Goal: Task Accomplishment & Management: Manage account settings

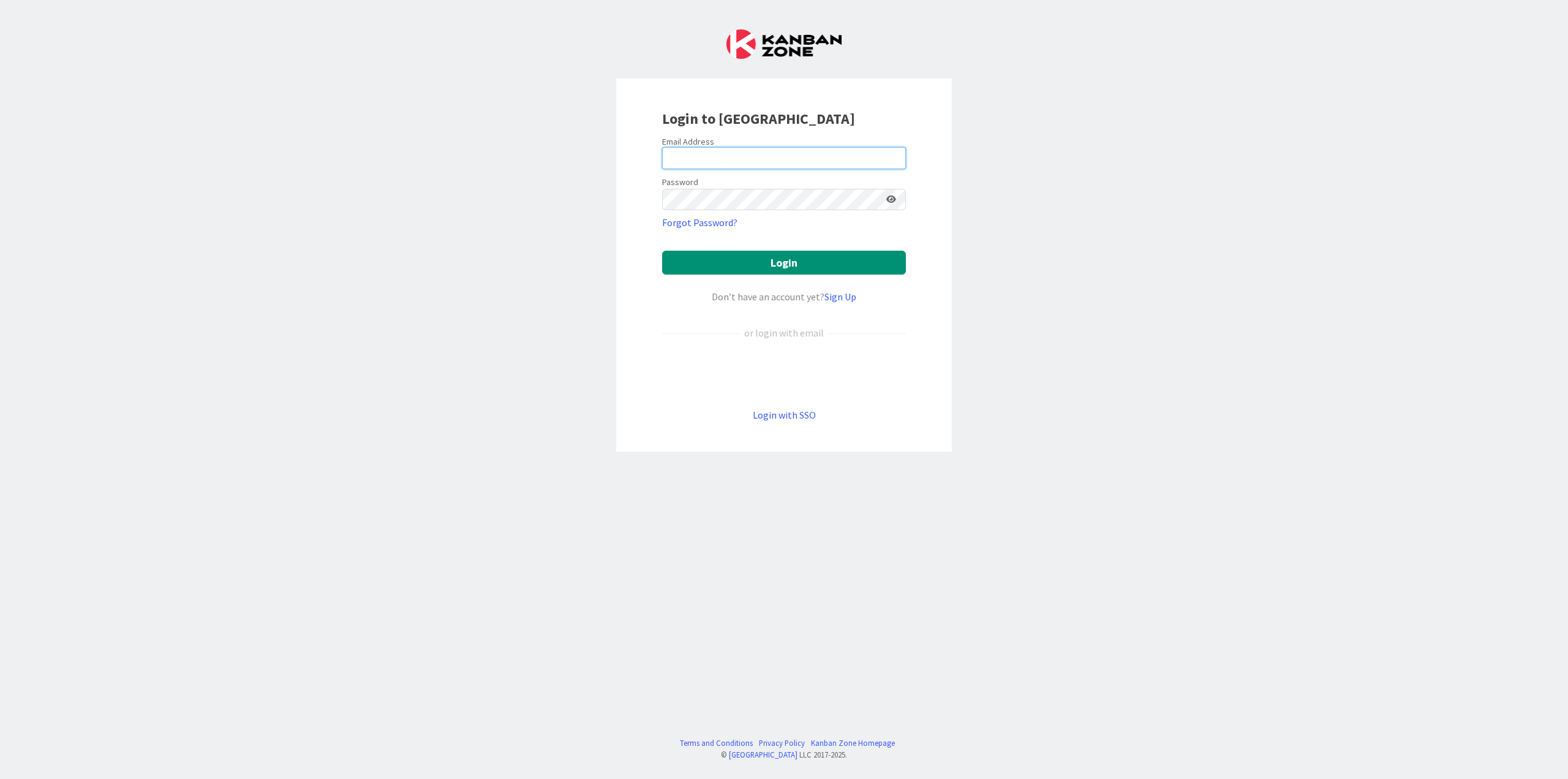
click at [848, 160] on input "email" at bounding box center [784, 158] width 244 height 22
click at [745, 158] on input "jeffmyers777" at bounding box center [784, 158] width 244 height 22
type input "j"
type input "[EMAIL_ADDRESS][DOMAIN_NAME]"
click at [662, 250] on button "Login" at bounding box center [784, 262] width 244 height 24
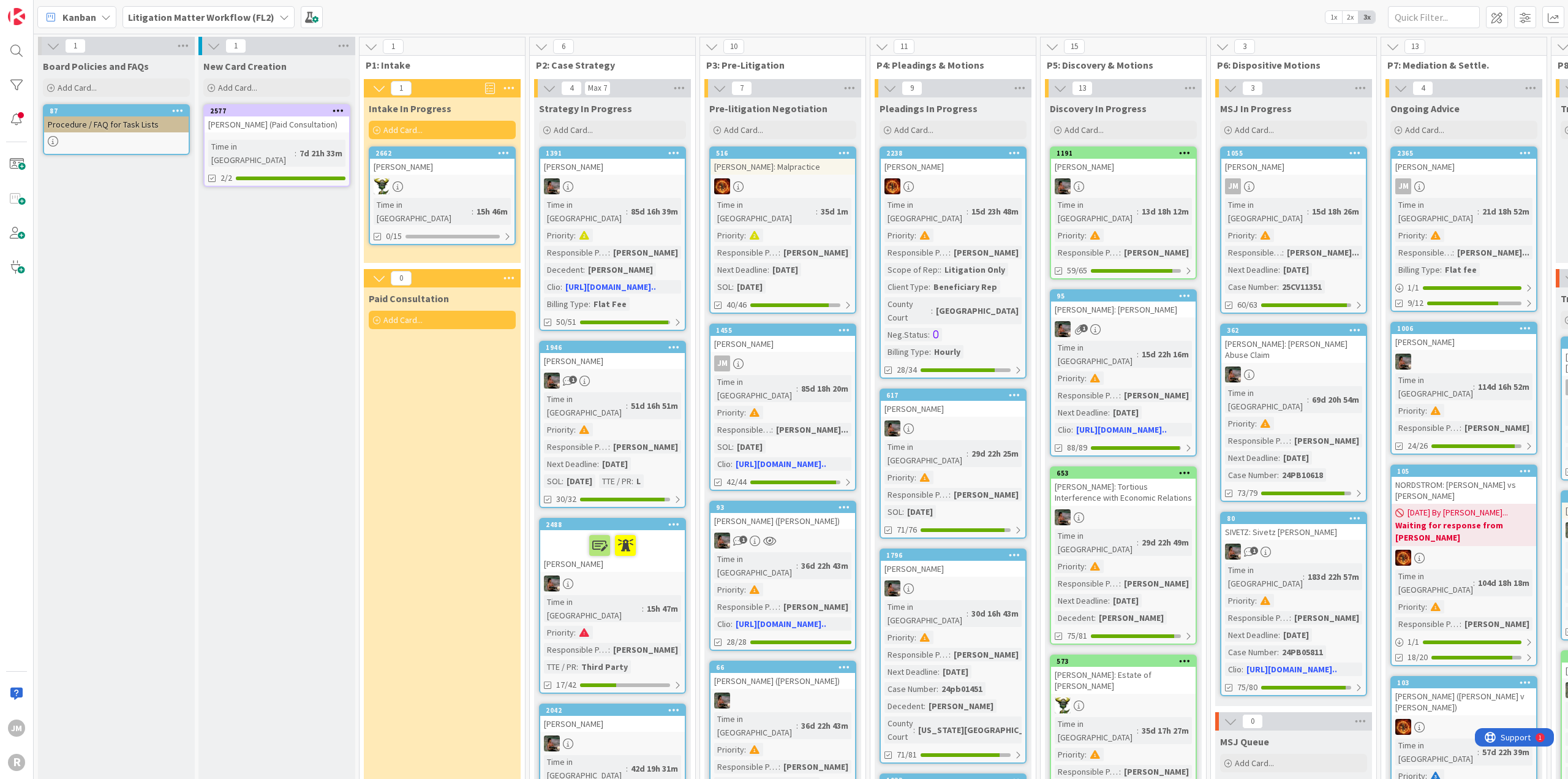
click at [101, 16] on icon at bounding box center [106, 17] width 10 height 10
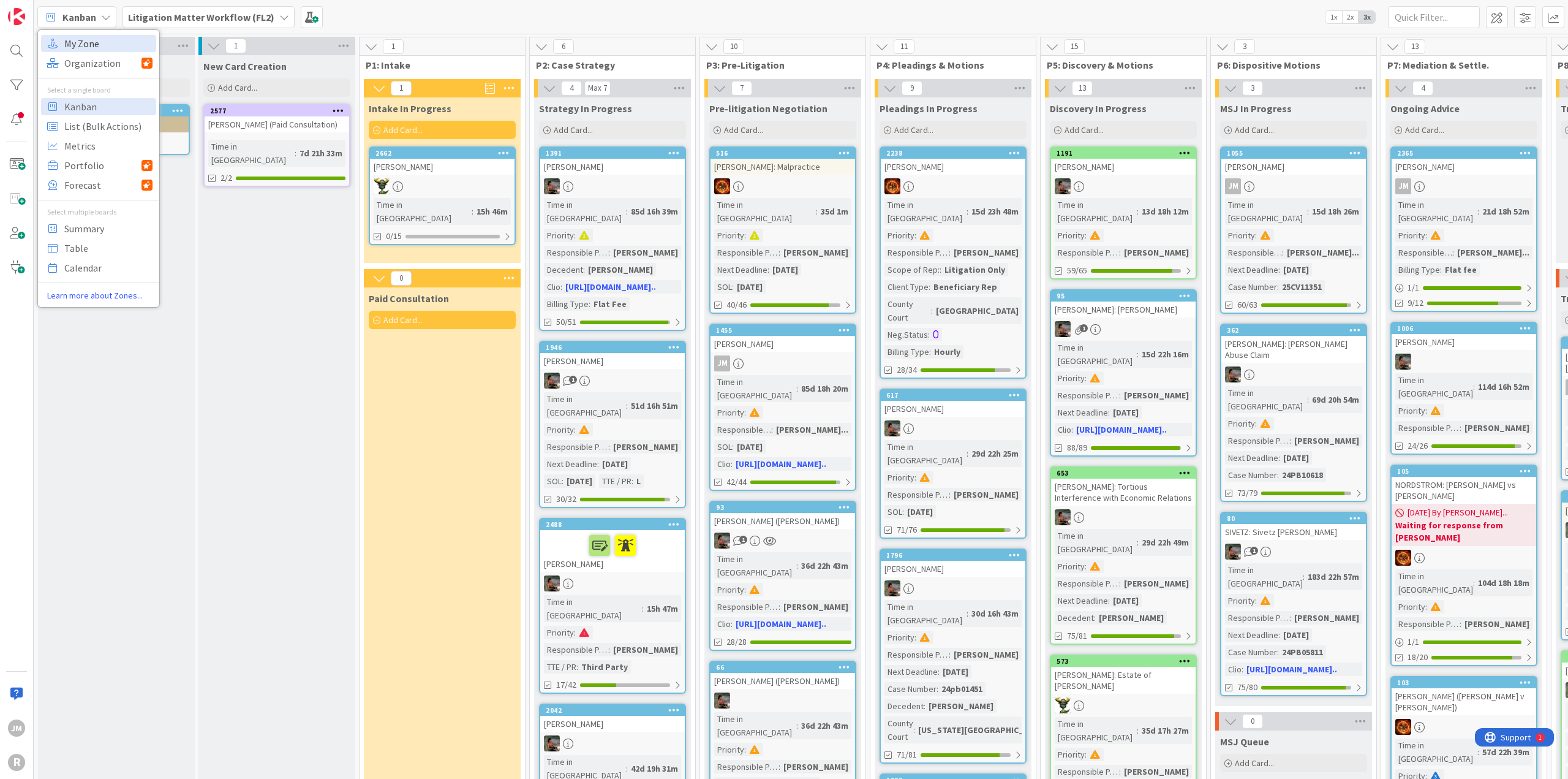
click at [97, 42] on span "My Zone" at bounding box center [108, 44] width 88 height 18
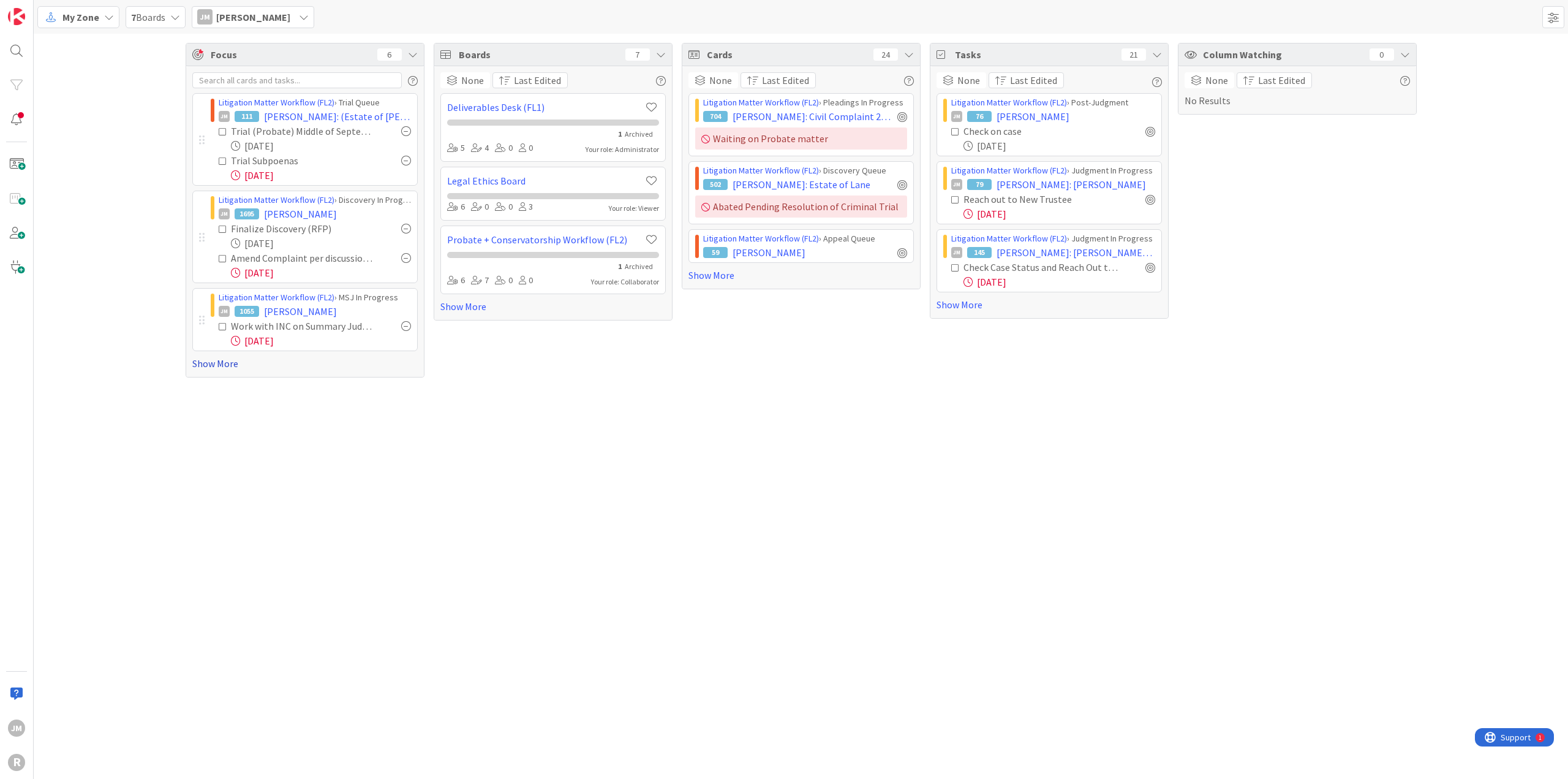
click at [212, 362] on link "Show More" at bounding box center [305, 363] width 226 height 15
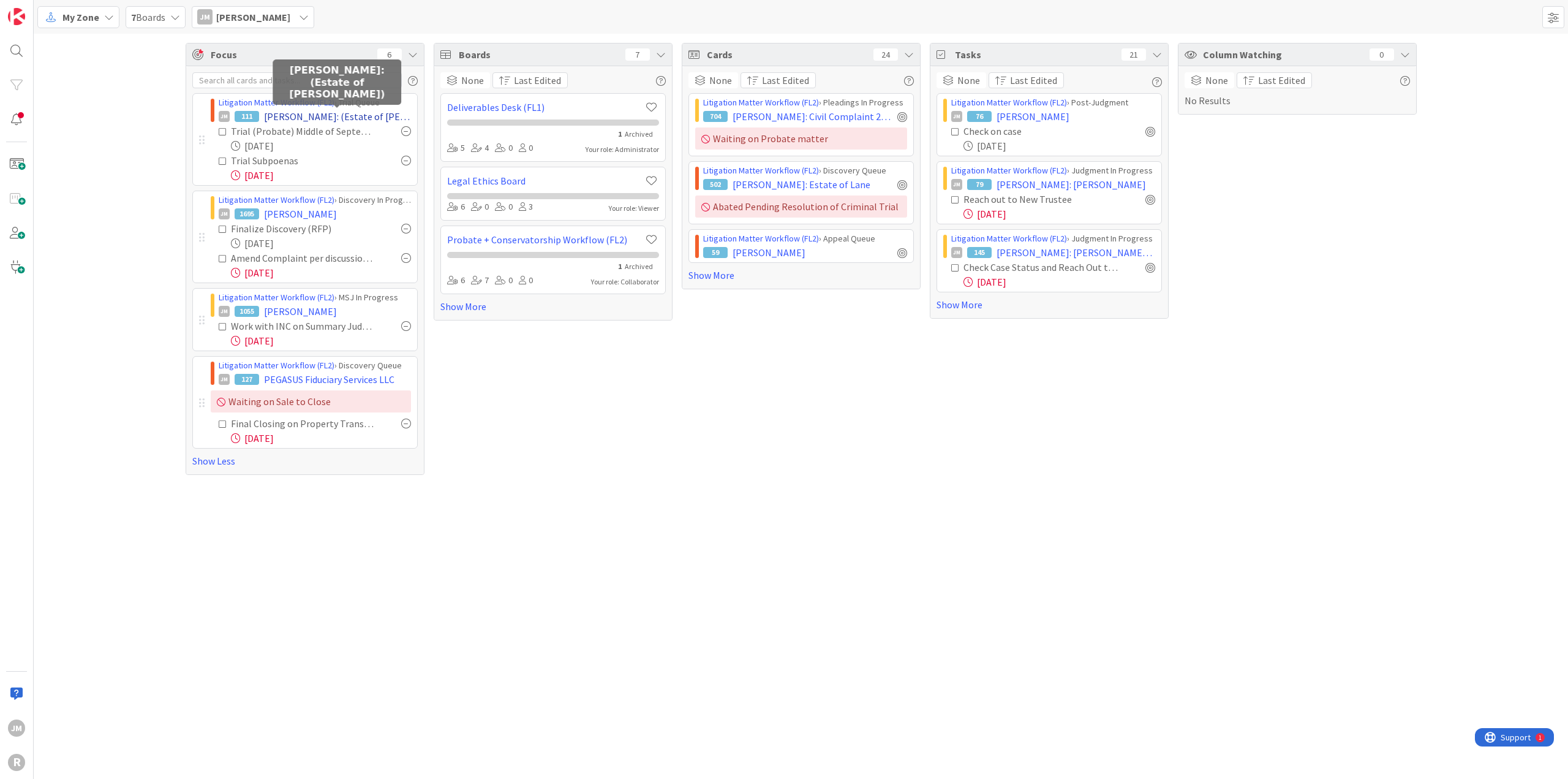
click at [338, 112] on span "[PERSON_NAME]: (Estate of [PERSON_NAME])" at bounding box center [337, 116] width 147 height 15
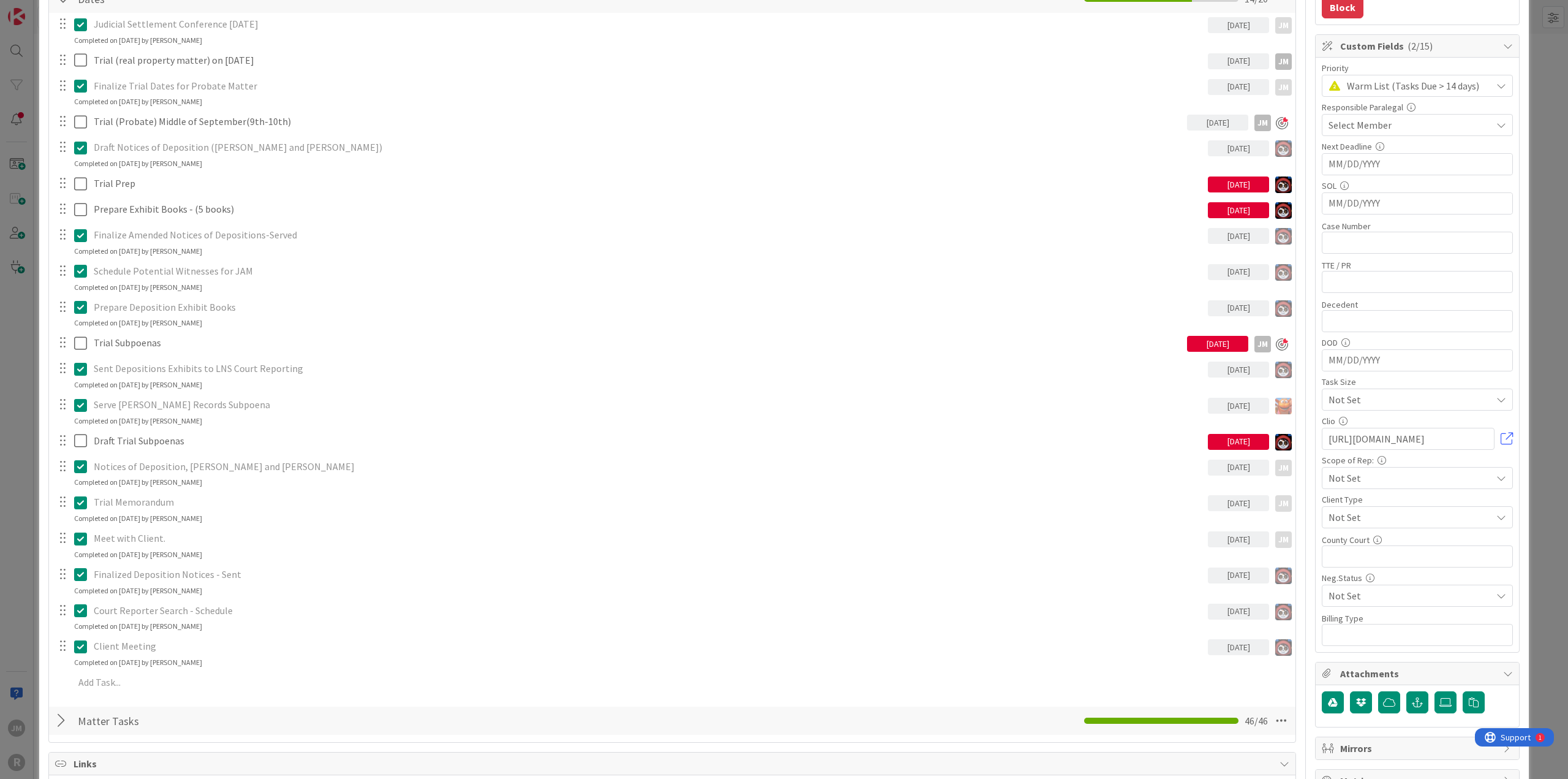
scroll to position [245, 0]
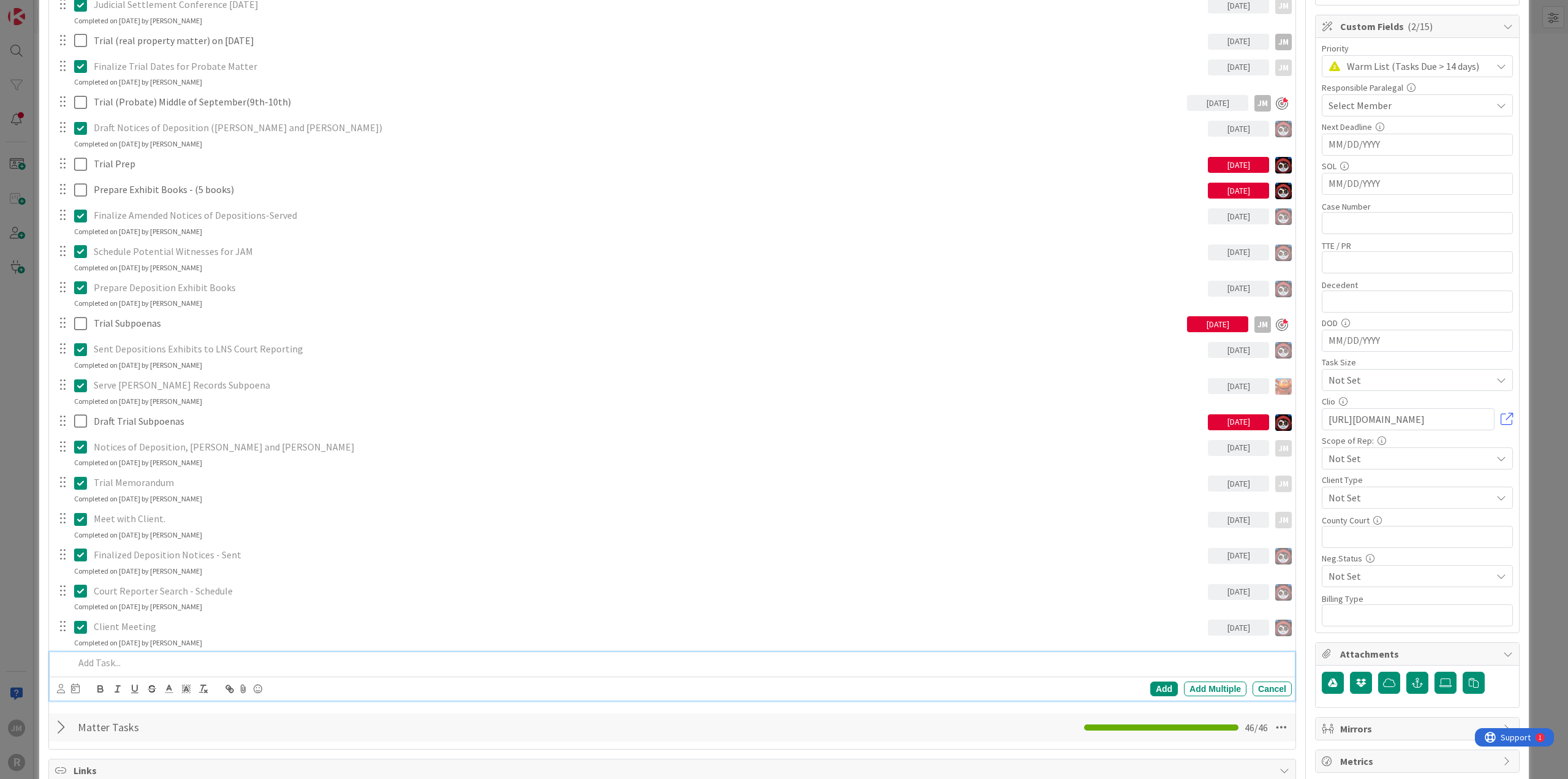
click at [153, 662] on p at bounding box center [680, 662] width 1212 height 14
type textarea "x"
click at [61, 685] on icon at bounding box center [61, 688] width 8 height 9
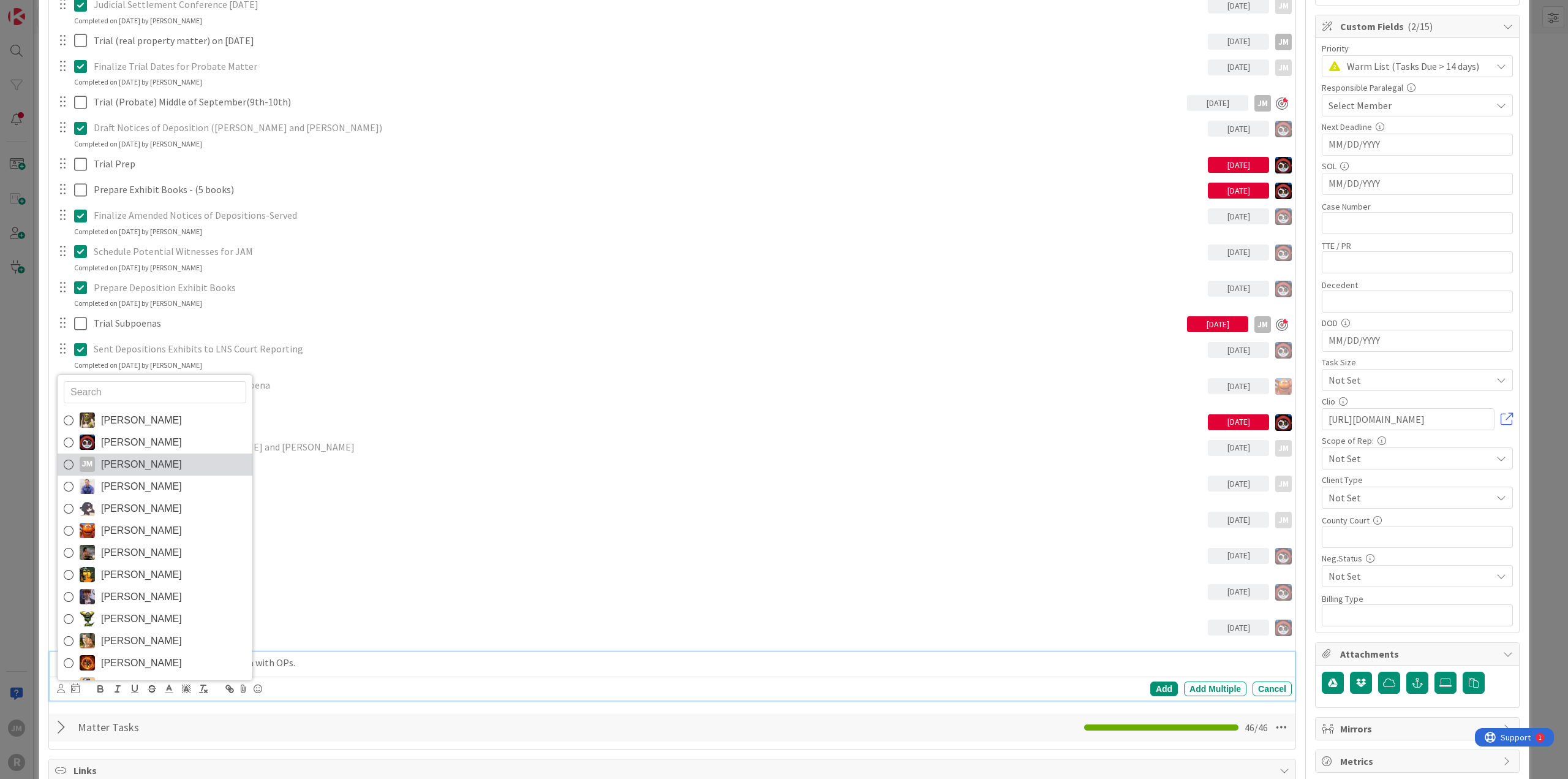
click at [111, 463] on span "[PERSON_NAME]" at bounding box center [142, 464] width 81 height 18
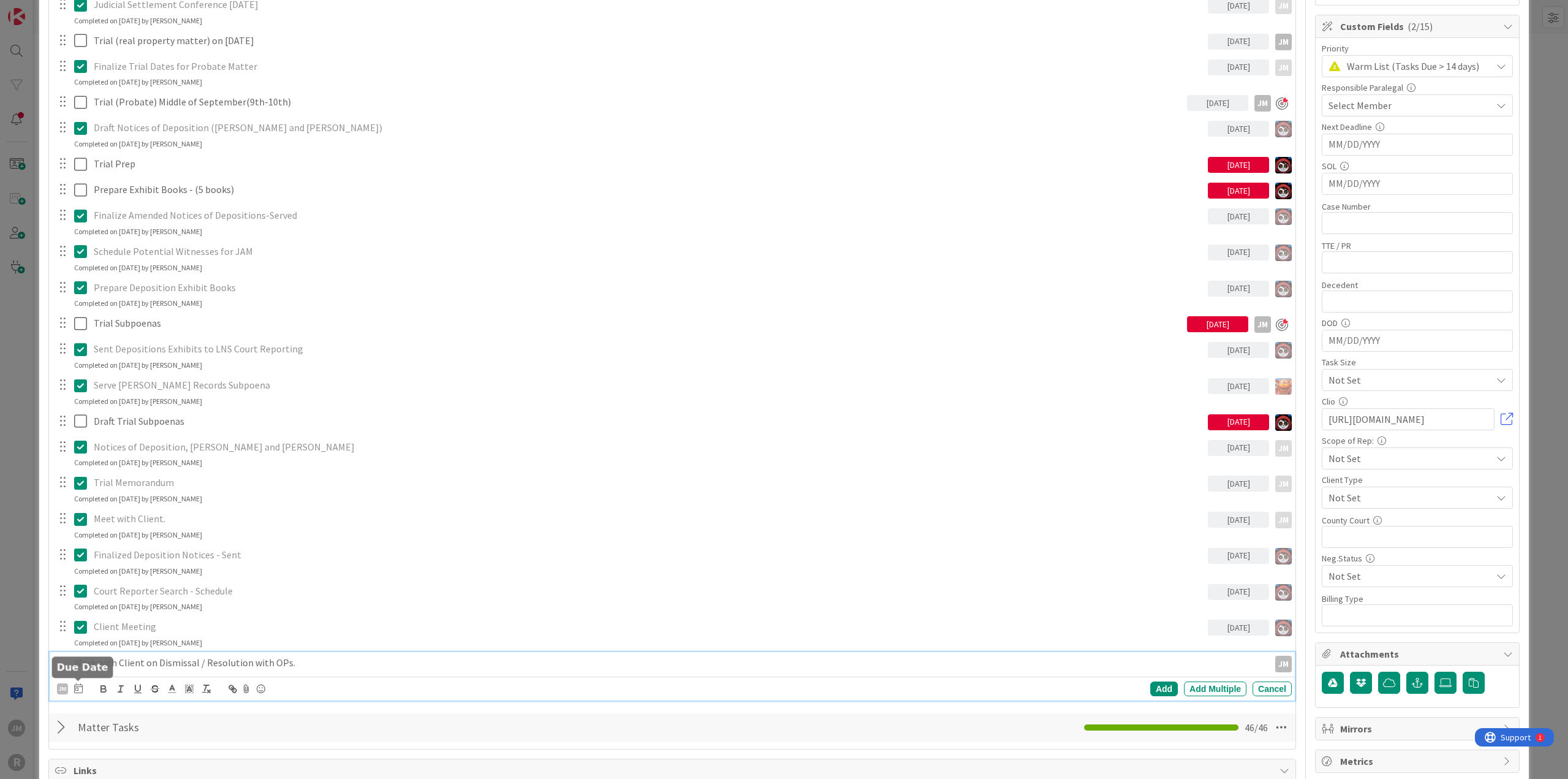
click at [77, 688] on icon at bounding box center [78, 688] width 8 height 10
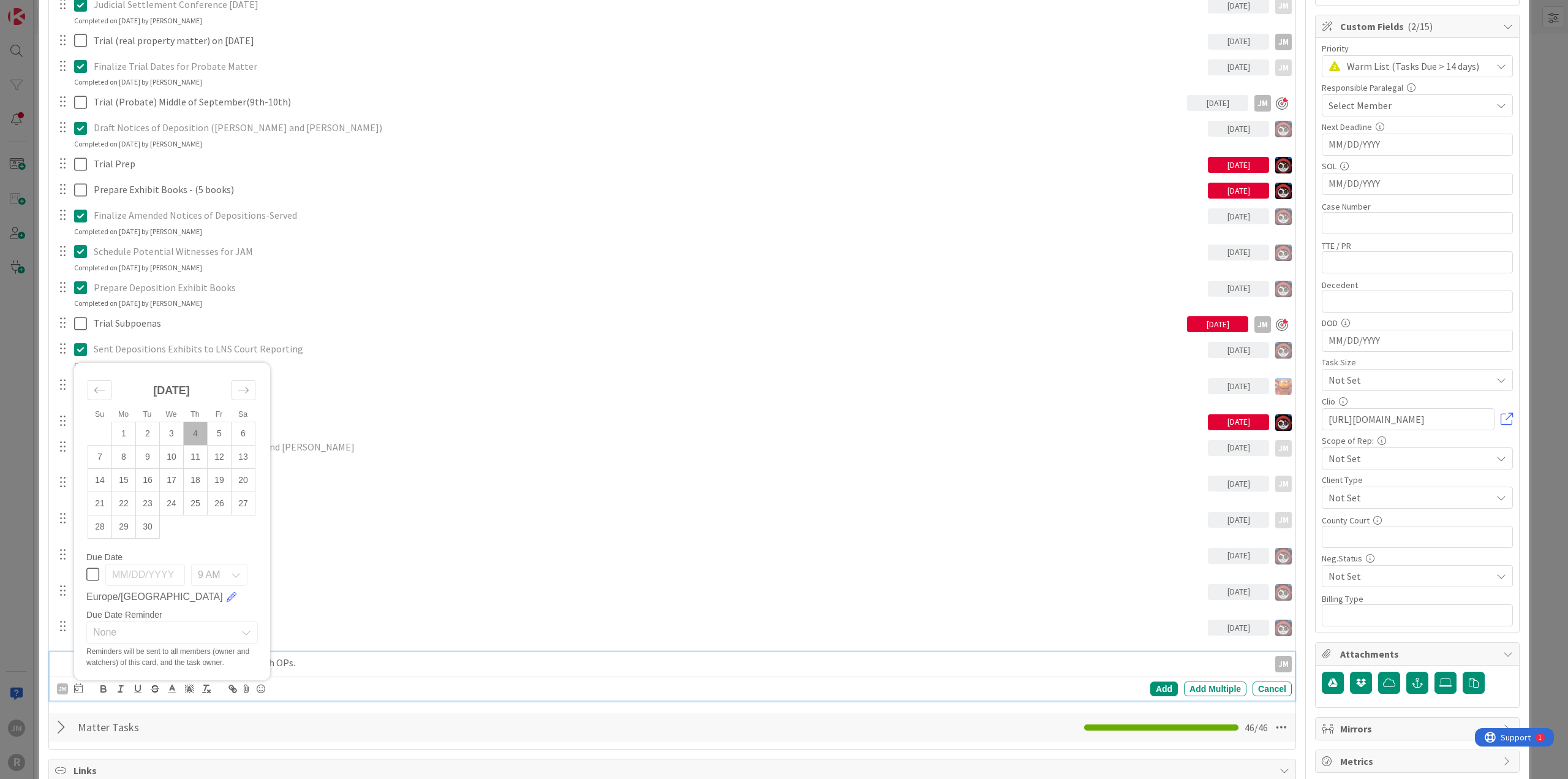
click at [196, 430] on td "4" at bounding box center [195, 433] width 24 height 23
click at [1156, 687] on div "Add" at bounding box center [1163, 688] width 27 height 15
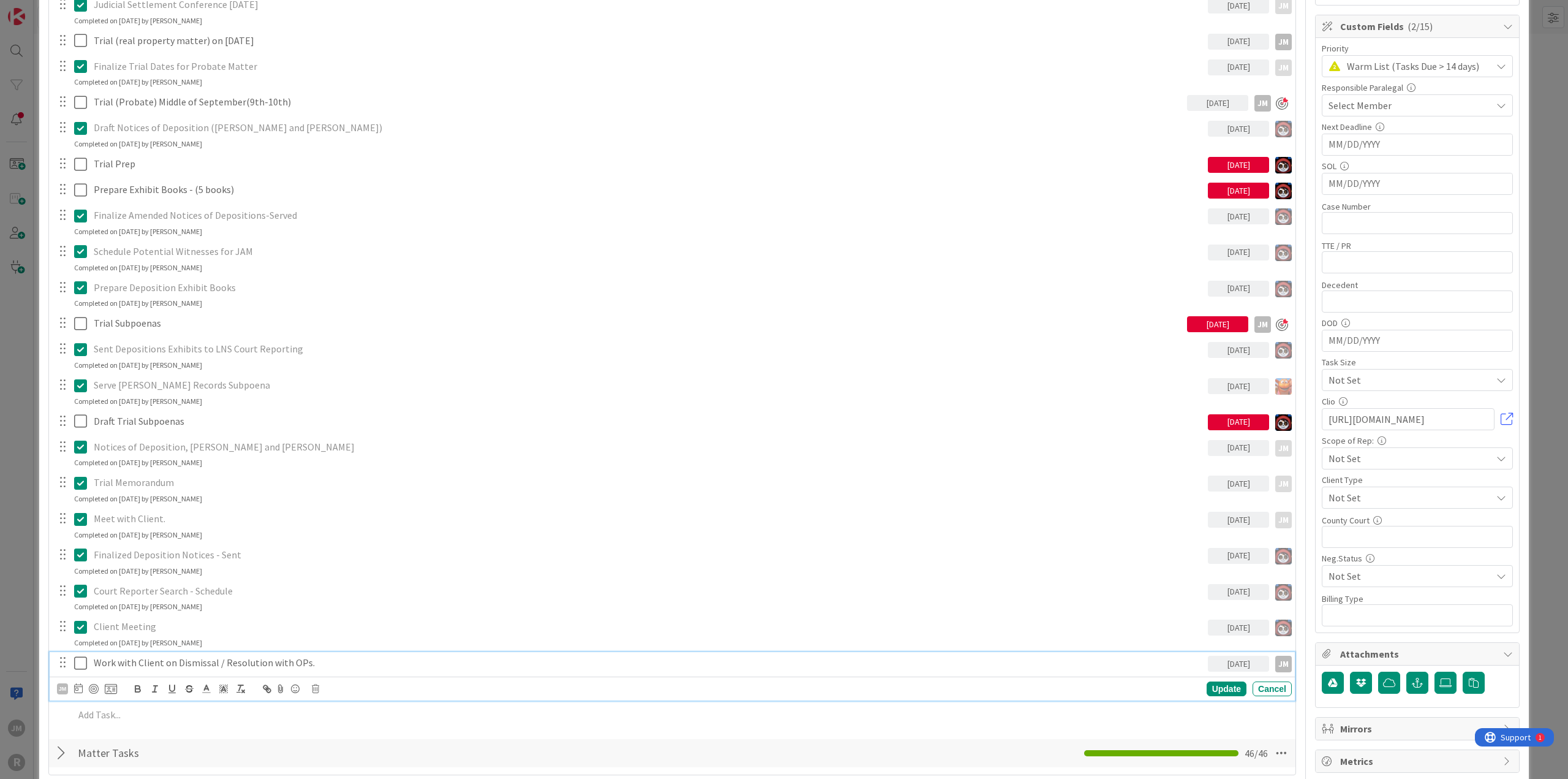
click at [175, 664] on p "Work with Client on Dismissal / Resolution with OPs." at bounding box center [648, 662] width 1109 height 14
click at [100, 684] on div "JM" at bounding box center [86, 688] width 60 height 15
click at [95, 684] on div at bounding box center [94, 688] width 10 height 10
click at [1219, 685] on div "Update" at bounding box center [1226, 689] width 40 height 15
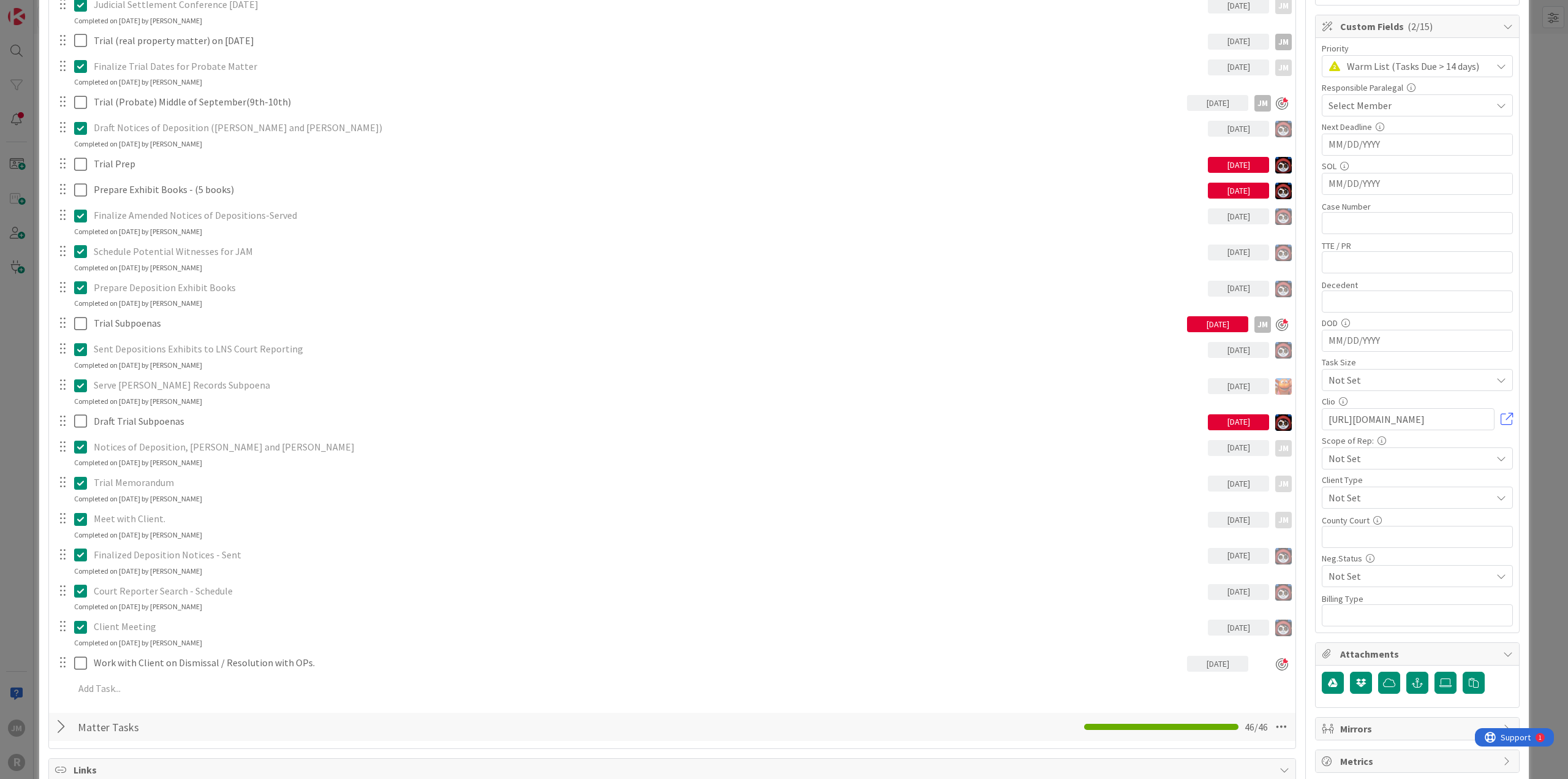
click at [15, 473] on div "ID 111 Litigation Matter Workflow (FL2) Trial Queue Title 47 / 128 [PERSON_NAME…" at bounding box center [784, 390] width 1568 height 779
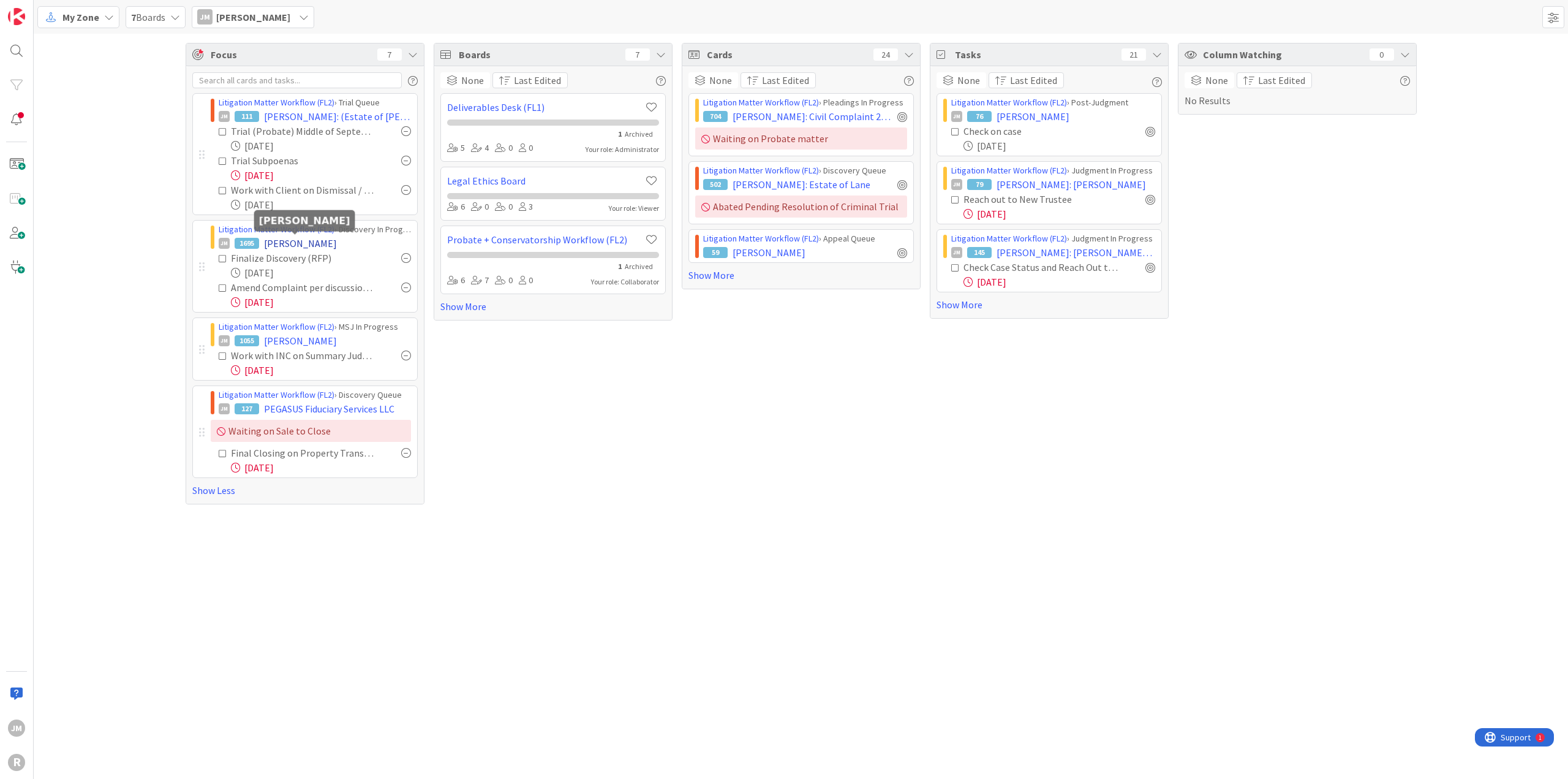
click at [287, 244] on span "[PERSON_NAME]" at bounding box center [300, 243] width 73 height 15
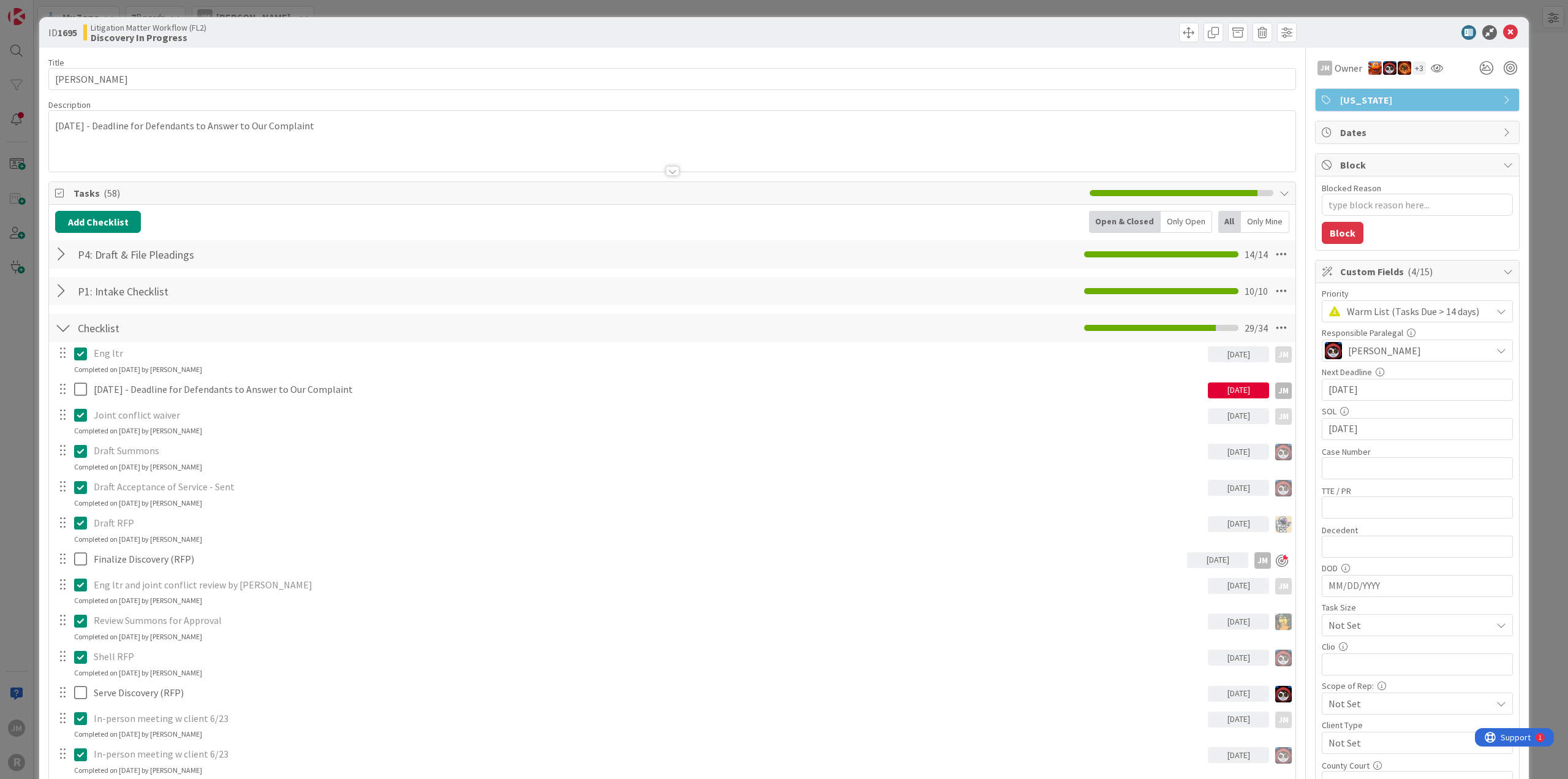
type textarea "x"
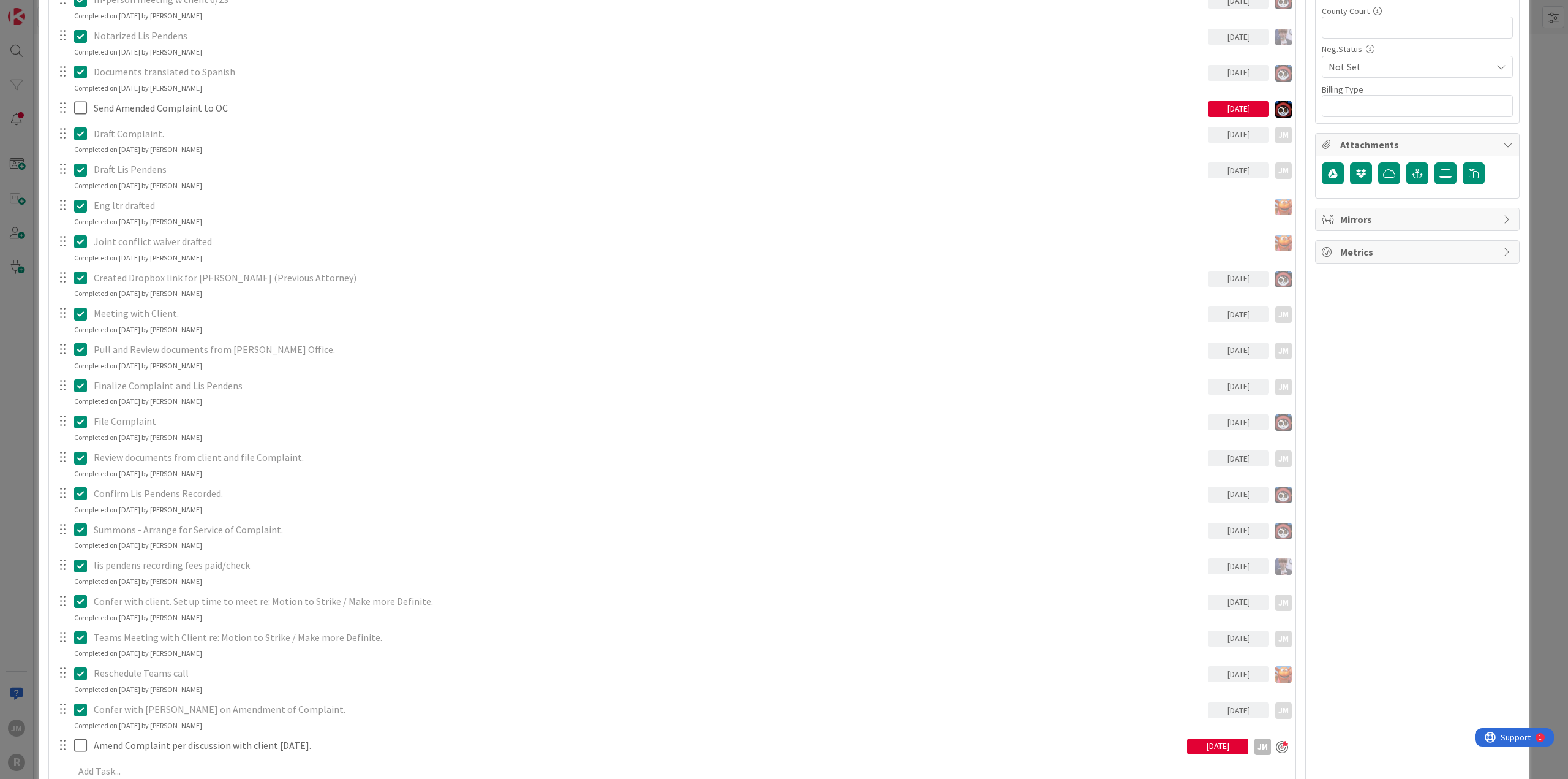
scroll to position [858, 0]
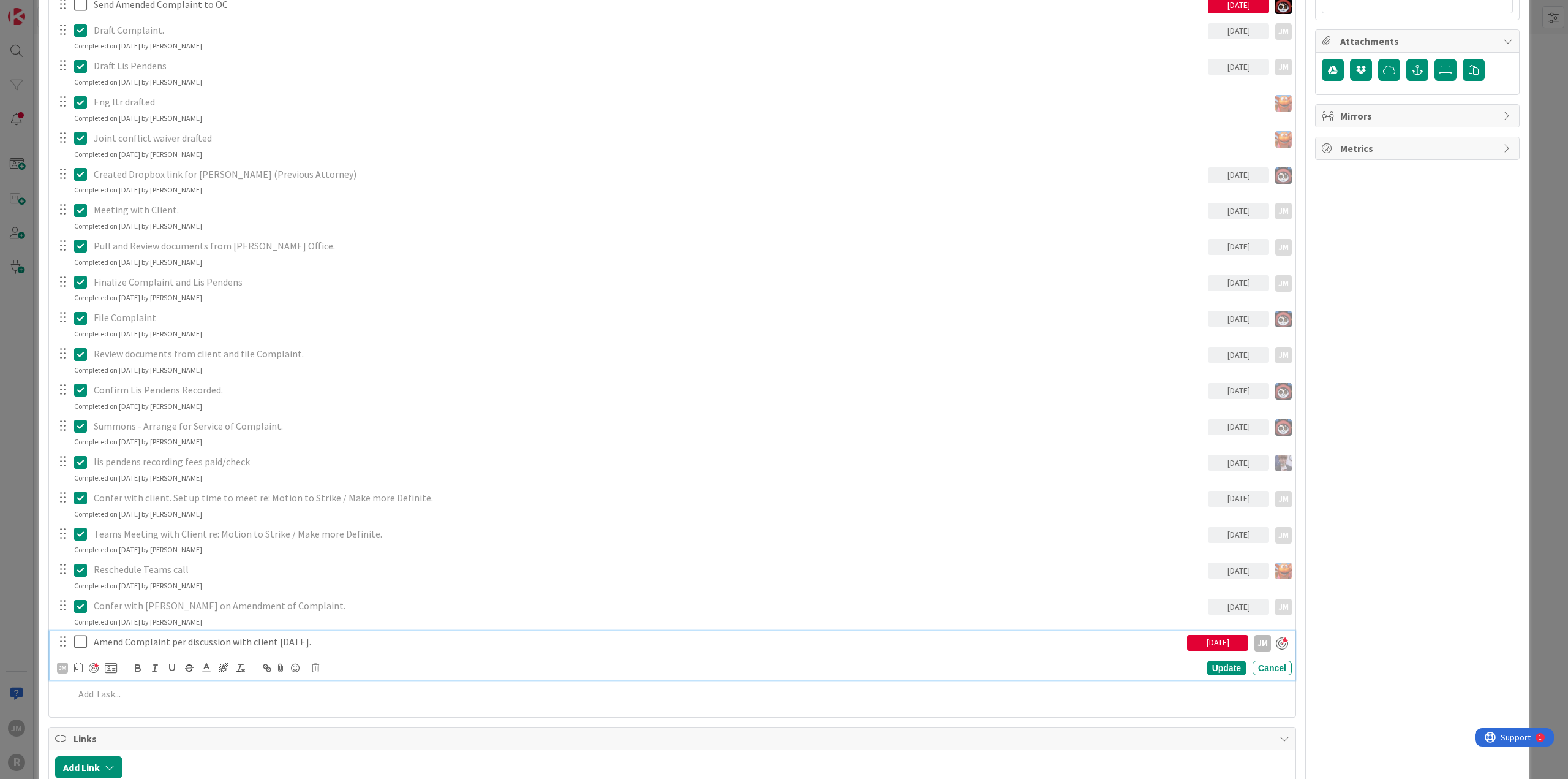
click at [248, 641] on p "Amend Complaint per discussion with client [DATE]." at bounding box center [638, 641] width 1088 height 14
click at [77, 669] on icon at bounding box center [78, 667] width 8 height 10
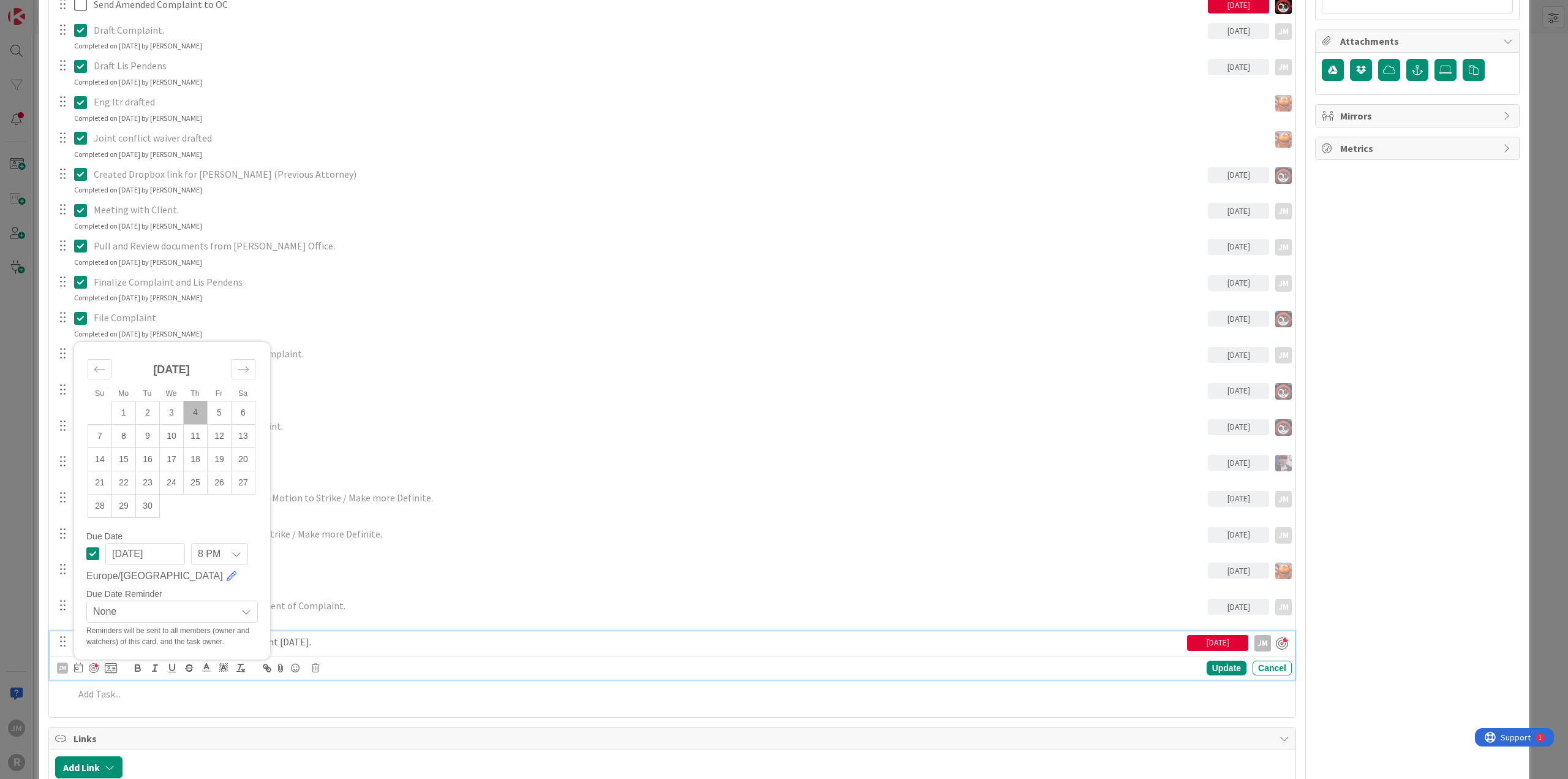
click at [195, 411] on td "4" at bounding box center [195, 413] width 24 height 23
type input "[DATE]"
type textarea "x"
click at [1220, 666] on div "Update" at bounding box center [1226, 669] width 40 height 15
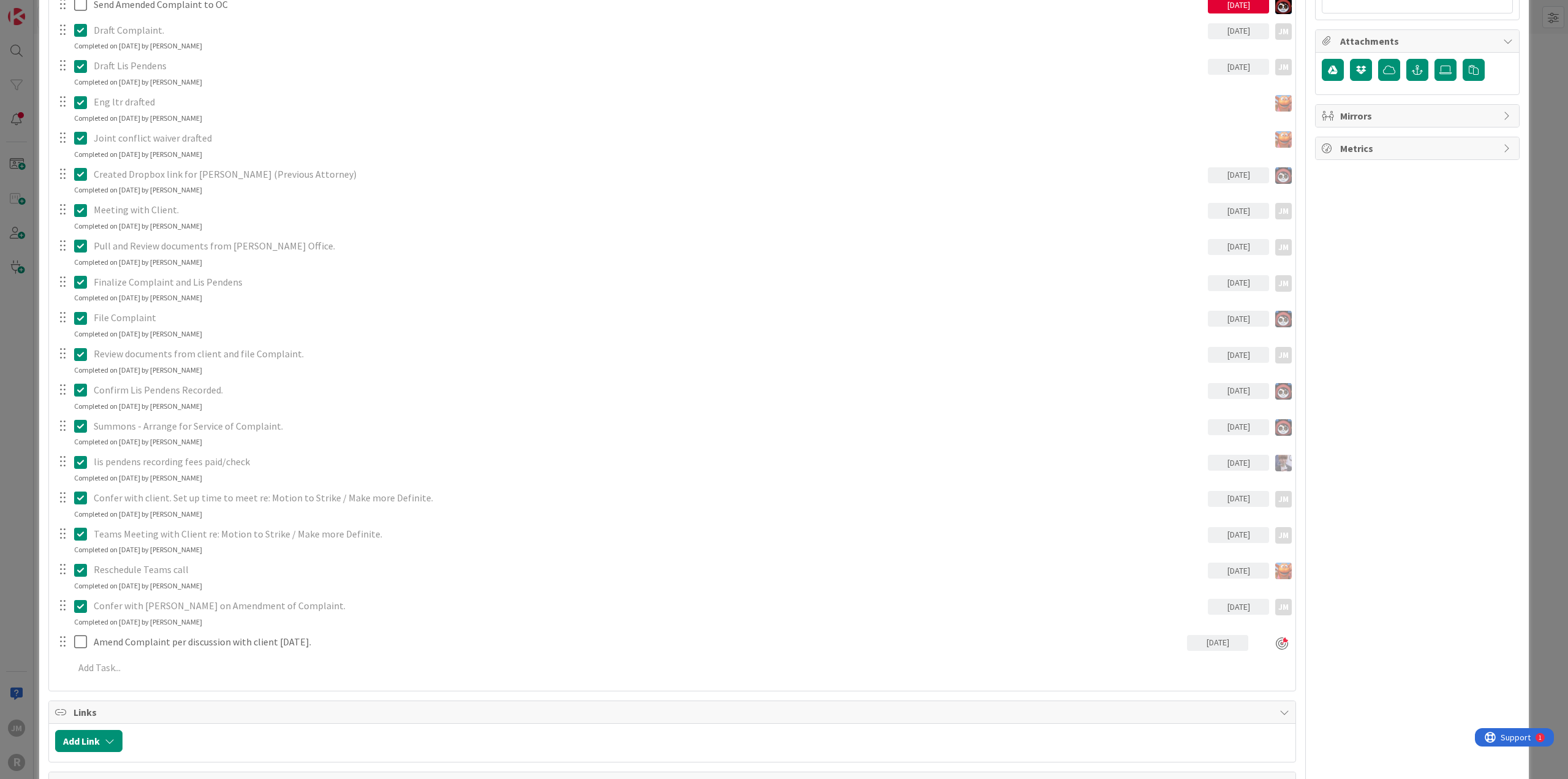
click at [18, 583] on div "ID 1695 Litigation Matter Workflow (FL2) Discovery In Progress Title 14 / 128 […" at bounding box center [784, 390] width 1568 height 779
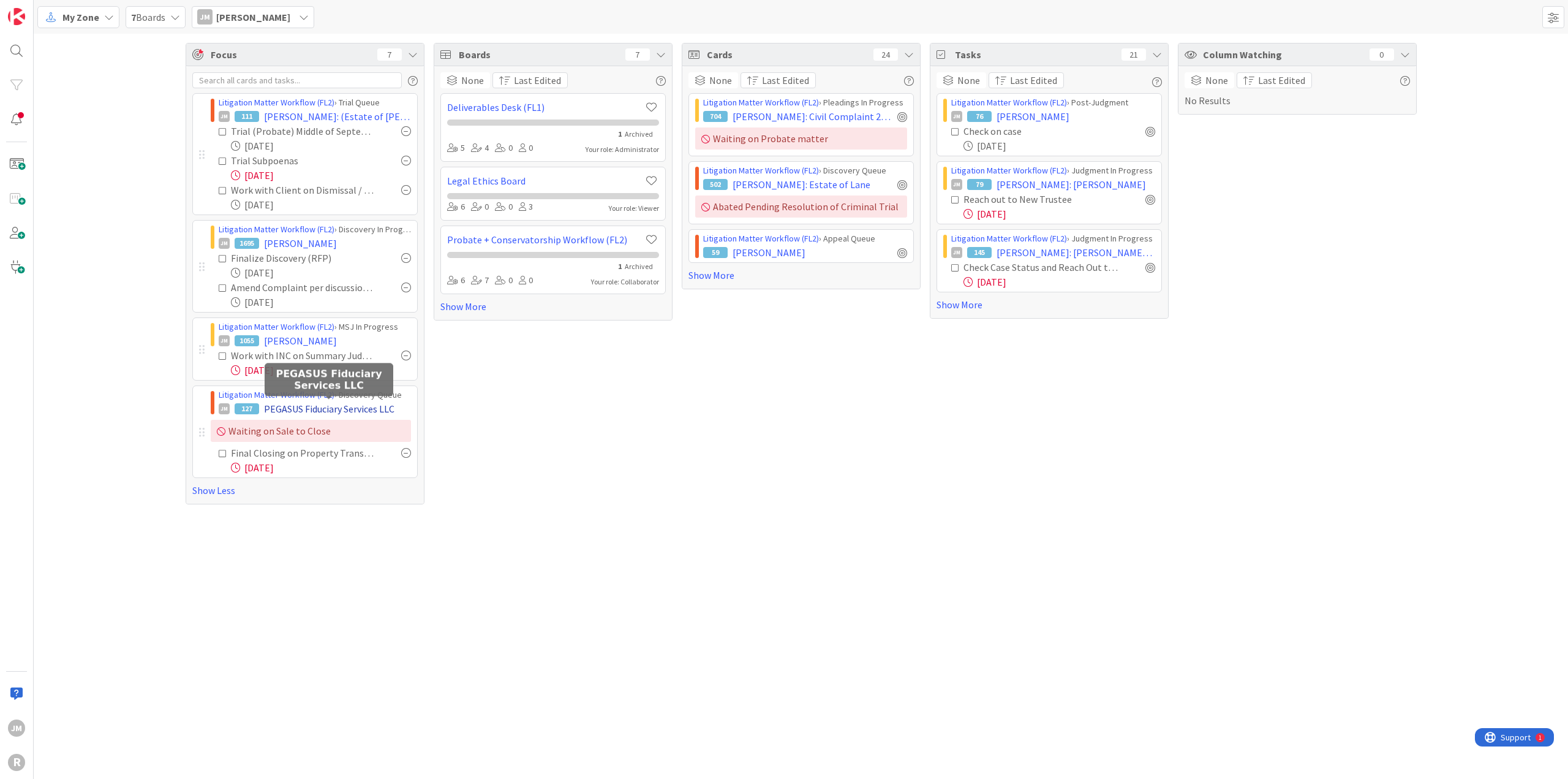
click at [298, 408] on span "PEGASUS Fiduciary Services LLC" at bounding box center [329, 408] width 130 height 15
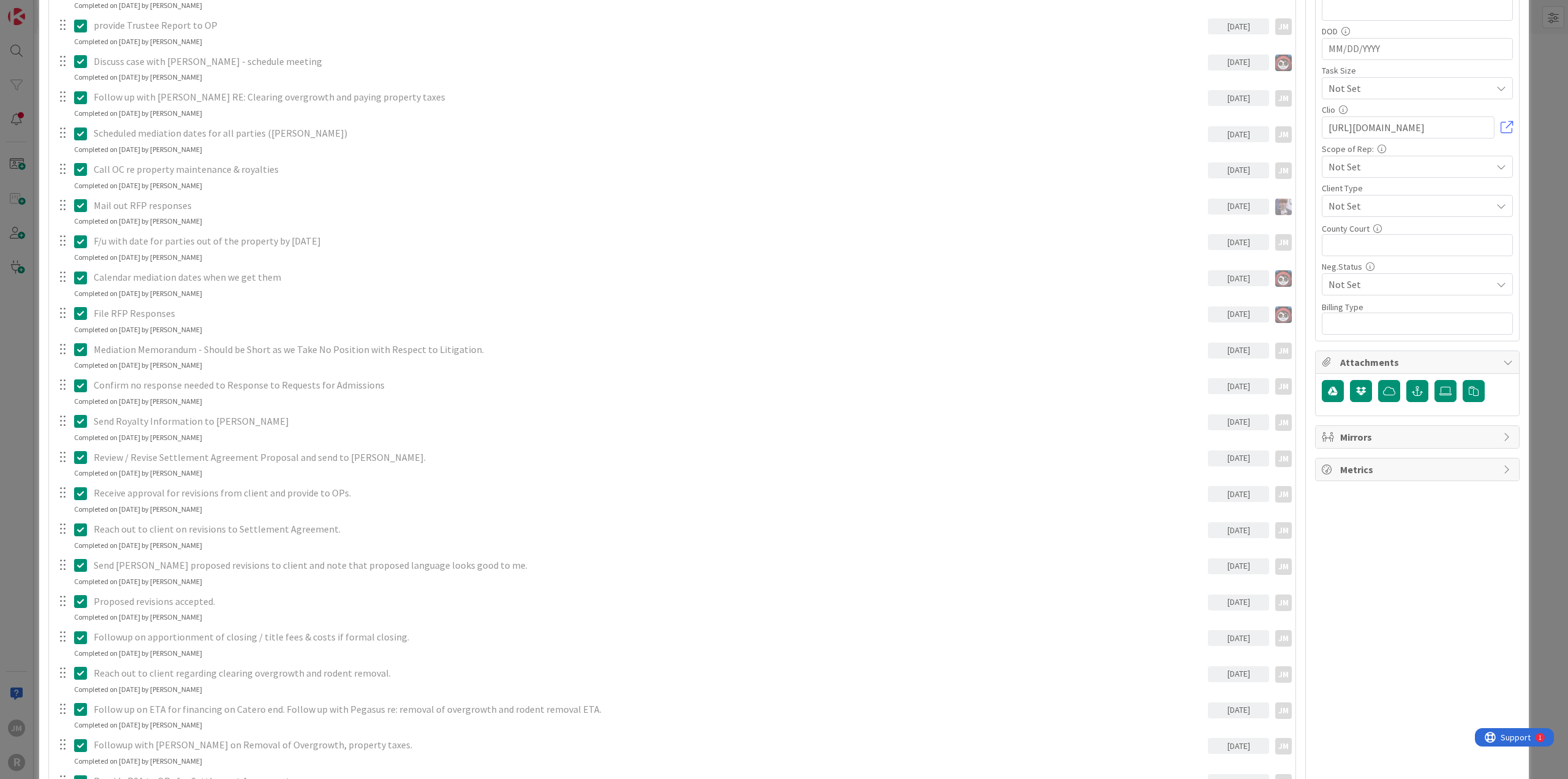
scroll to position [735, 0]
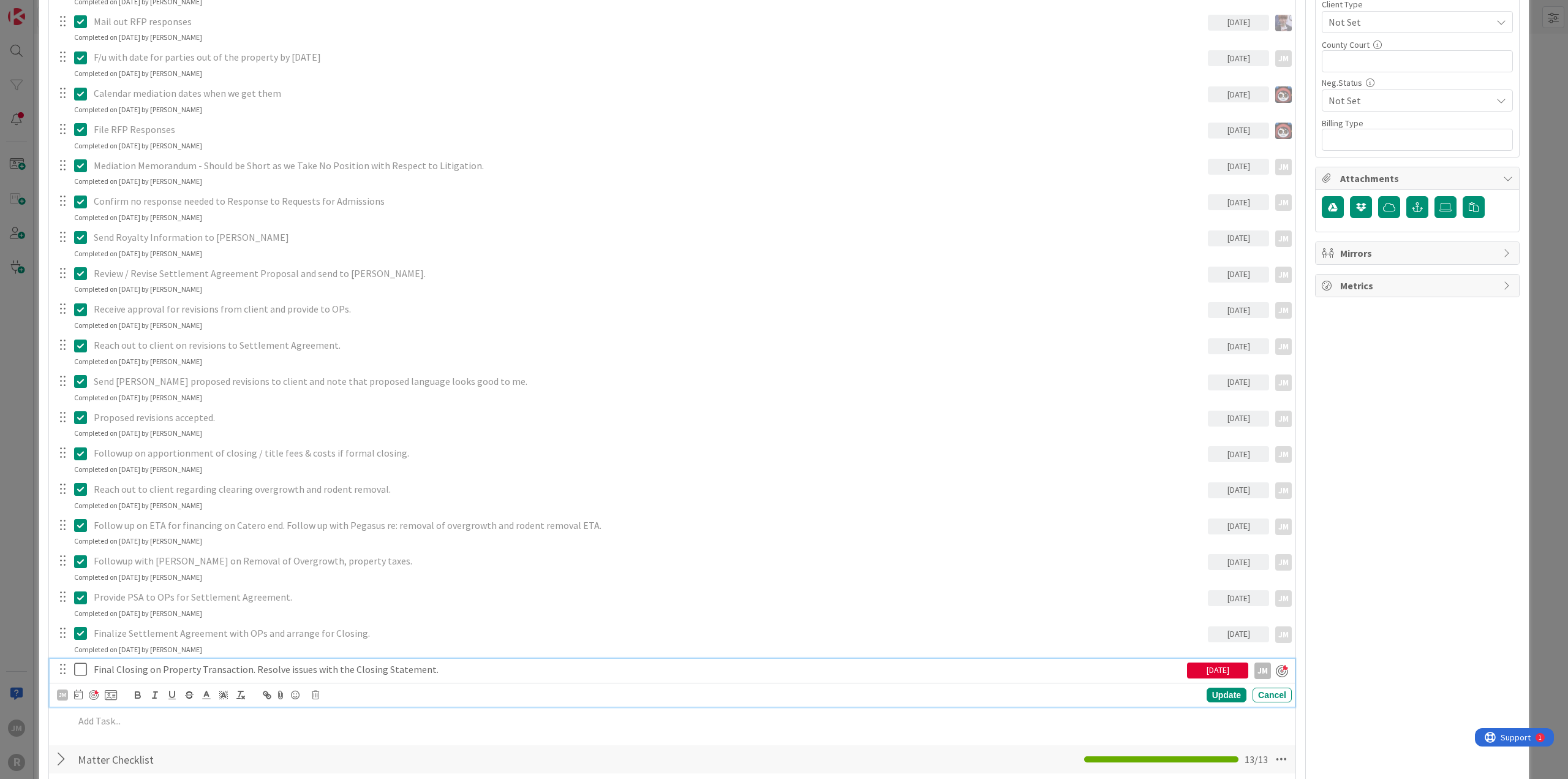
click at [278, 666] on p "Final Closing on Property Transaction. Resolve issues with the Closing Statemen…" at bounding box center [638, 669] width 1088 height 14
click at [77, 690] on icon at bounding box center [78, 694] width 8 height 10
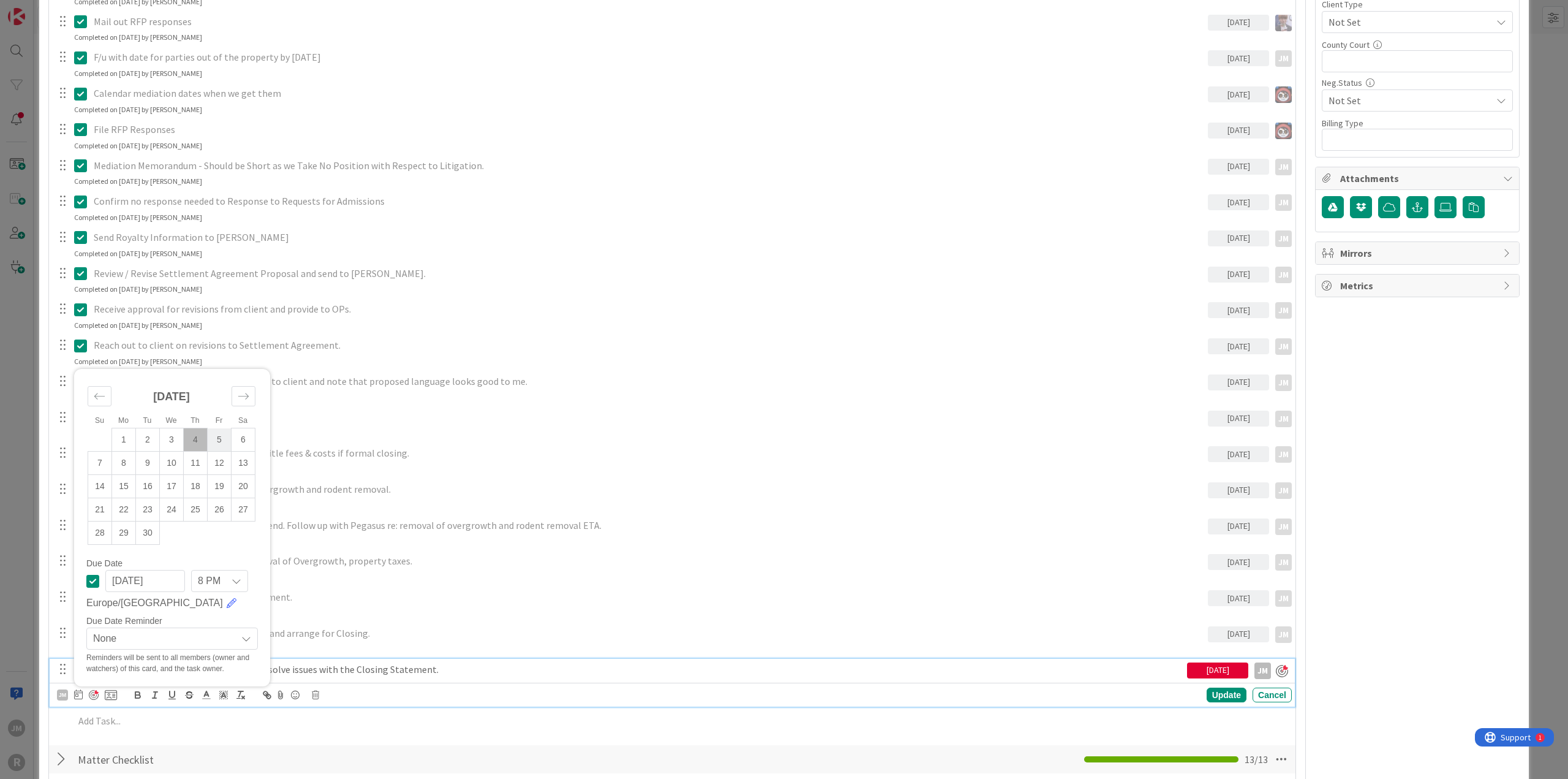
click at [214, 434] on td "5" at bounding box center [219, 440] width 24 height 23
type input "[DATE]"
click at [1212, 697] on div "Update" at bounding box center [1226, 696] width 40 height 15
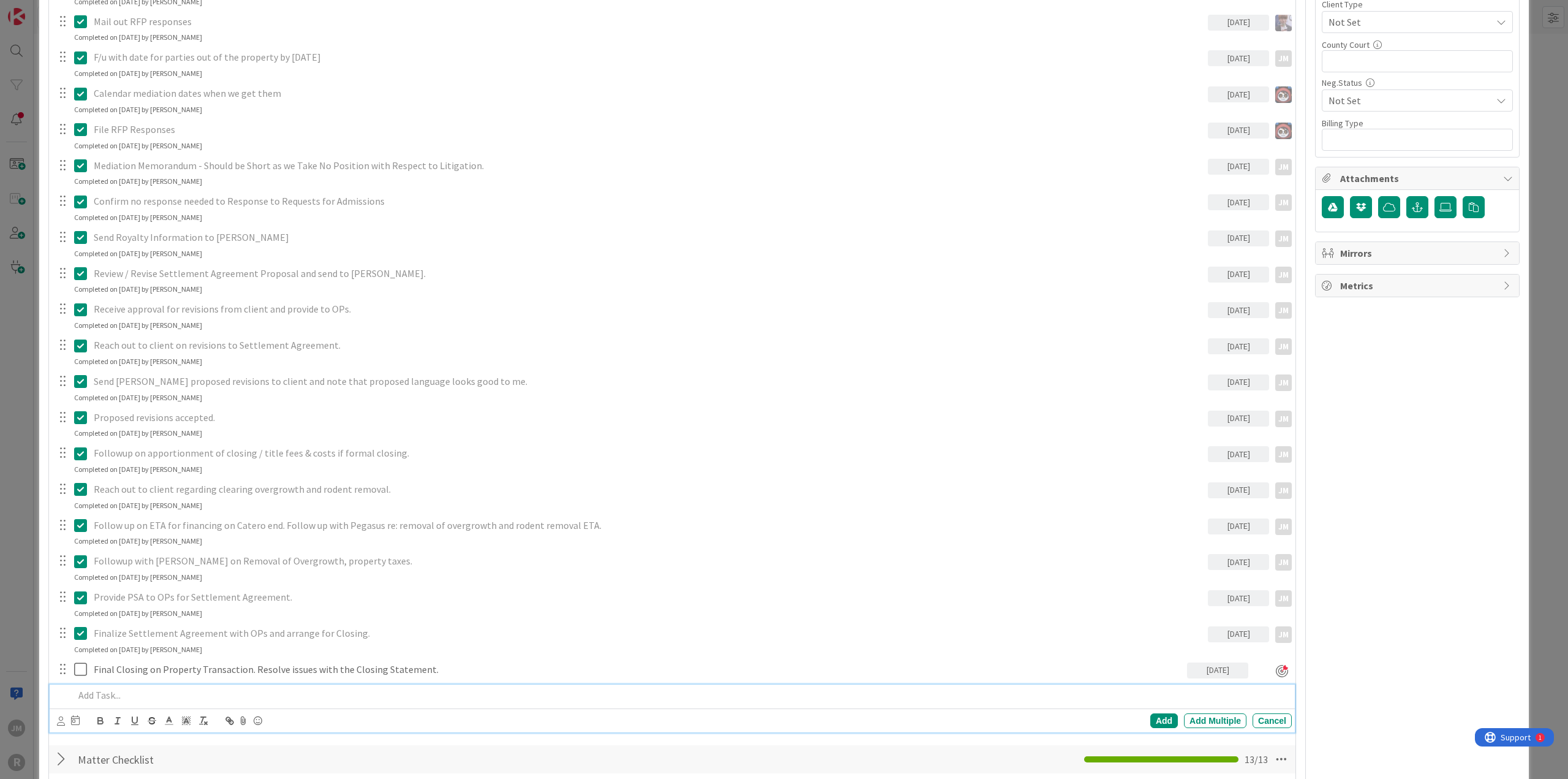
click at [262, 688] on p at bounding box center [680, 694] width 1212 height 14
click at [62, 718] on icon at bounding box center [61, 721] width 8 height 9
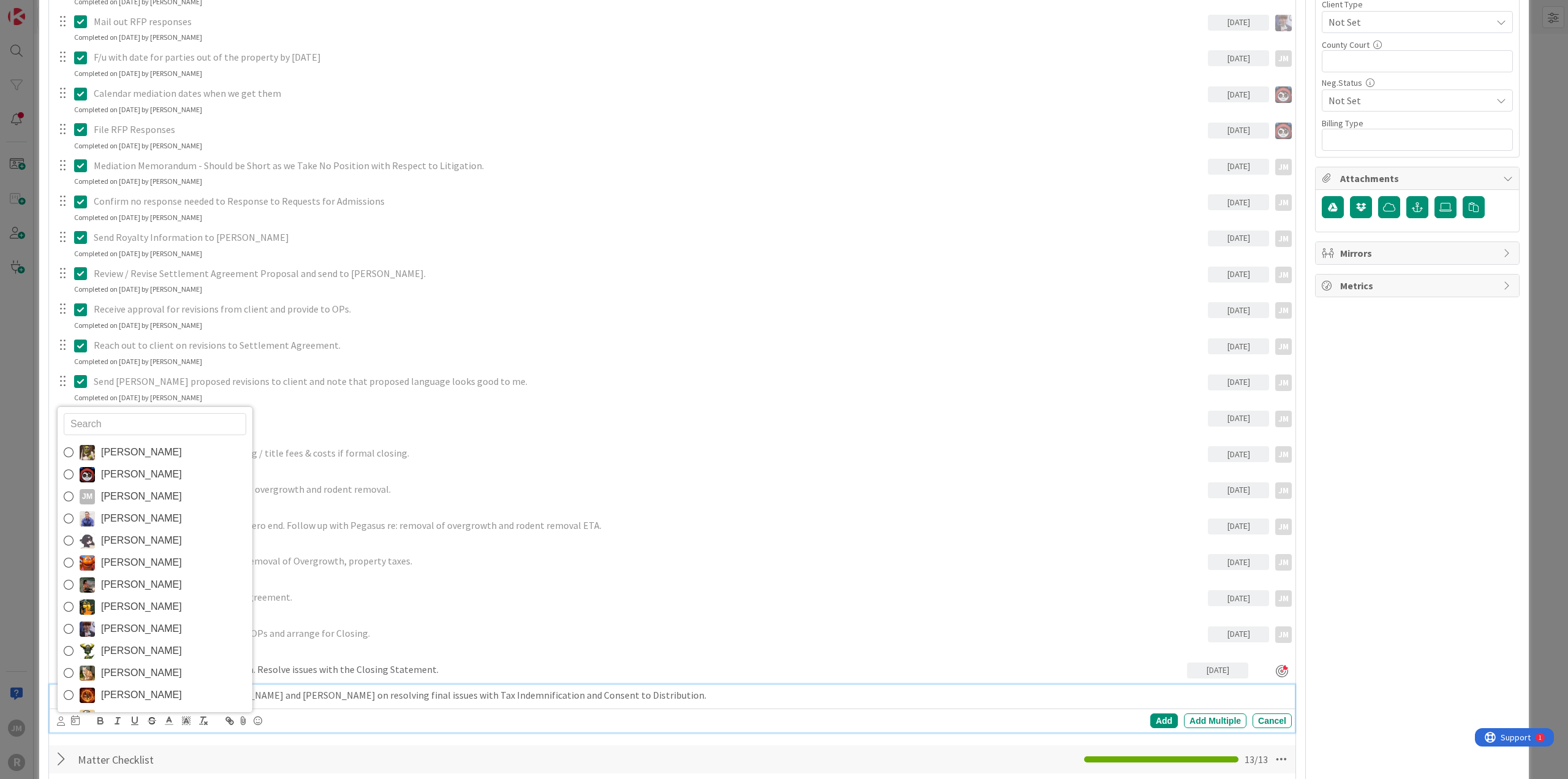
click at [101, 496] on span "[PERSON_NAME]" at bounding box center [142, 496] width 81 height 18
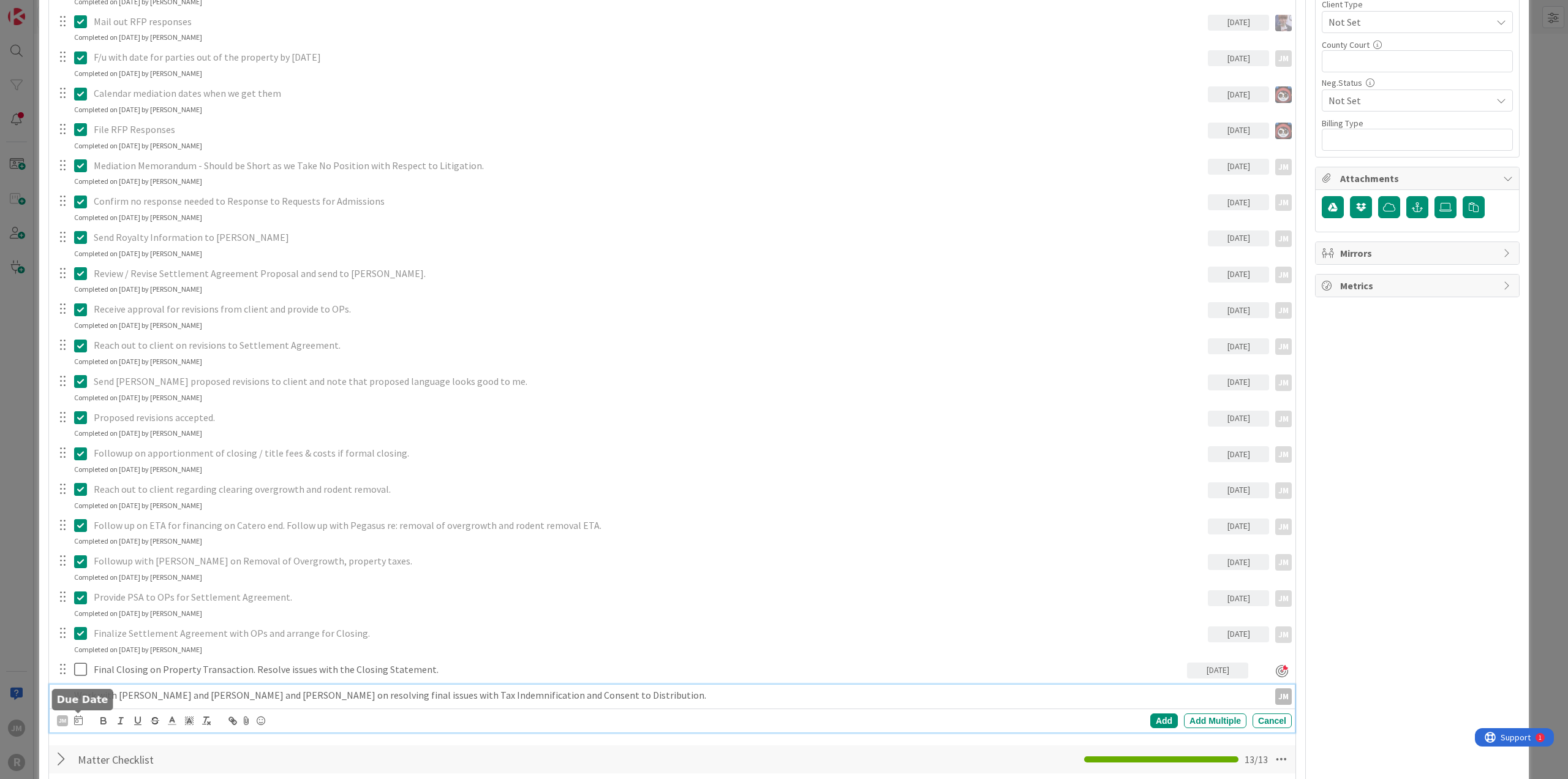
click at [79, 716] on icon at bounding box center [78, 720] width 8 height 10
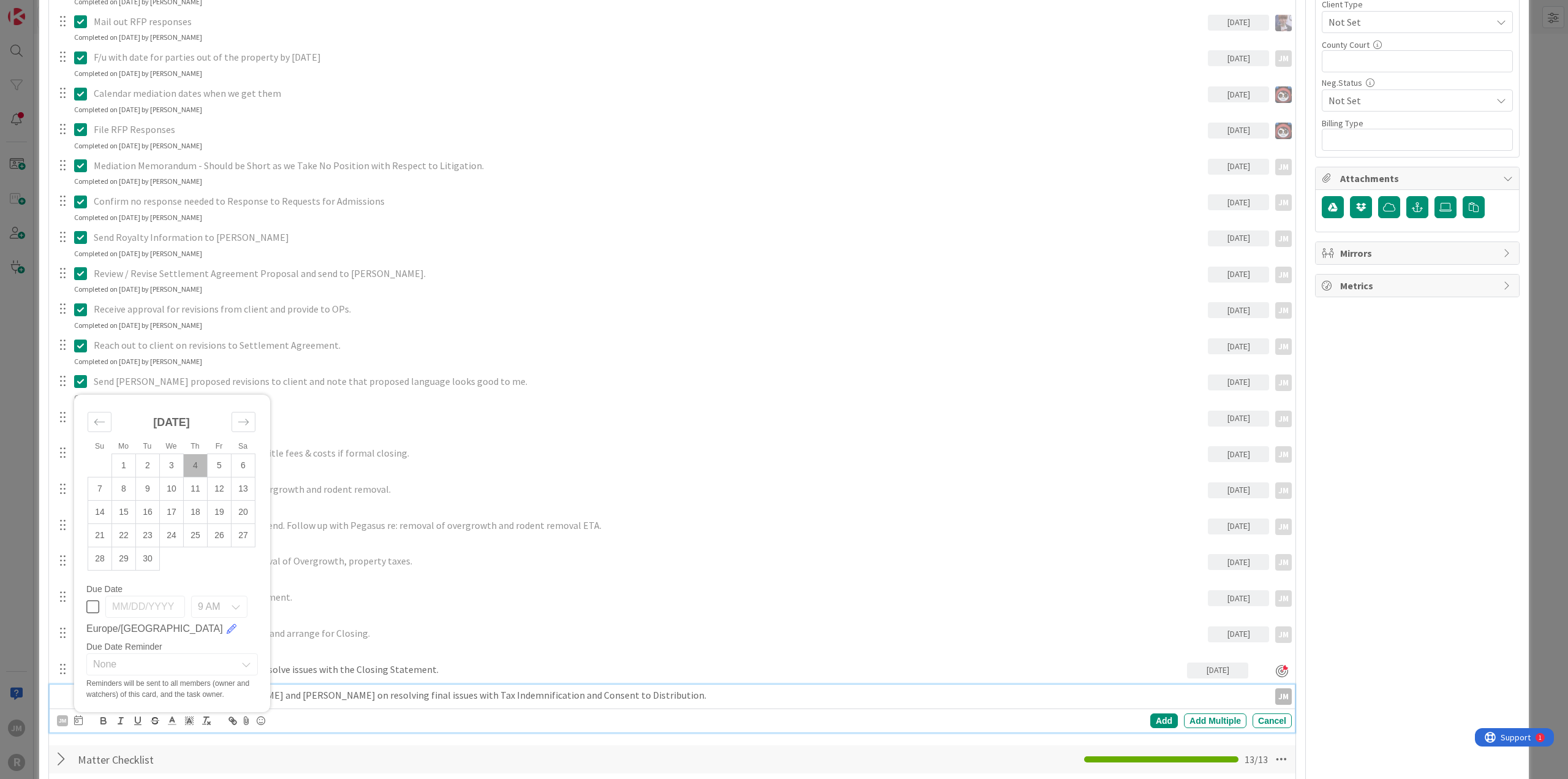
click at [193, 462] on td "4" at bounding box center [195, 465] width 24 height 23
click at [1157, 719] on div "Add" at bounding box center [1163, 721] width 27 height 15
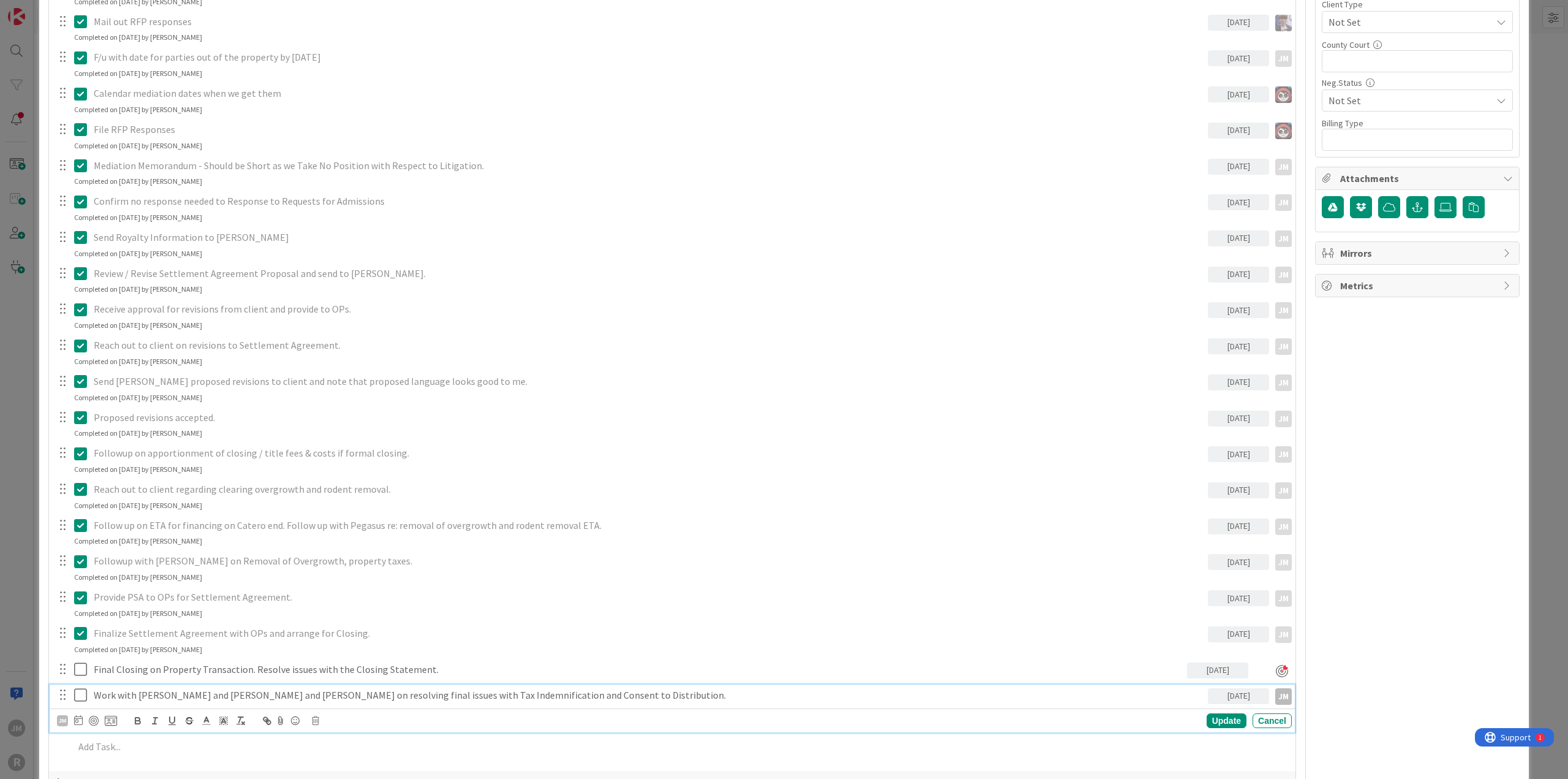
click at [109, 695] on p "Work with [PERSON_NAME] and [PERSON_NAME] and [PERSON_NAME] on resolving final …" at bounding box center [648, 694] width 1109 height 14
click at [93, 717] on div at bounding box center [94, 721] width 10 height 10
click at [1213, 724] on div "Update" at bounding box center [1226, 721] width 40 height 15
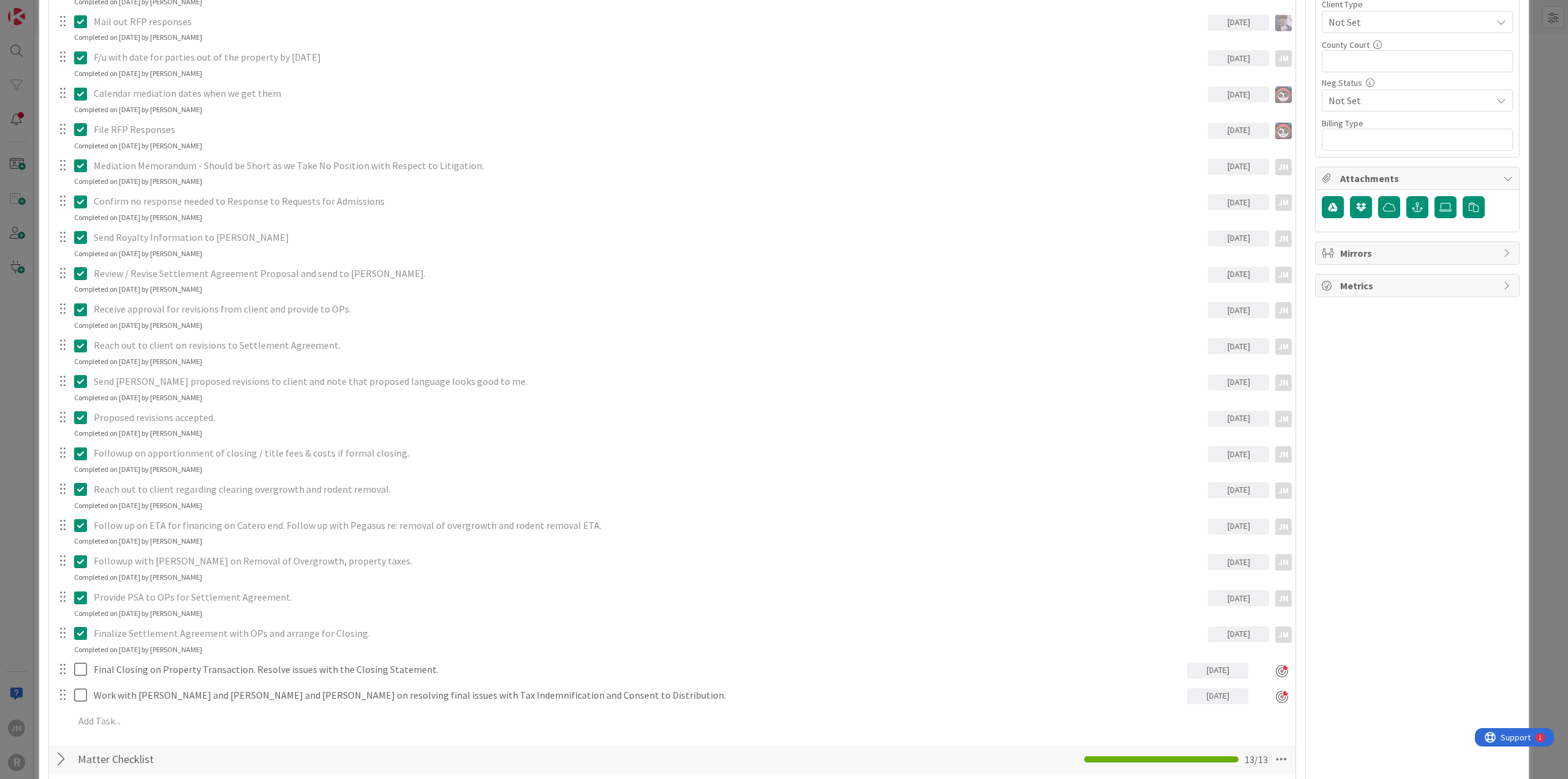
click at [12, 506] on div "ID 127 Litigation Matter Workflow (FL2) Discovery Queue Title 30 / 128 PEGASUS …" at bounding box center [784, 390] width 1568 height 779
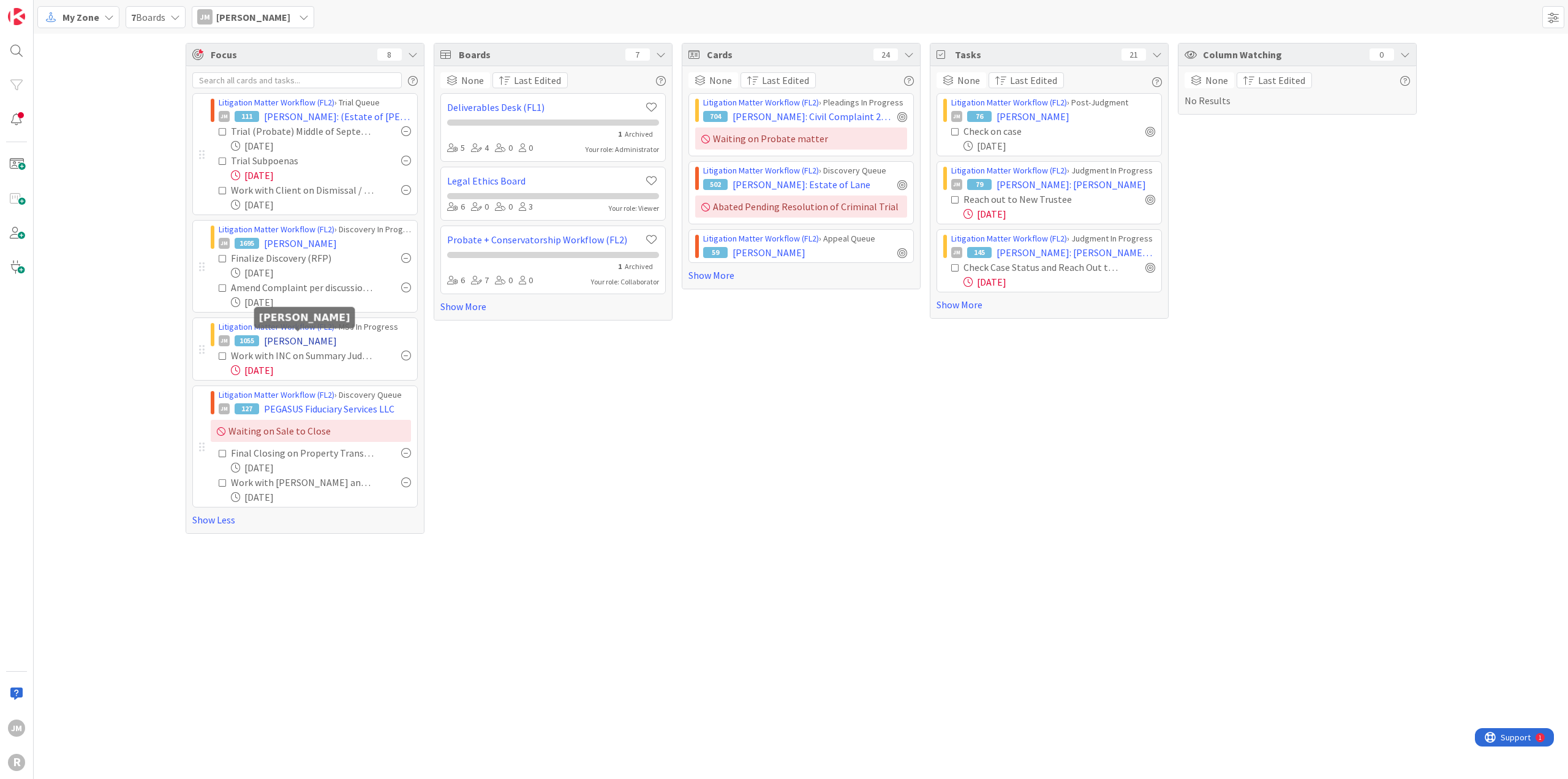
click at [286, 338] on span "[PERSON_NAME]" at bounding box center [300, 341] width 73 height 15
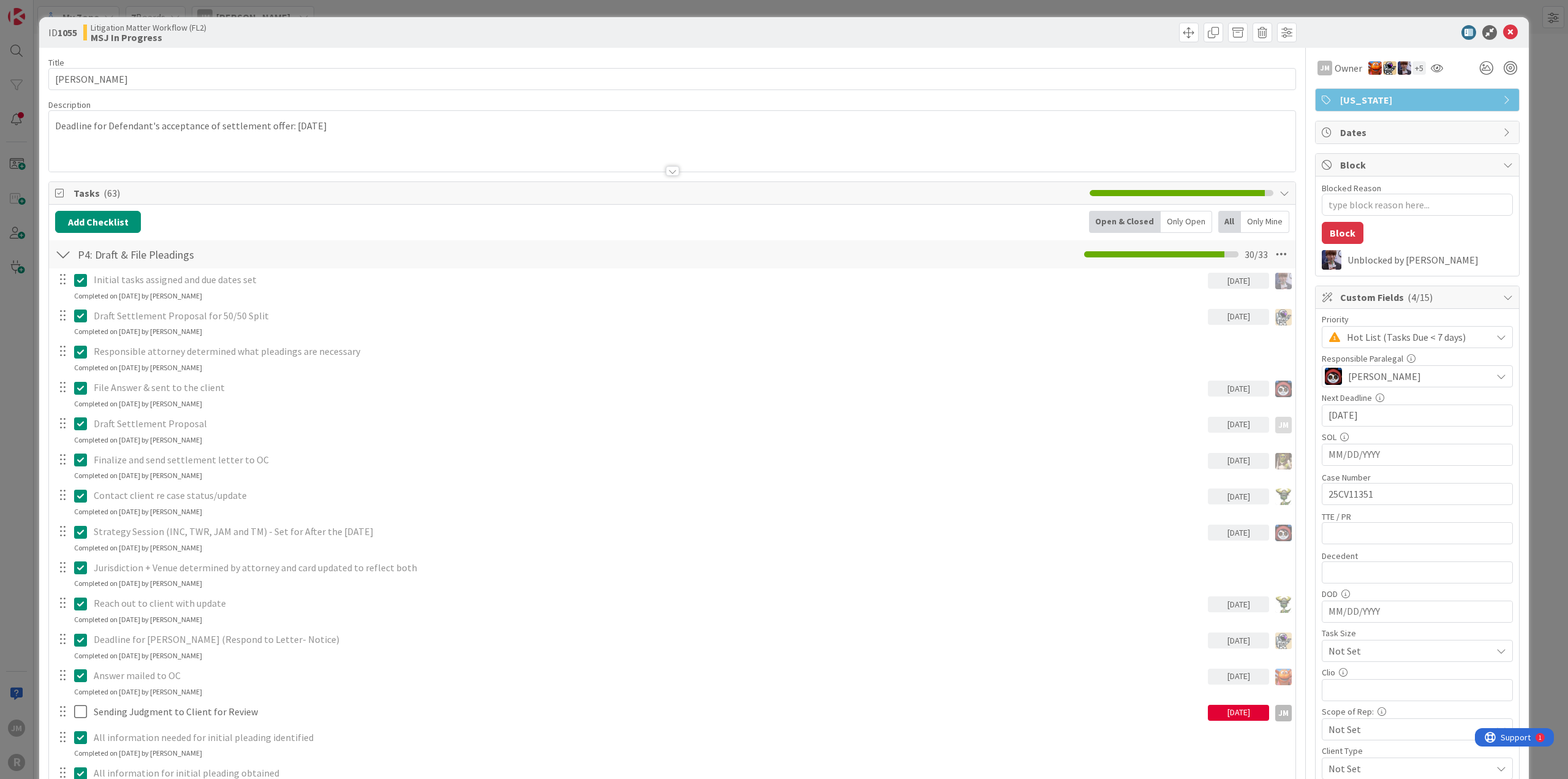
type textarea "x"
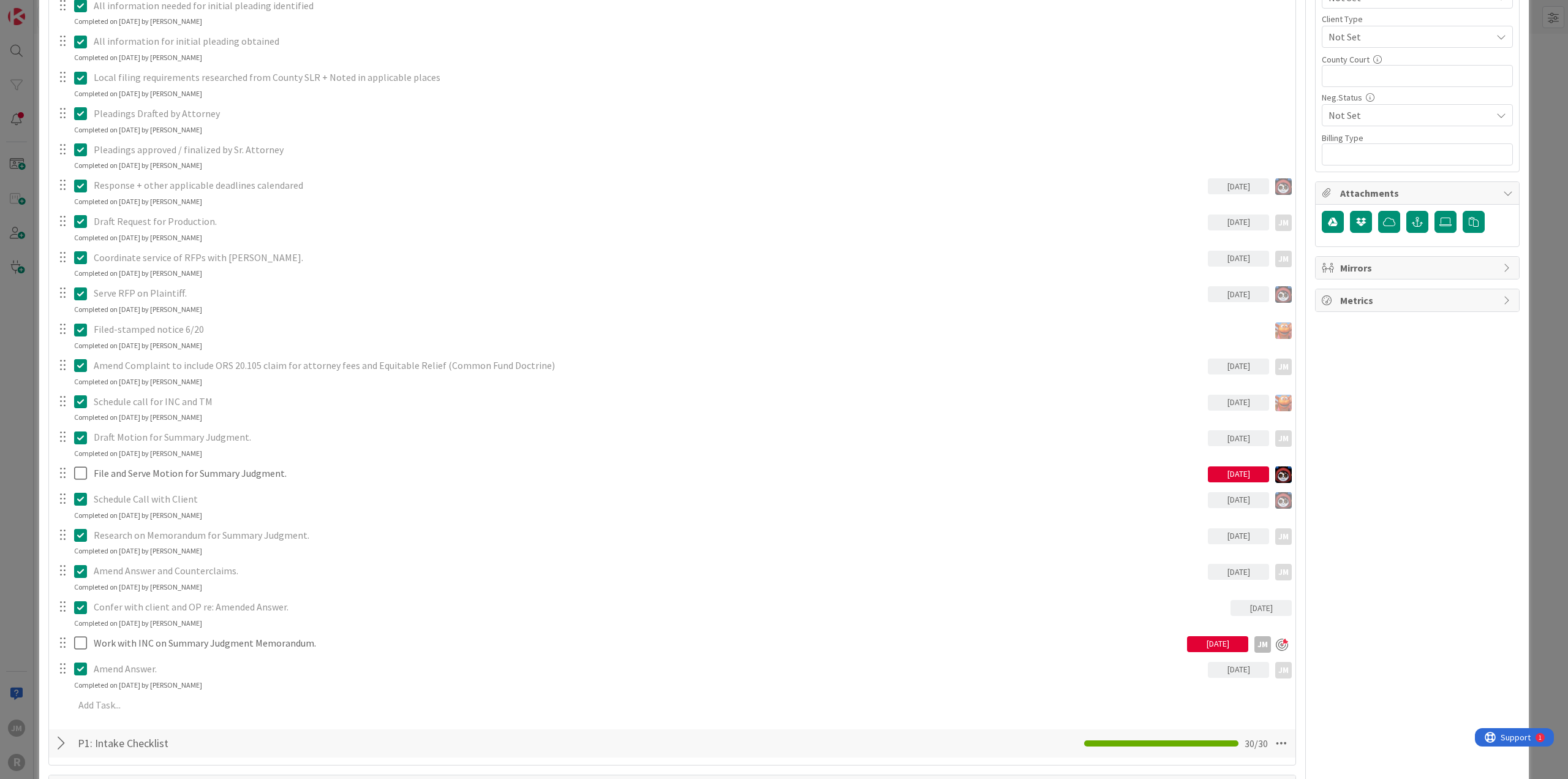
scroll to position [735, 0]
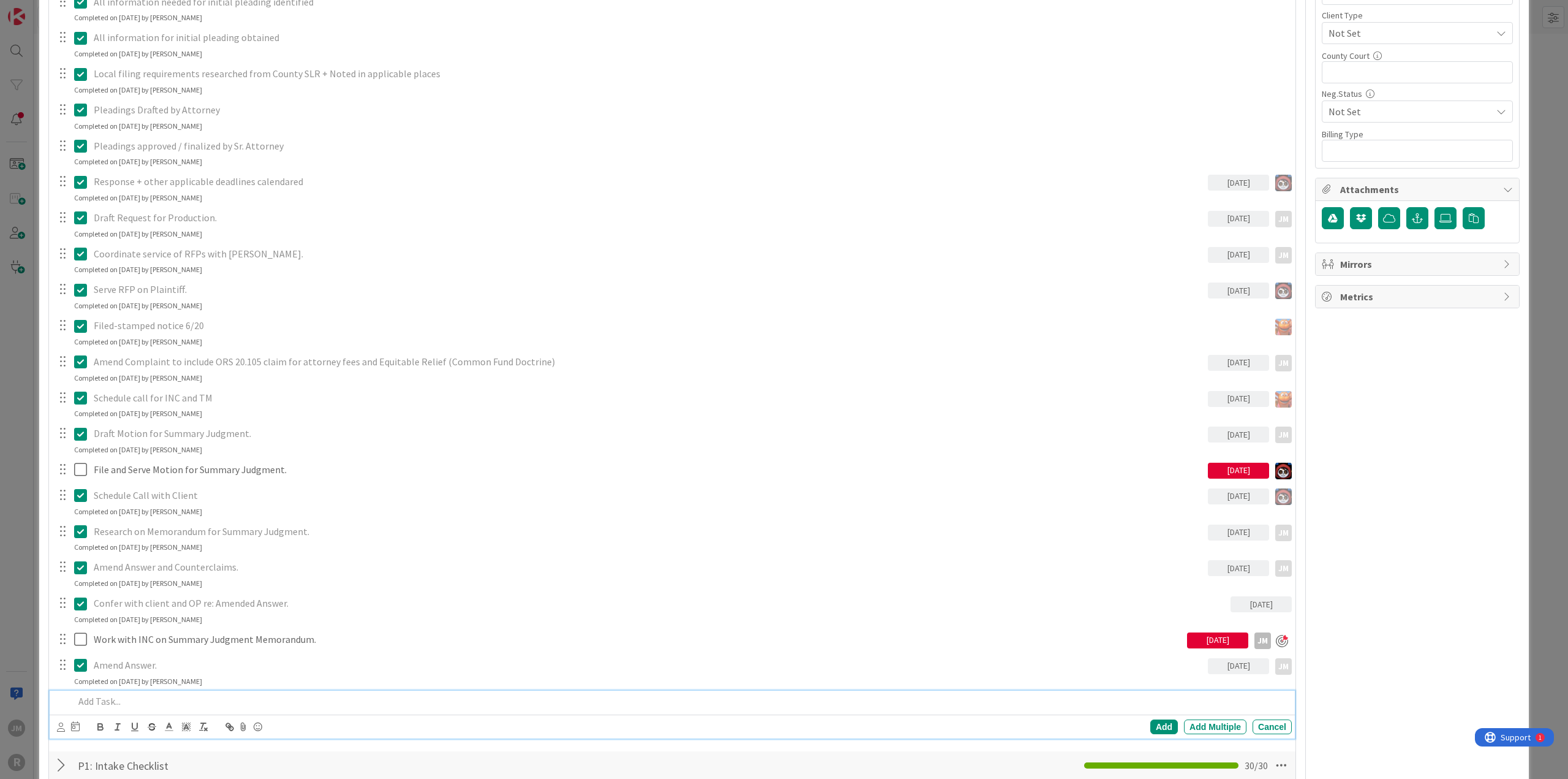
click at [242, 694] on p at bounding box center [680, 701] width 1212 height 14
click at [61, 730] on icon at bounding box center [61, 726] width 8 height 9
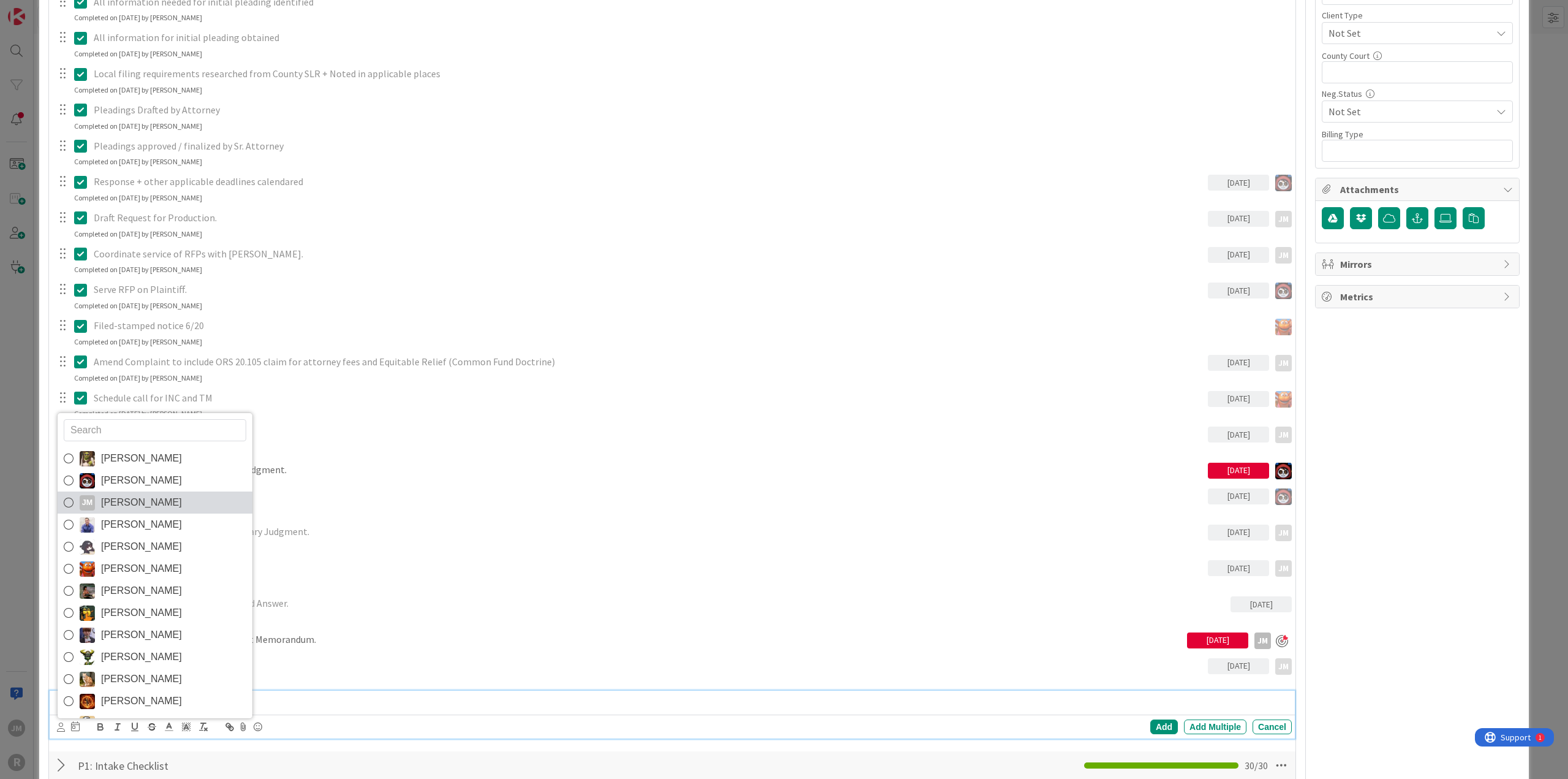
click at [106, 503] on span "[PERSON_NAME]" at bounding box center [142, 502] width 81 height 18
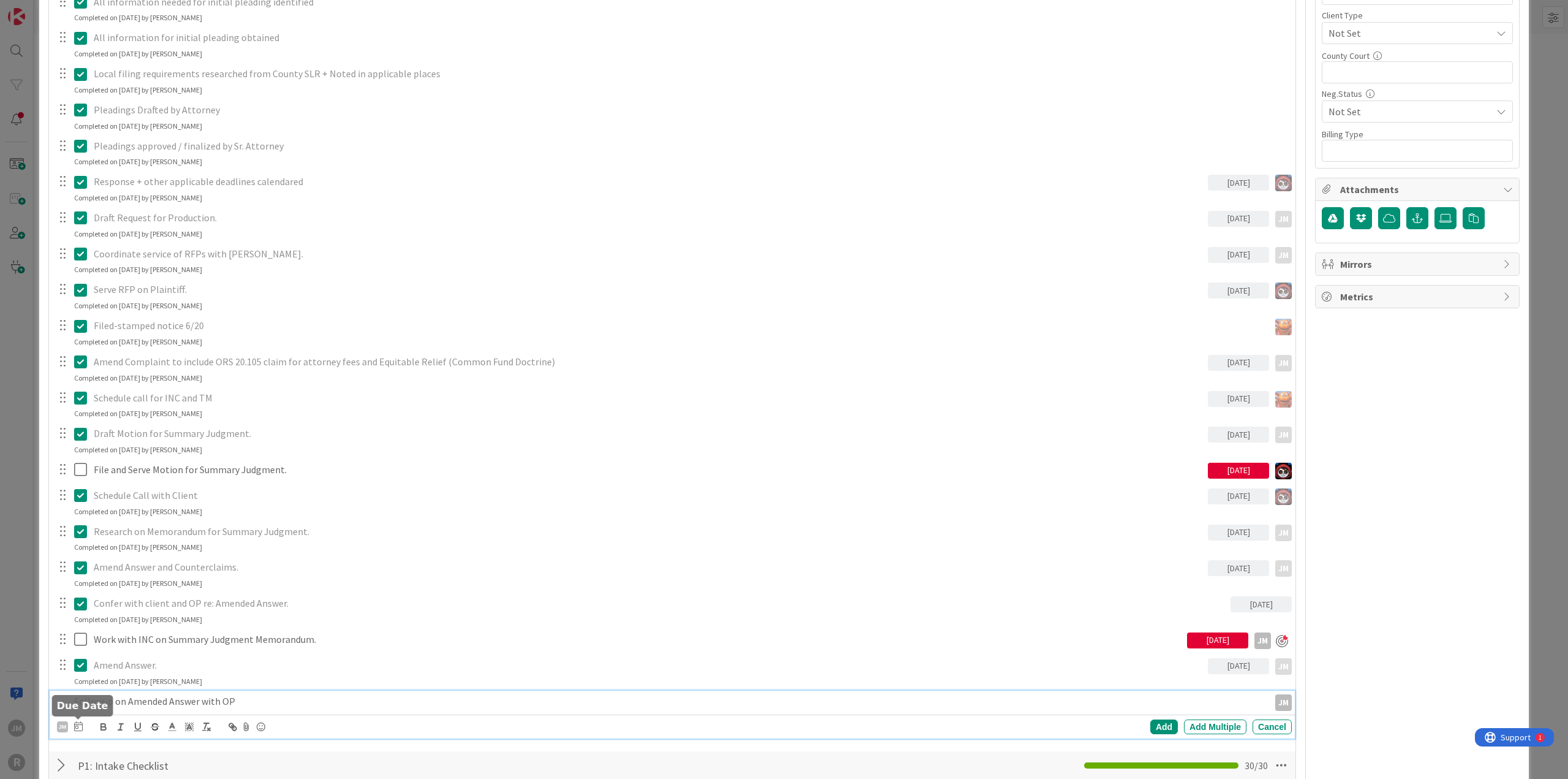
click at [78, 726] on icon at bounding box center [78, 726] width 8 height 10
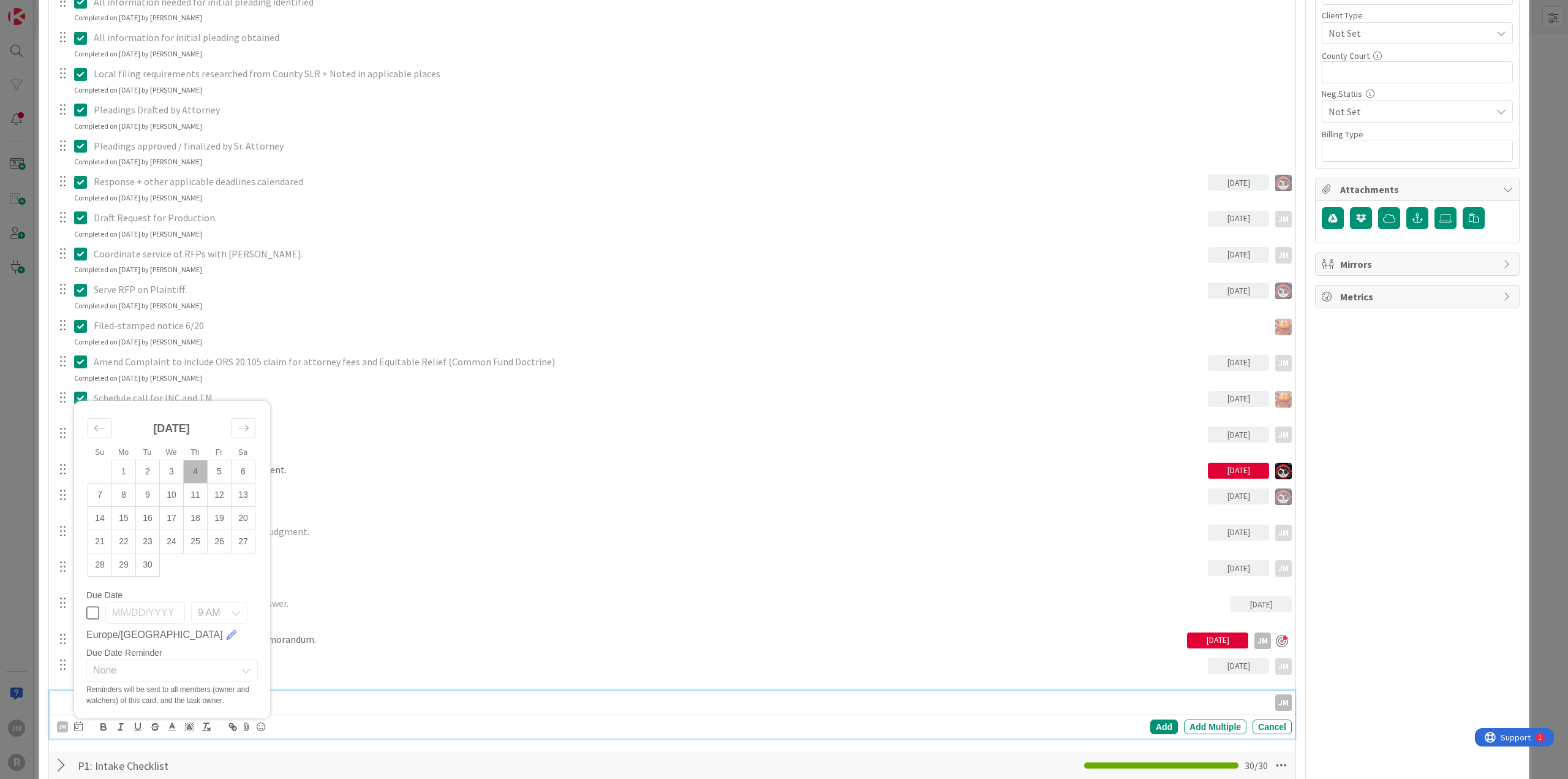
click at [195, 476] on td "4" at bounding box center [195, 472] width 24 height 23
click at [1160, 722] on div "Add" at bounding box center [1163, 726] width 27 height 15
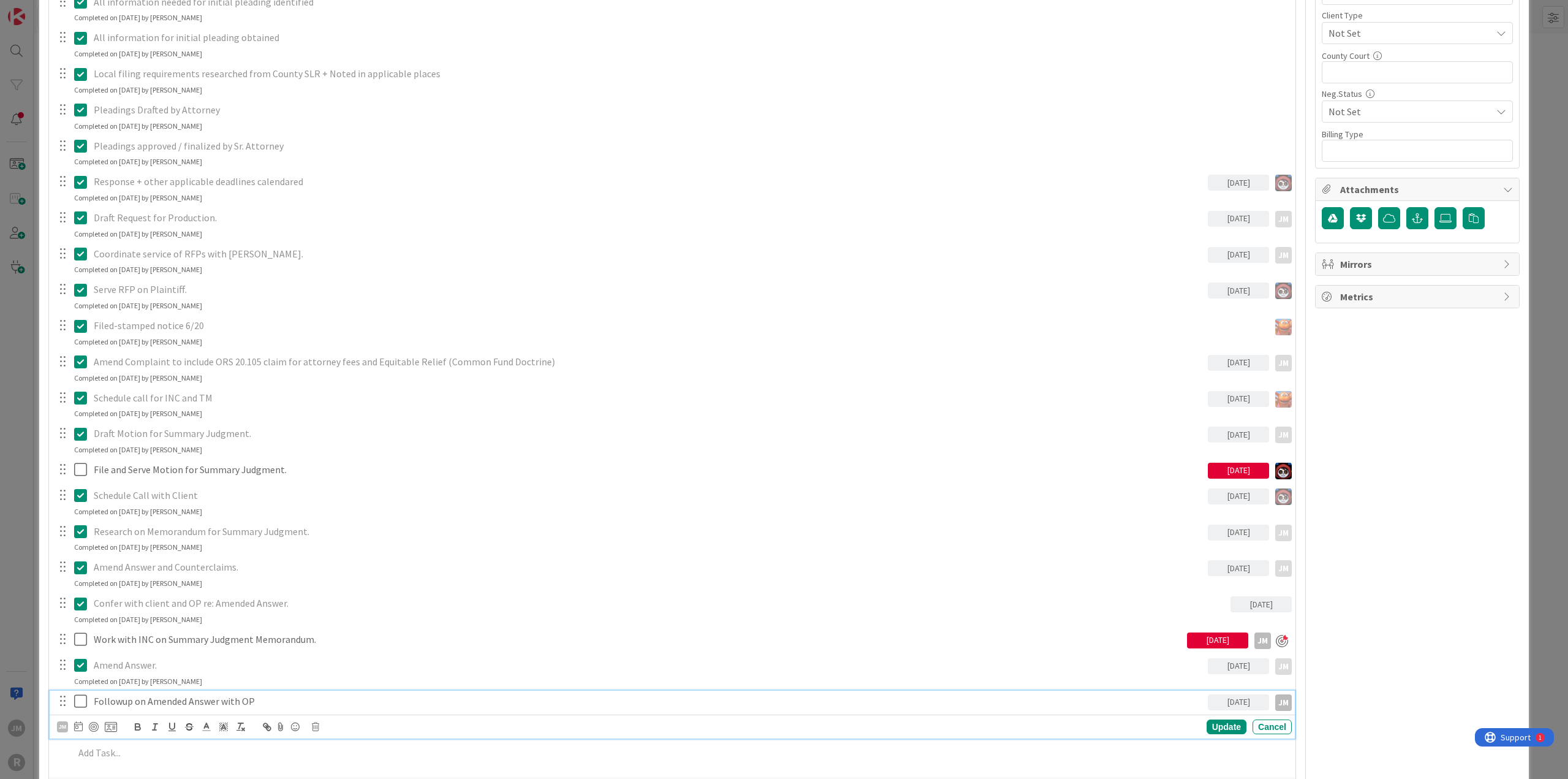
click at [185, 696] on p "Followup on Amended Answer with OP" at bounding box center [648, 701] width 1109 height 14
click at [95, 722] on div at bounding box center [94, 726] width 10 height 10
type textarea "x"
click at [1220, 724] on div "Update" at bounding box center [1226, 728] width 40 height 15
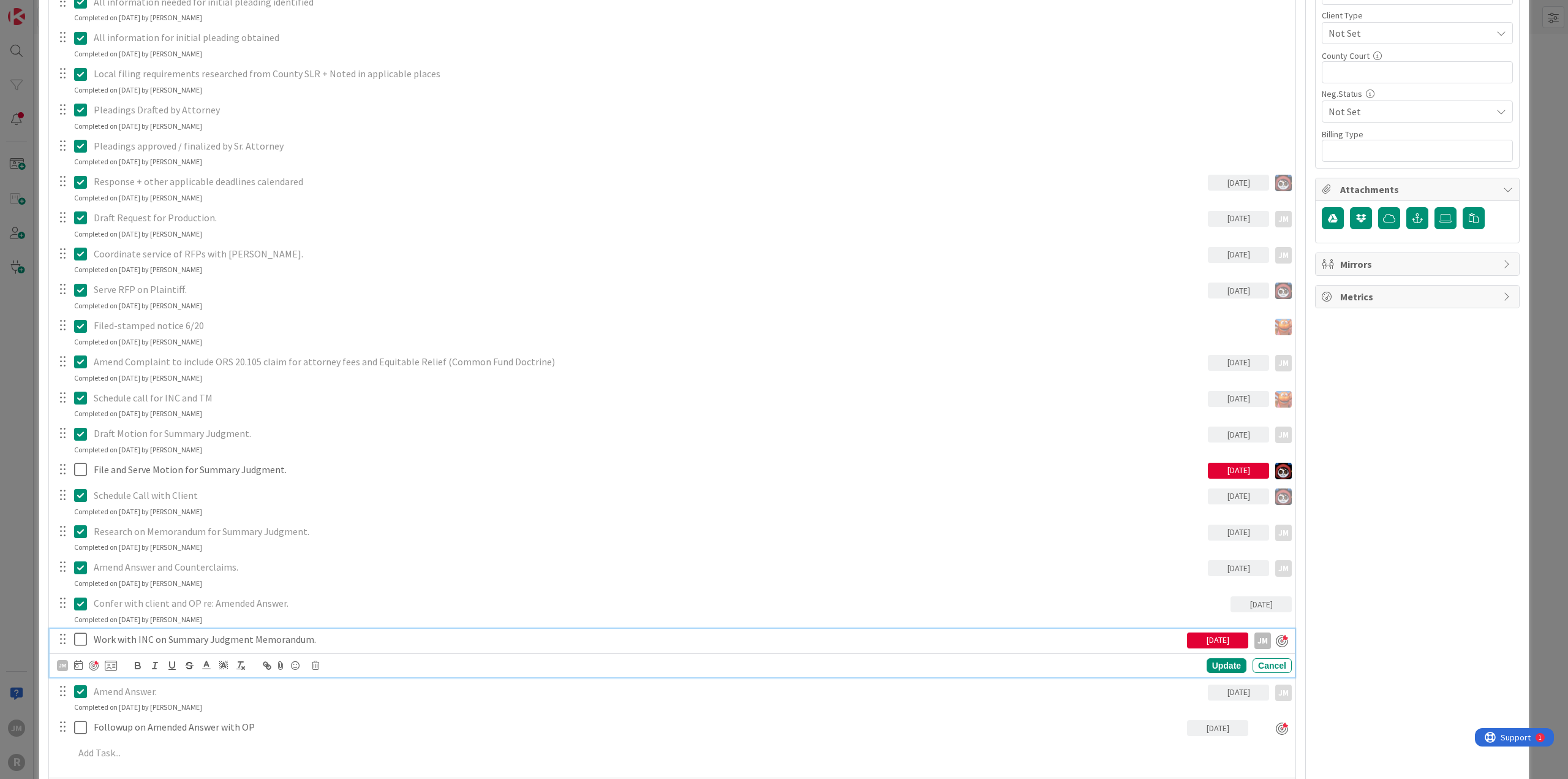
click at [226, 640] on p "Work with INC on Summary Judgment Memorandum." at bounding box center [638, 639] width 1088 height 14
click at [79, 662] on icon at bounding box center [78, 665] width 8 height 10
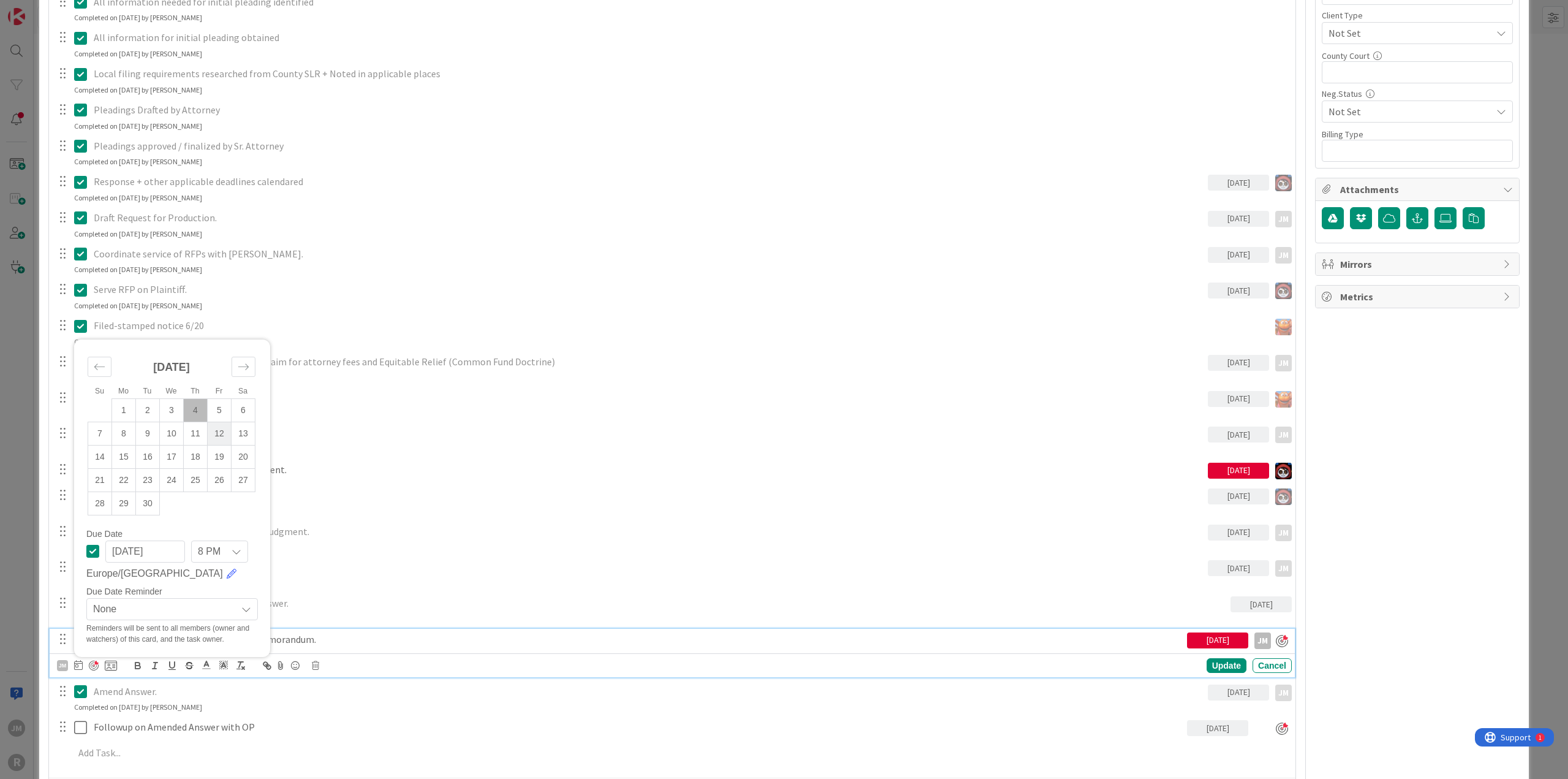
click at [214, 427] on td "12" at bounding box center [219, 433] width 24 height 23
type input "[DATE]"
type textarea "x"
click at [1212, 665] on div "Update" at bounding box center [1226, 666] width 40 height 15
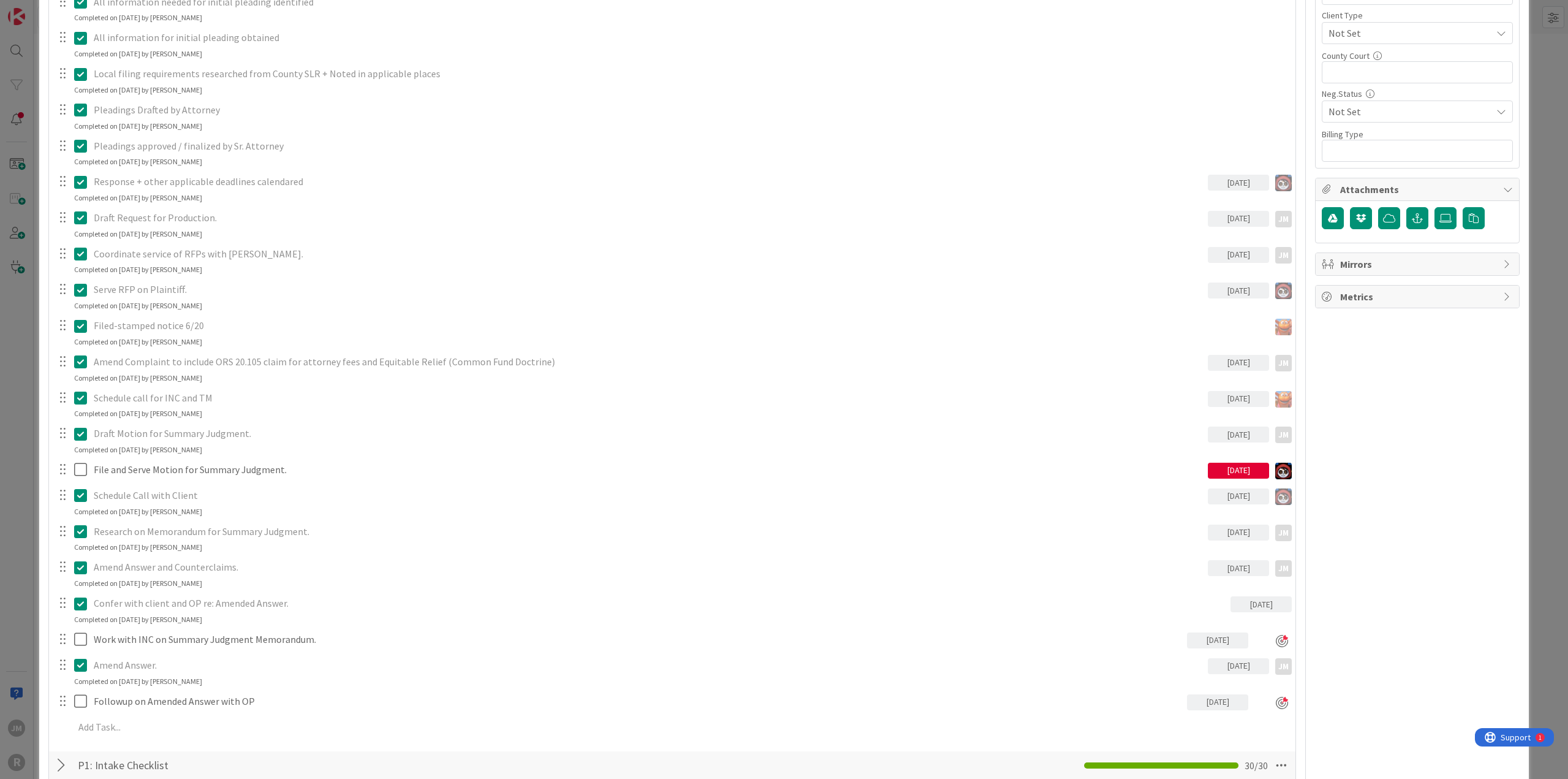
click at [18, 605] on div "ID 1055 Litigation Matter Workflow (FL2) MSJ In Progress Title 15 / 128 [PERSON…" at bounding box center [784, 390] width 1568 height 779
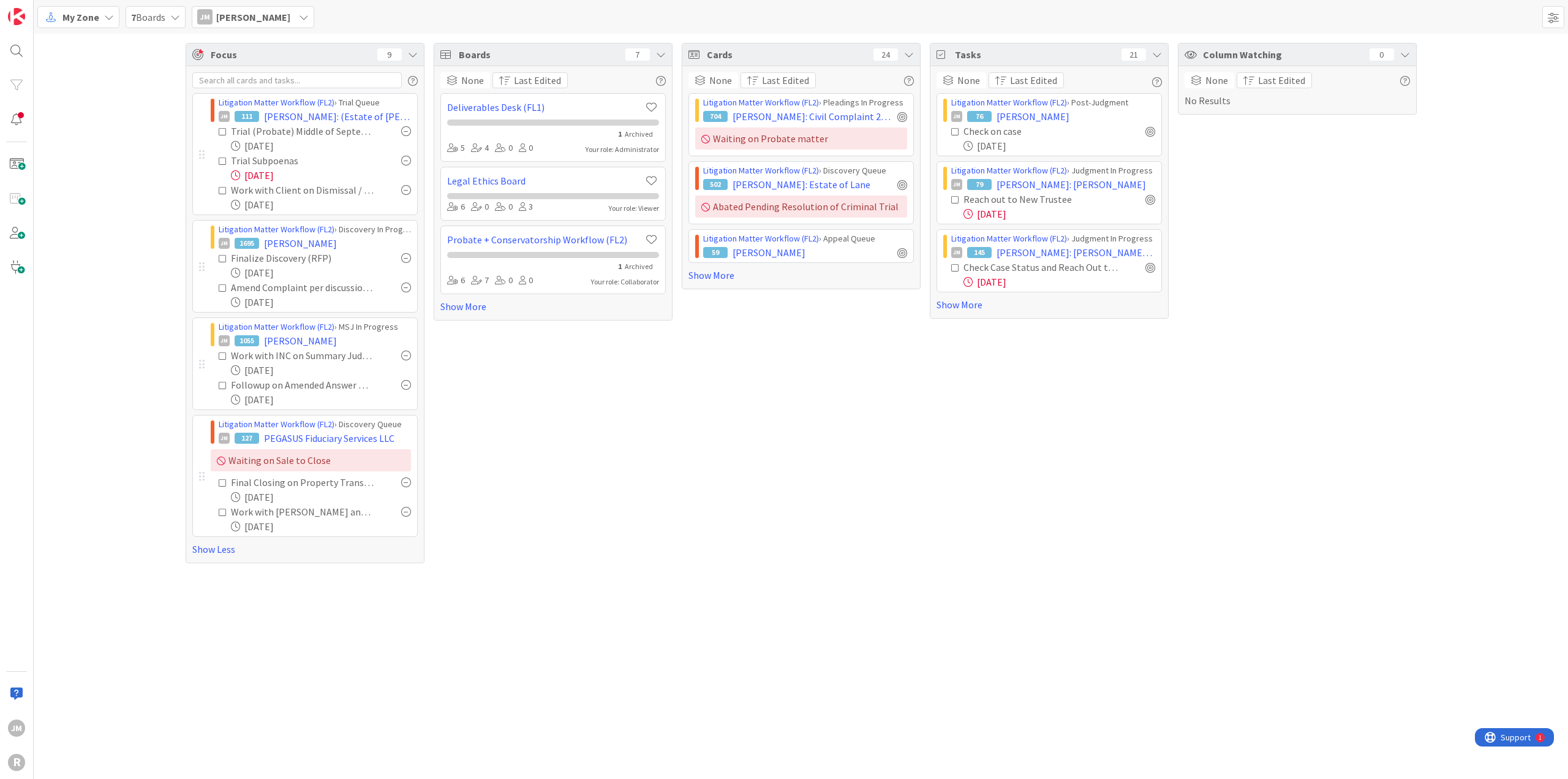
click at [109, 16] on icon at bounding box center [109, 17] width 10 height 10
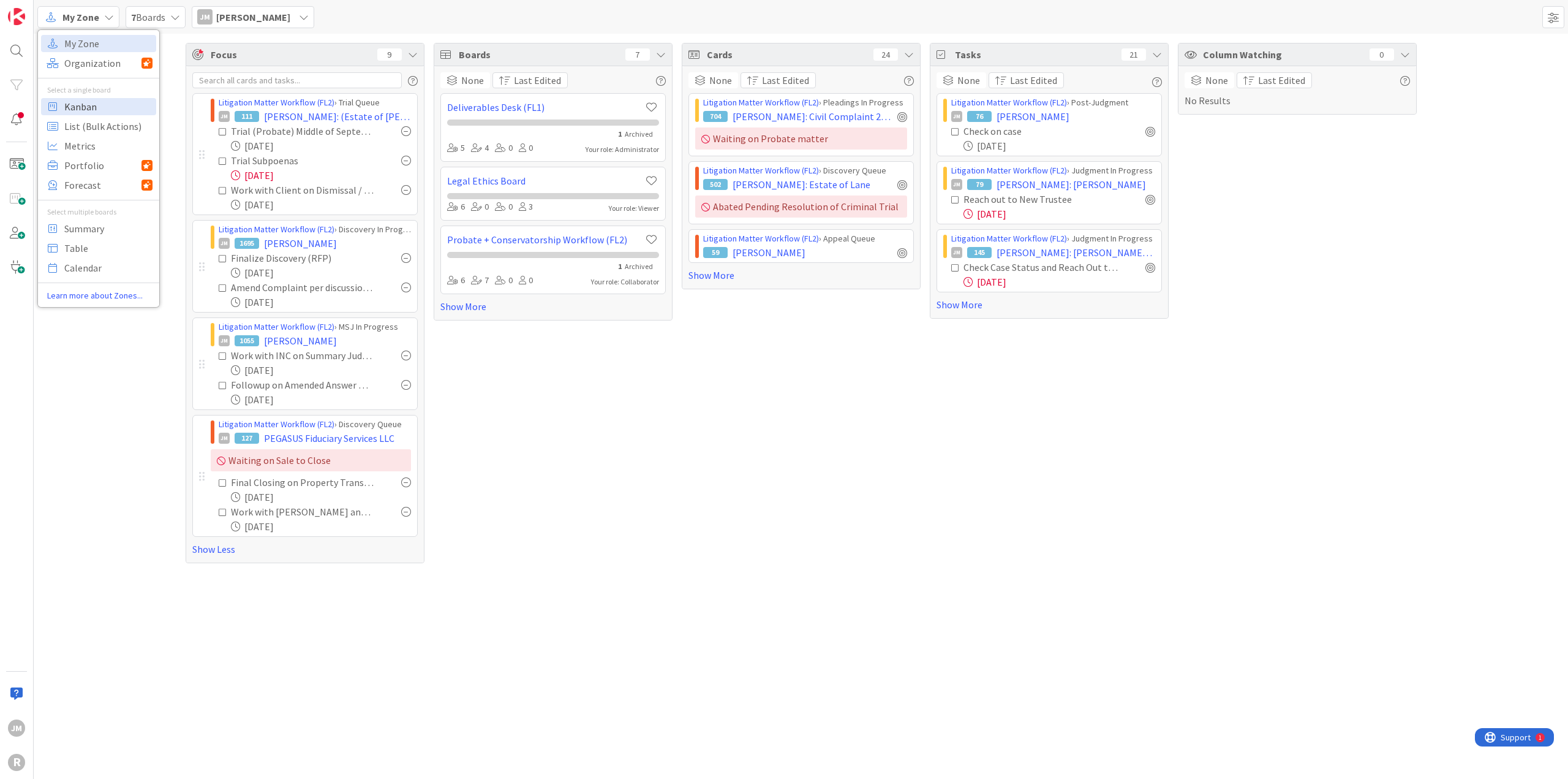
click at [86, 110] on span "Kanban" at bounding box center [108, 106] width 88 height 18
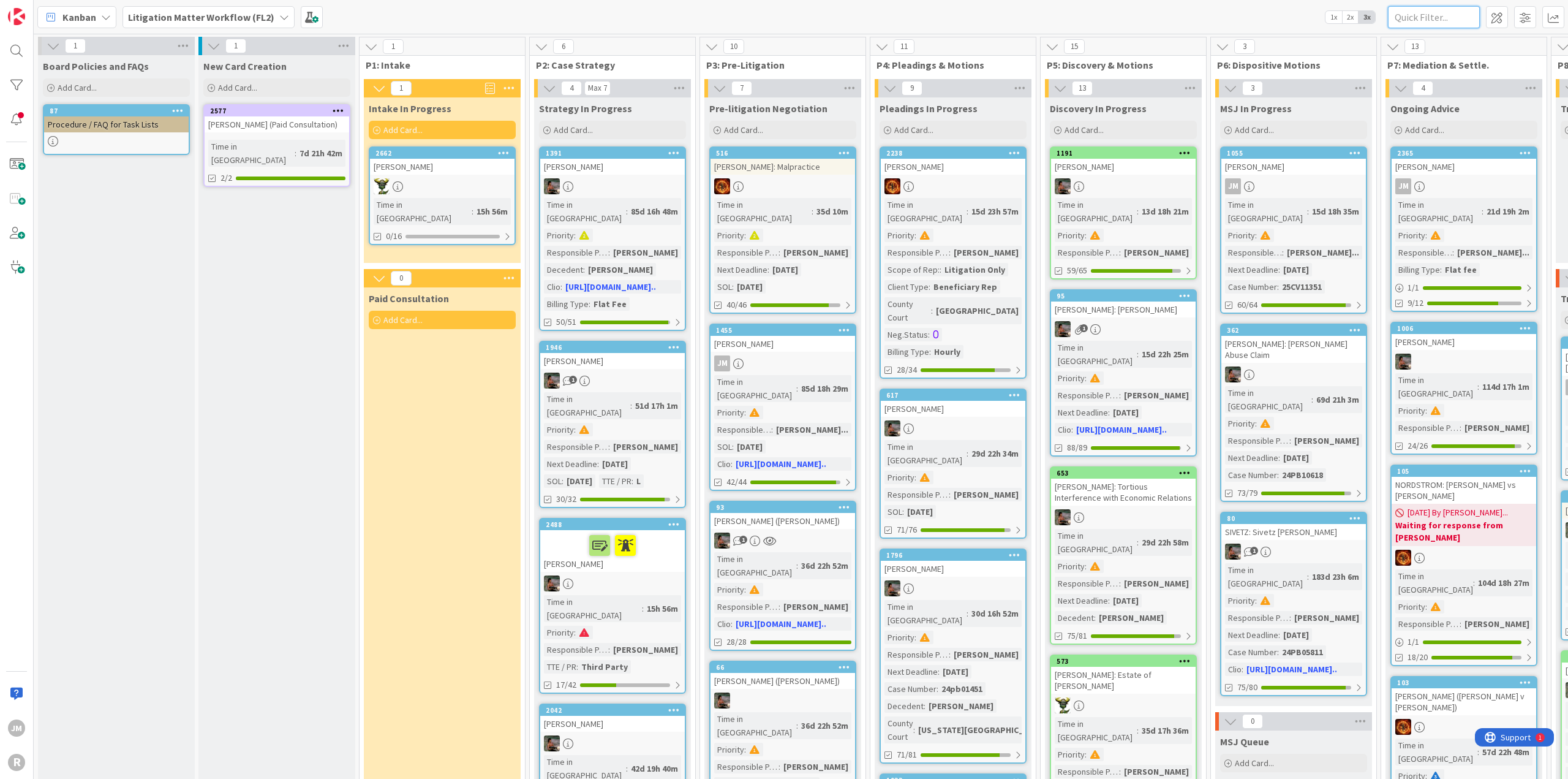
click at [1408, 18] on input "text" at bounding box center [1434, 16] width 92 height 22
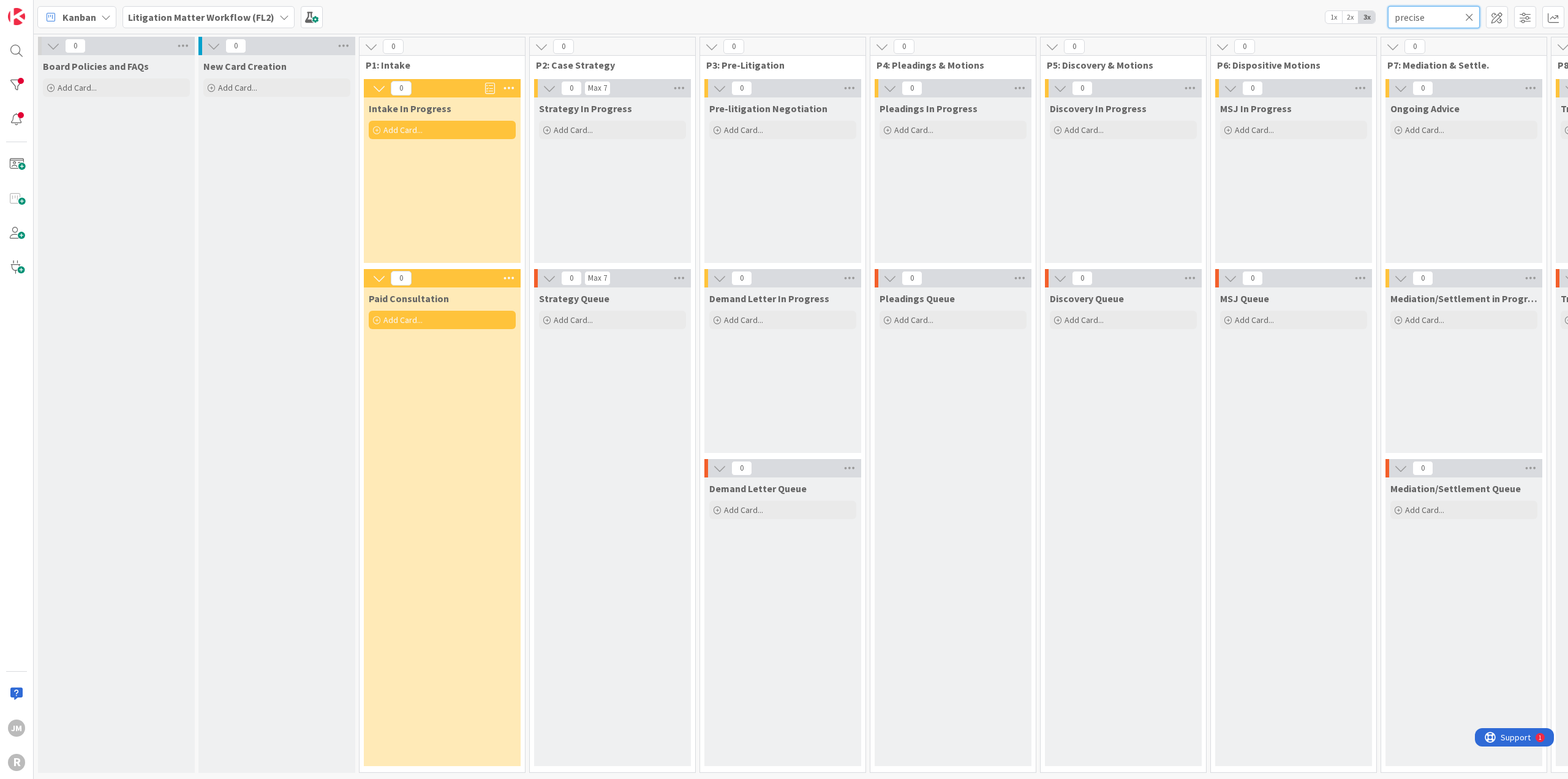
scroll to position [0, 904]
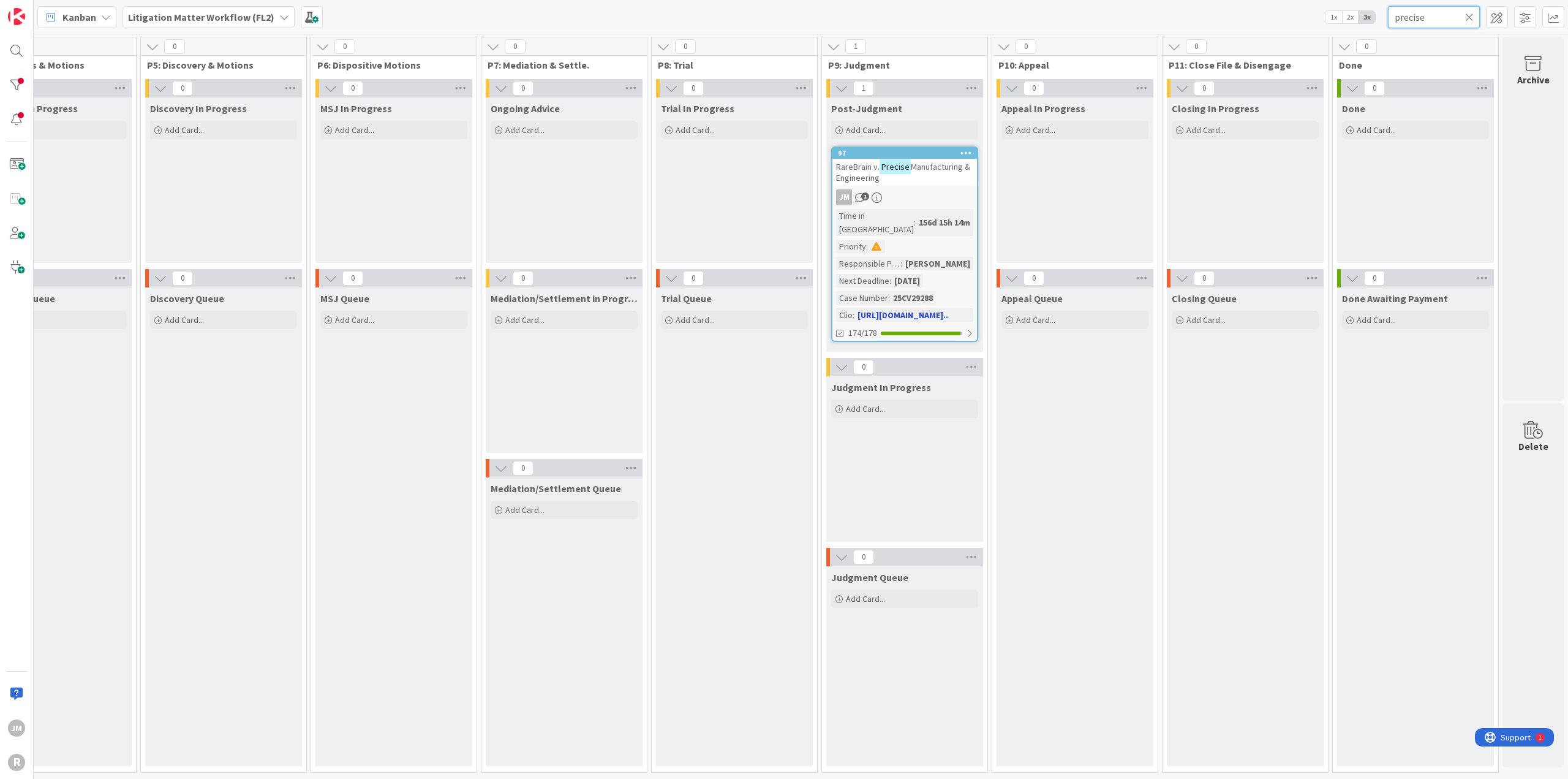
type input "precise"
click at [939, 200] on div "JM 1" at bounding box center [905, 197] width 145 height 16
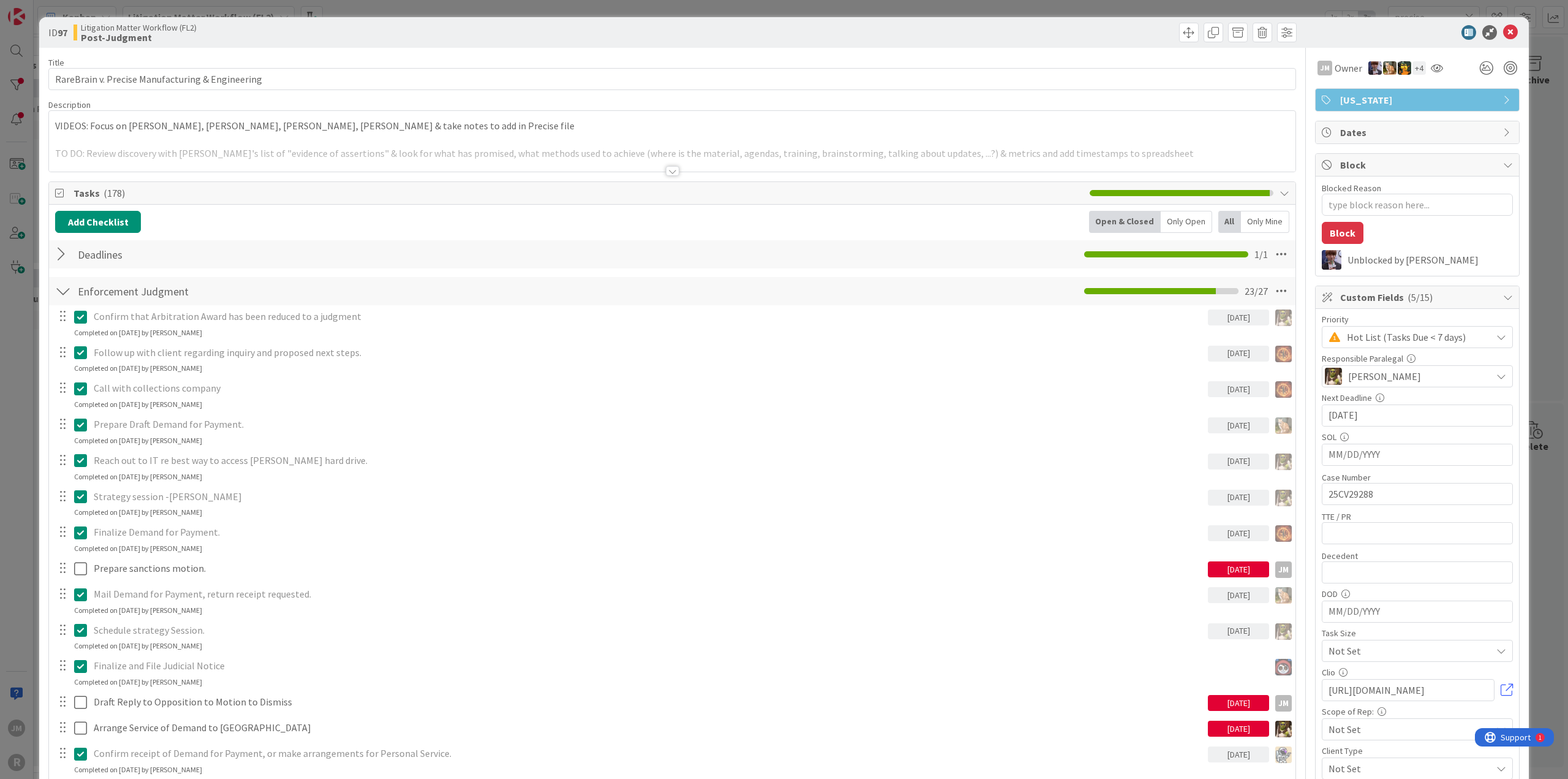
type textarea "x"
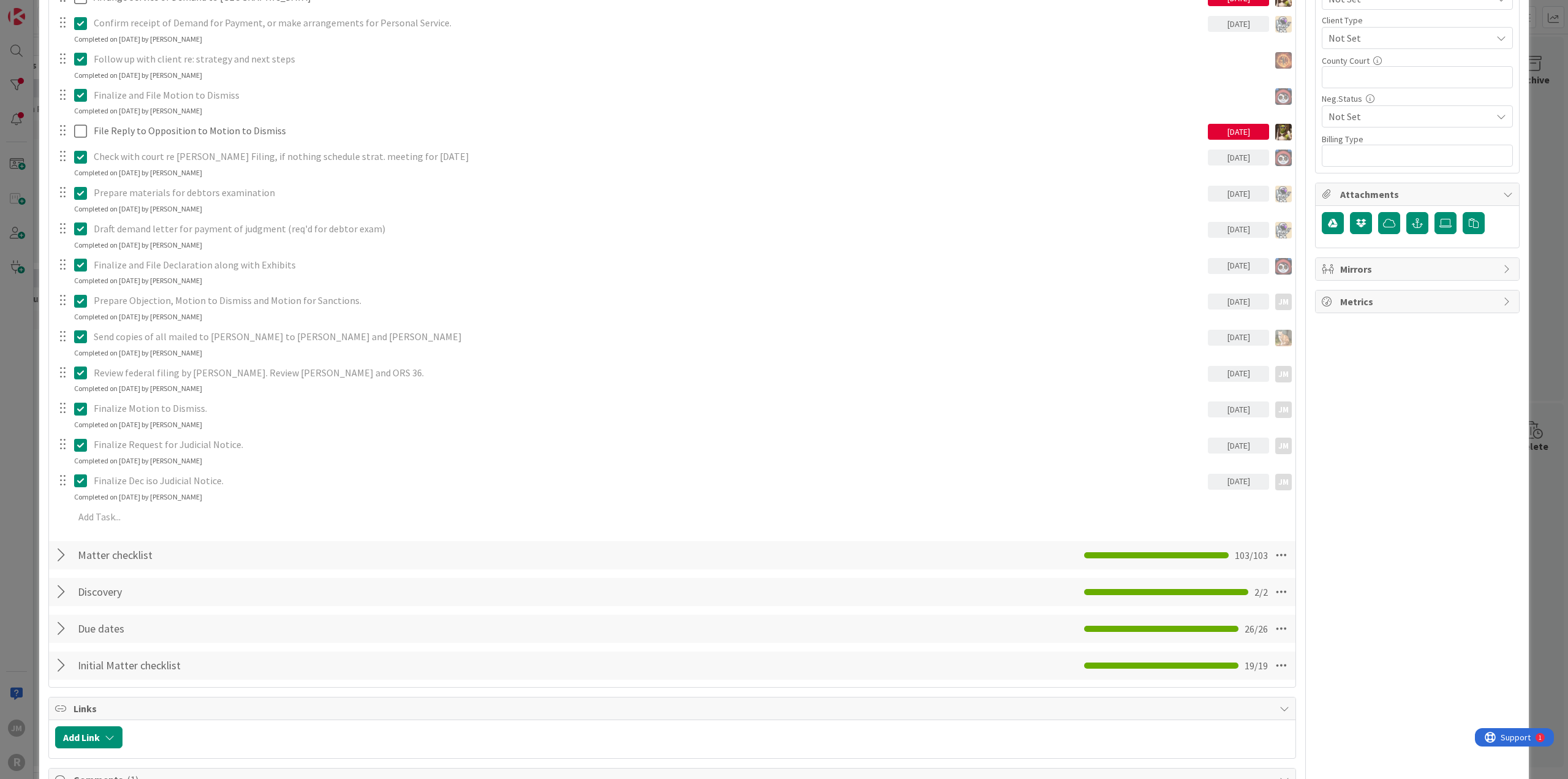
scroll to position [721, 0]
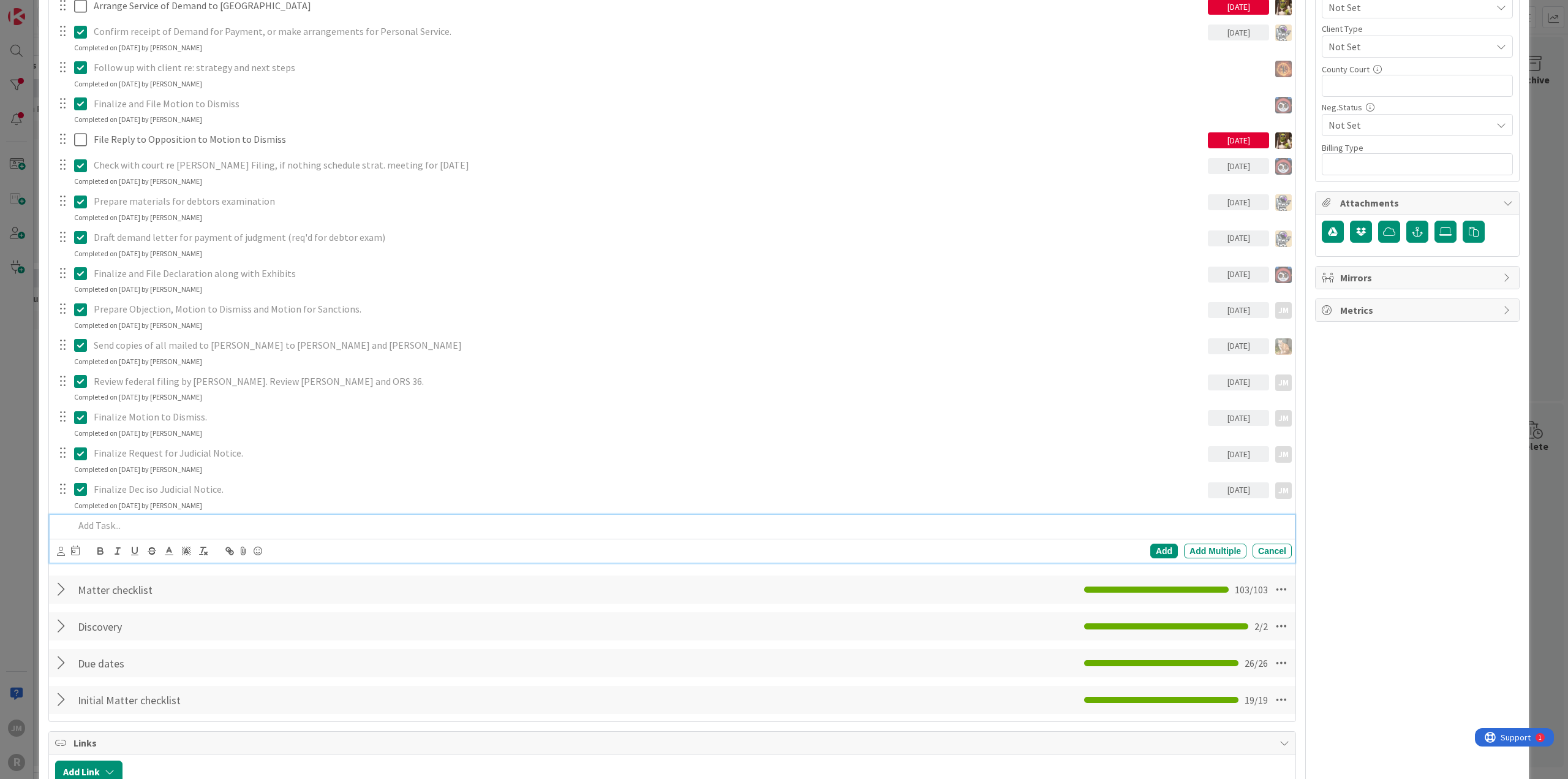
click at [140, 520] on p at bounding box center [680, 525] width 1212 height 14
click at [59, 547] on icon at bounding box center [61, 551] width 8 height 9
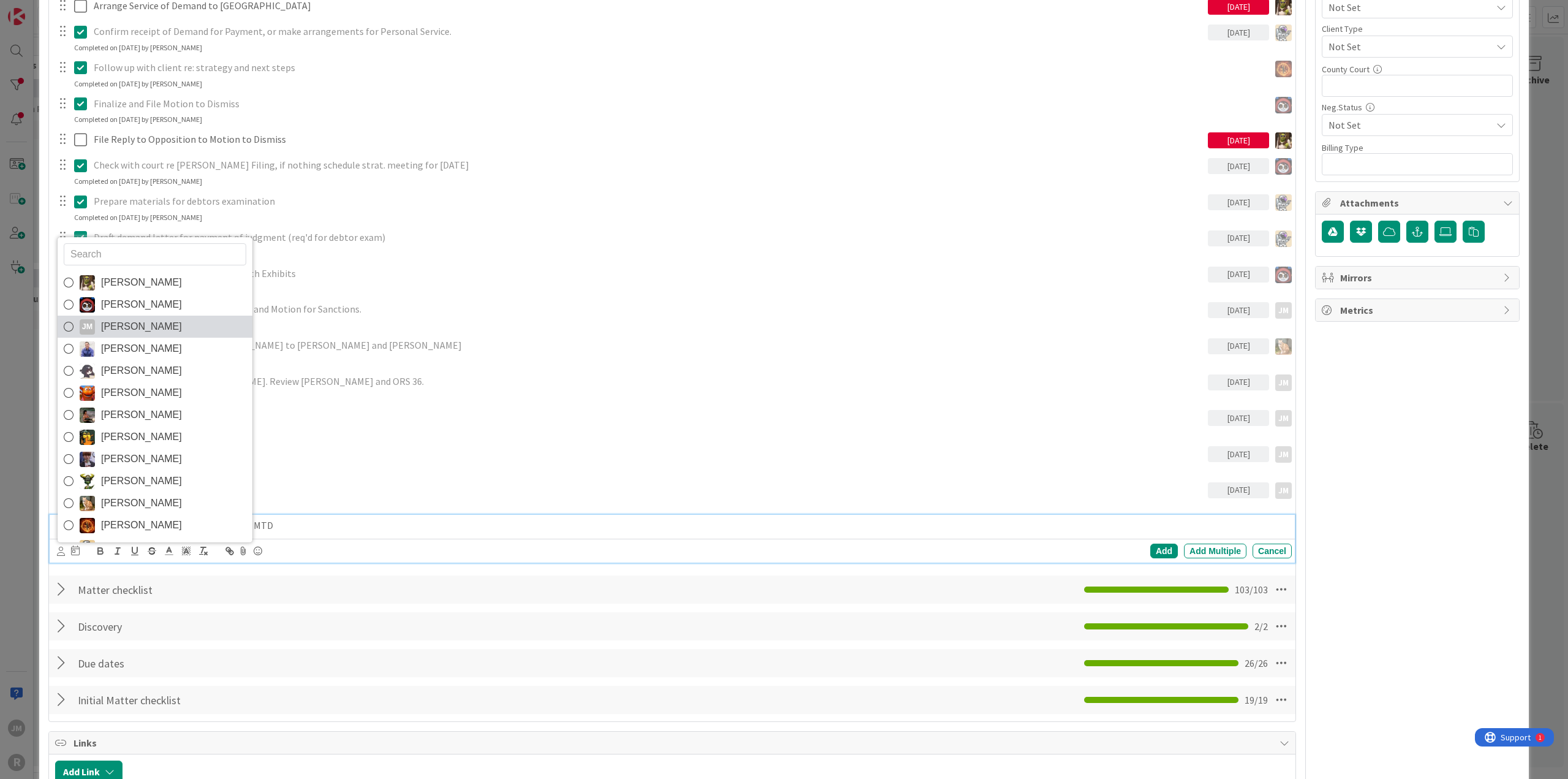
click at [106, 315] on link "[PERSON_NAME] [PERSON_NAME]" at bounding box center [155, 326] width 195 height 22
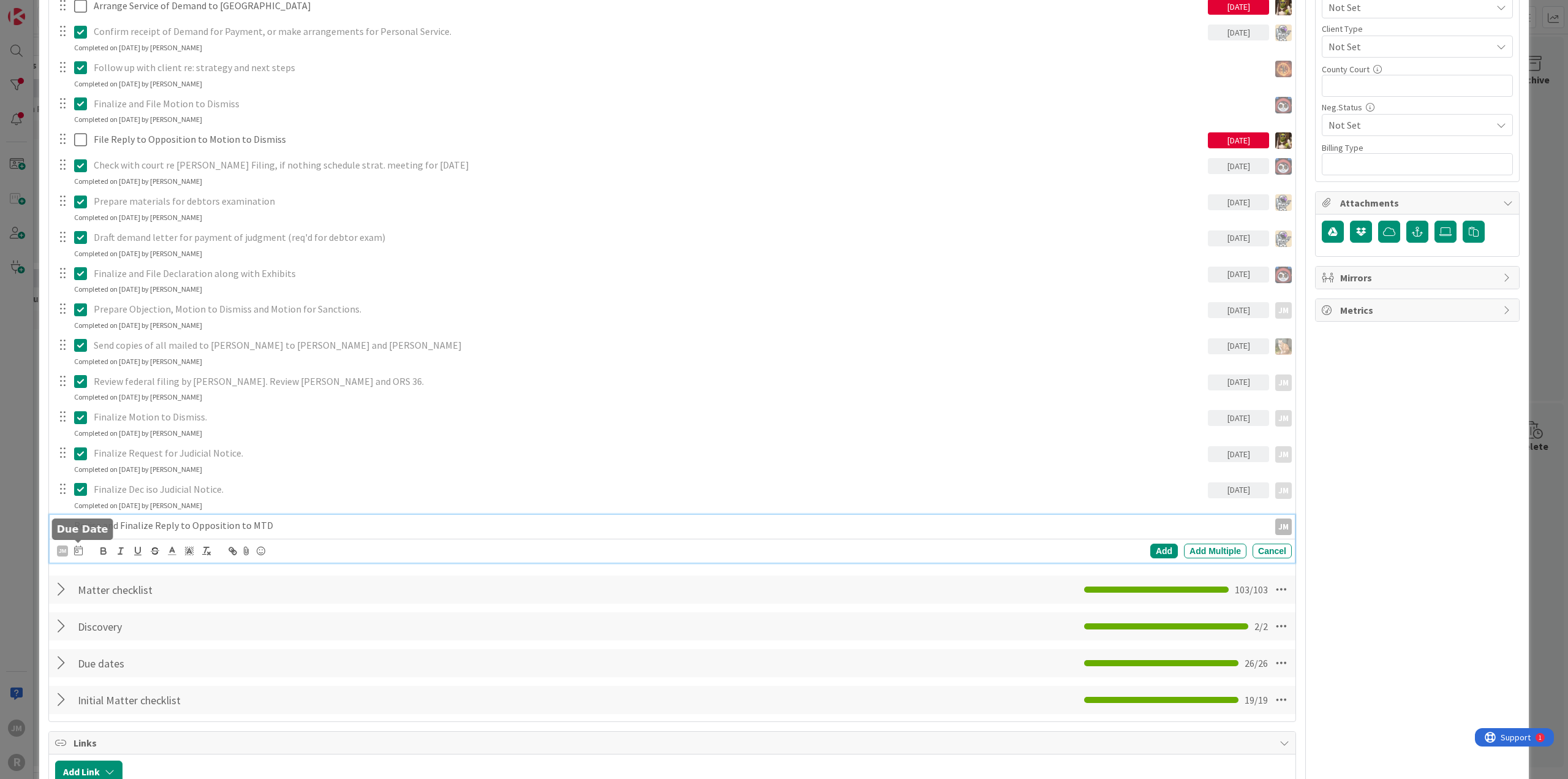
click at [76, 547] on icon at bounding box center [78, 550] width 8 height 10
click at [174, 624] on td "3" at bounding box center [171, 630] width 24 height 23
click at [1157, 550] on div "Add" at bounding box center [1163, 551] width 27 height 15
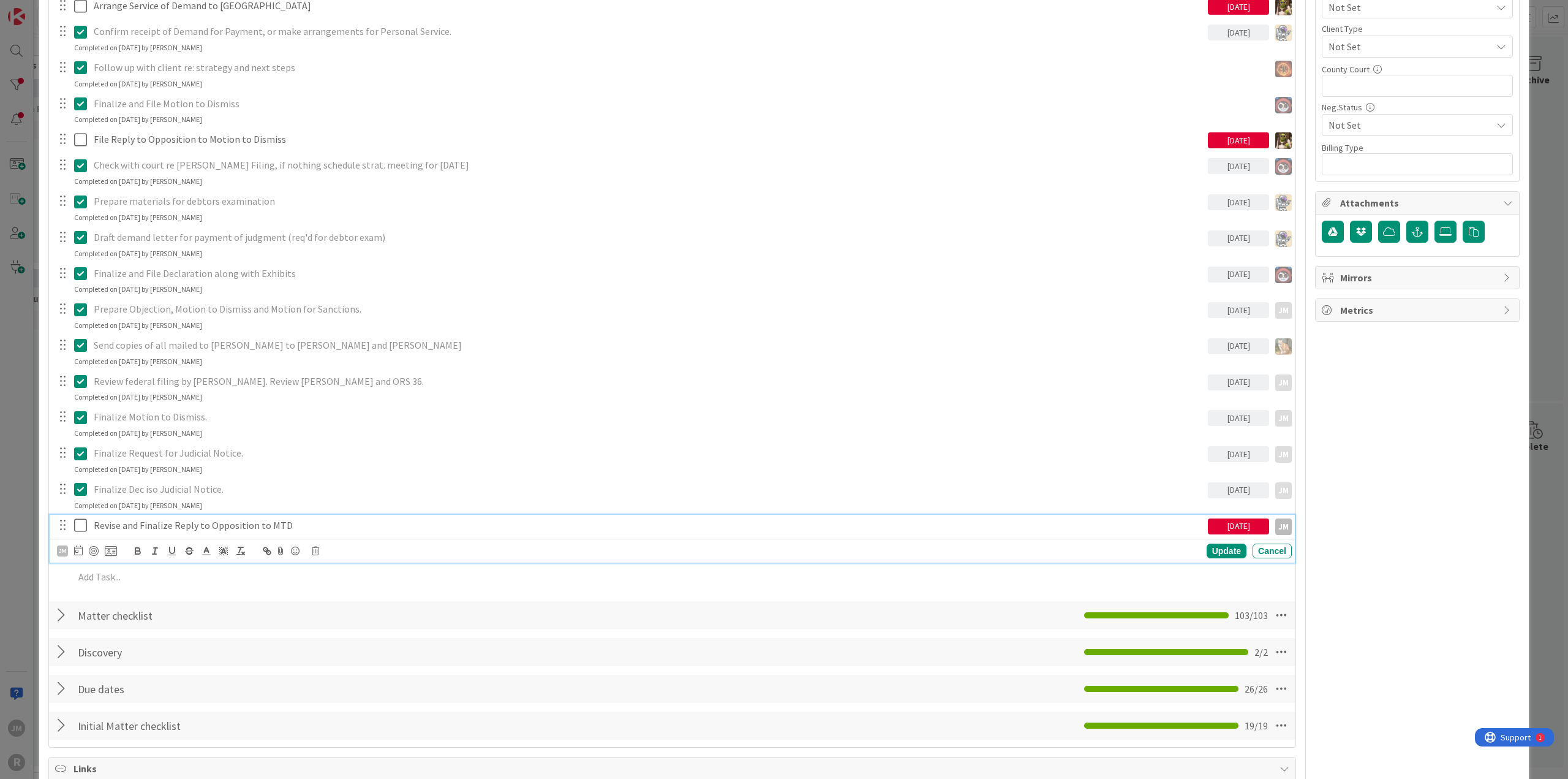
click at [286, 524] on p "Revise and Finalize Reply to Opposition to MTD" at bounding box center [648, 525] width 1109 height 14
click at [93, 547] on div at bounding box center [94, 551] width 10 height 10
click at [1224, 553] on div "Update" at bounding box center [1226, 551] width 40 height 15
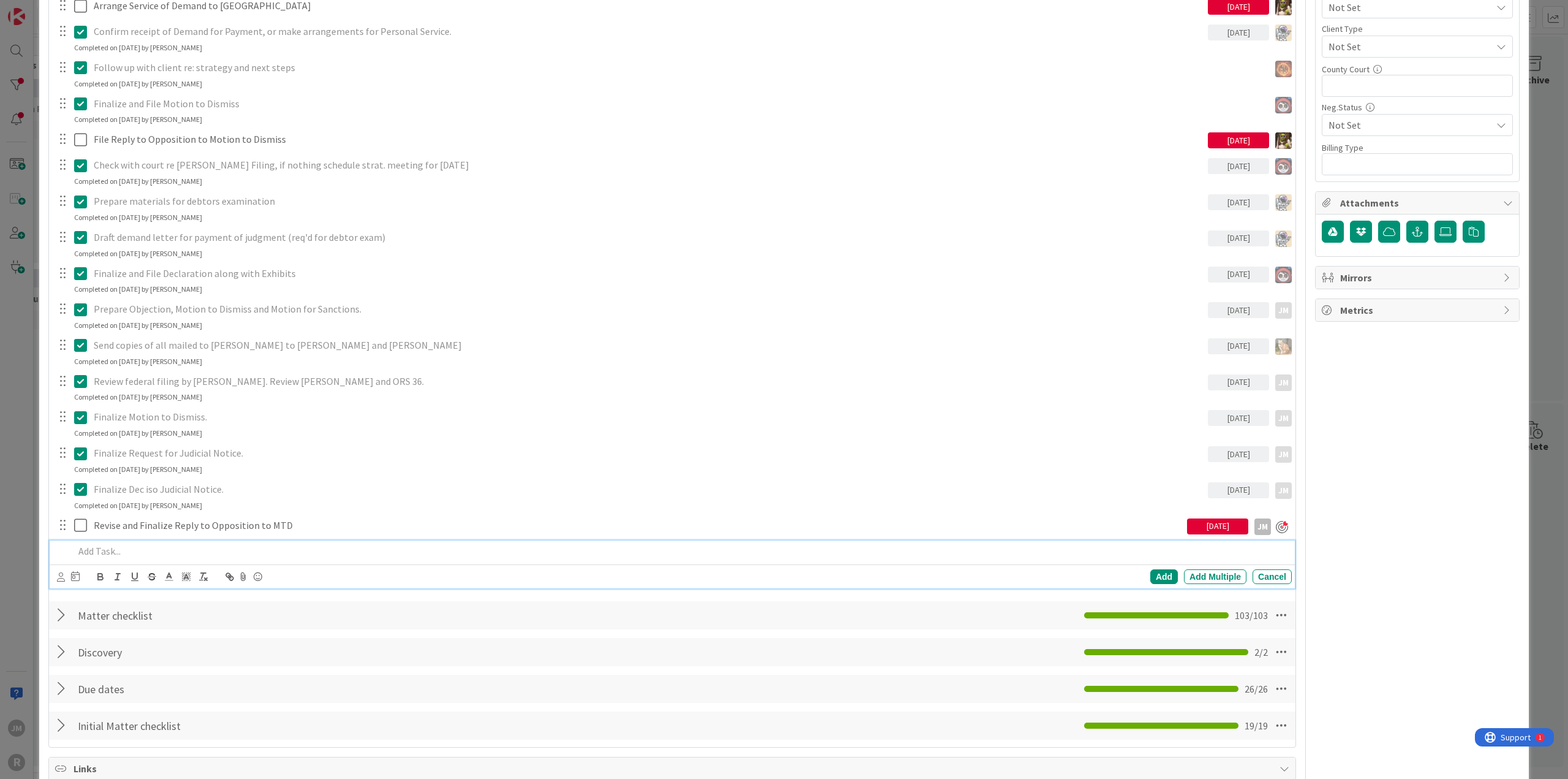
click at [128, 541] on div at bounding box center [680, 551] width 1222 height 21
click at [58, 575] on icon at bounding box center [61, 576] width 8 height 9
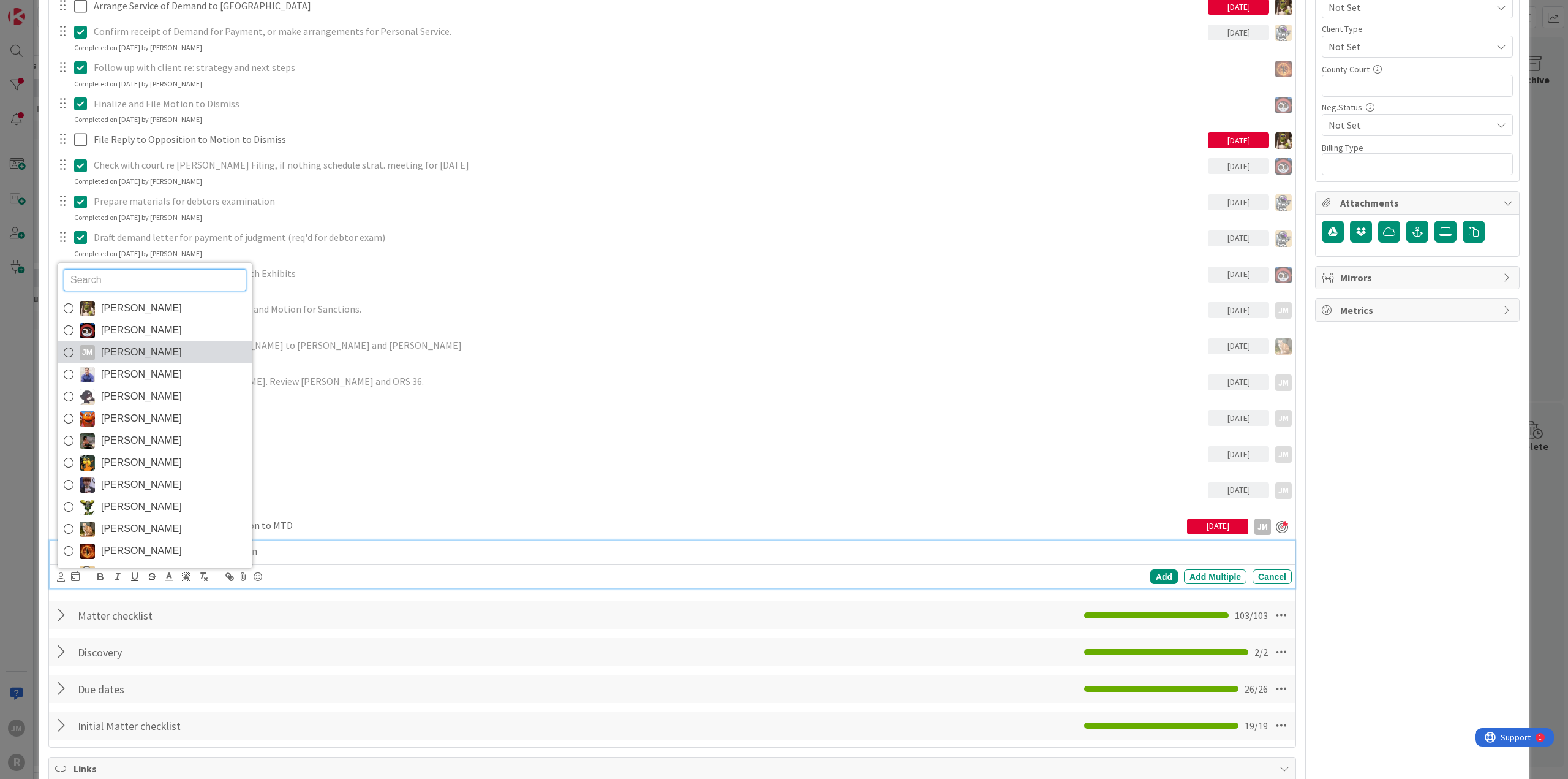
click at [119, 345] on span "[PERSON_NAME]" at bounding box center [142, 352] width 81 height 18
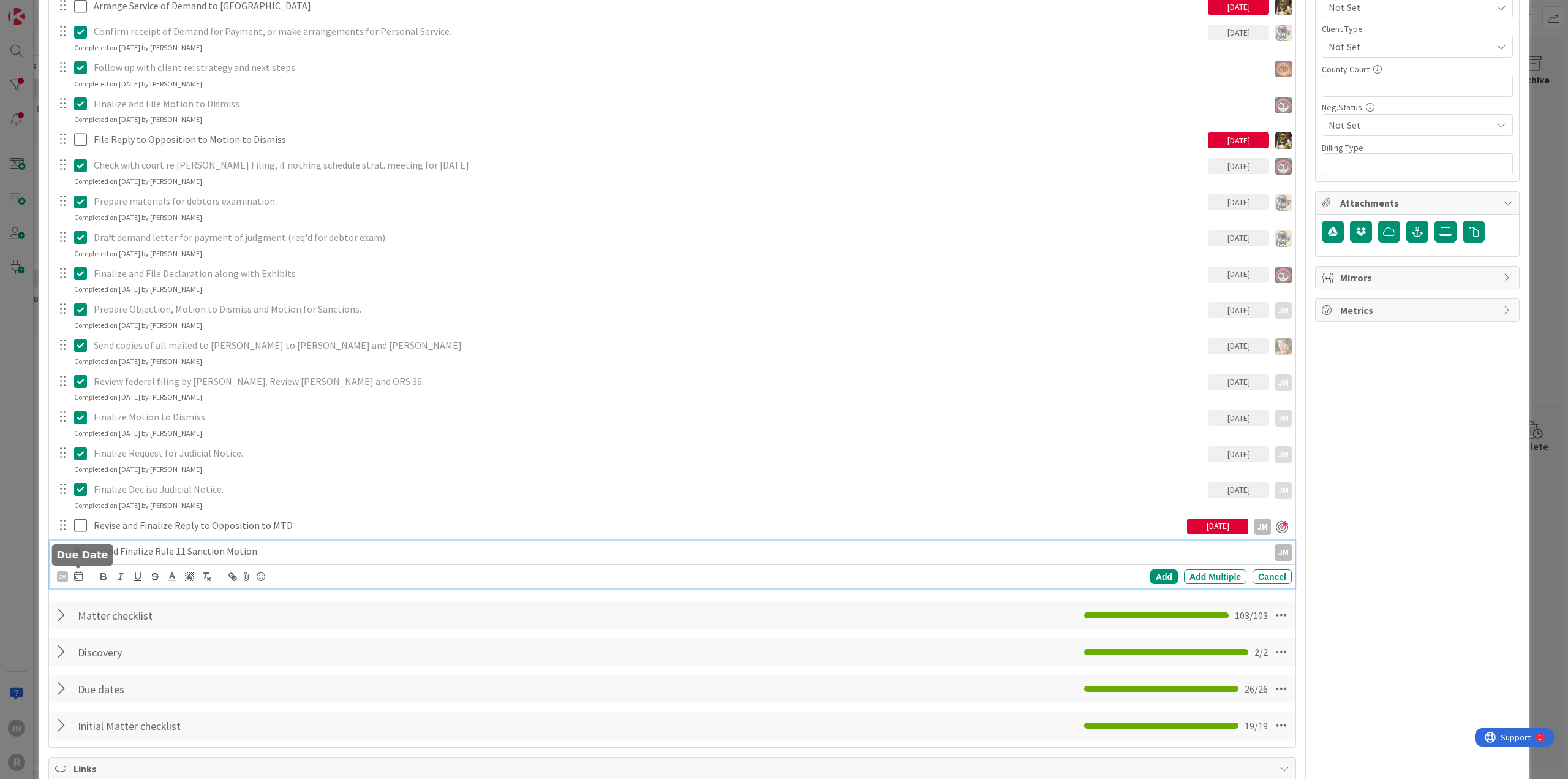
click at [76, 576] on icon at bounding box center [78, 576] width 8 height 10
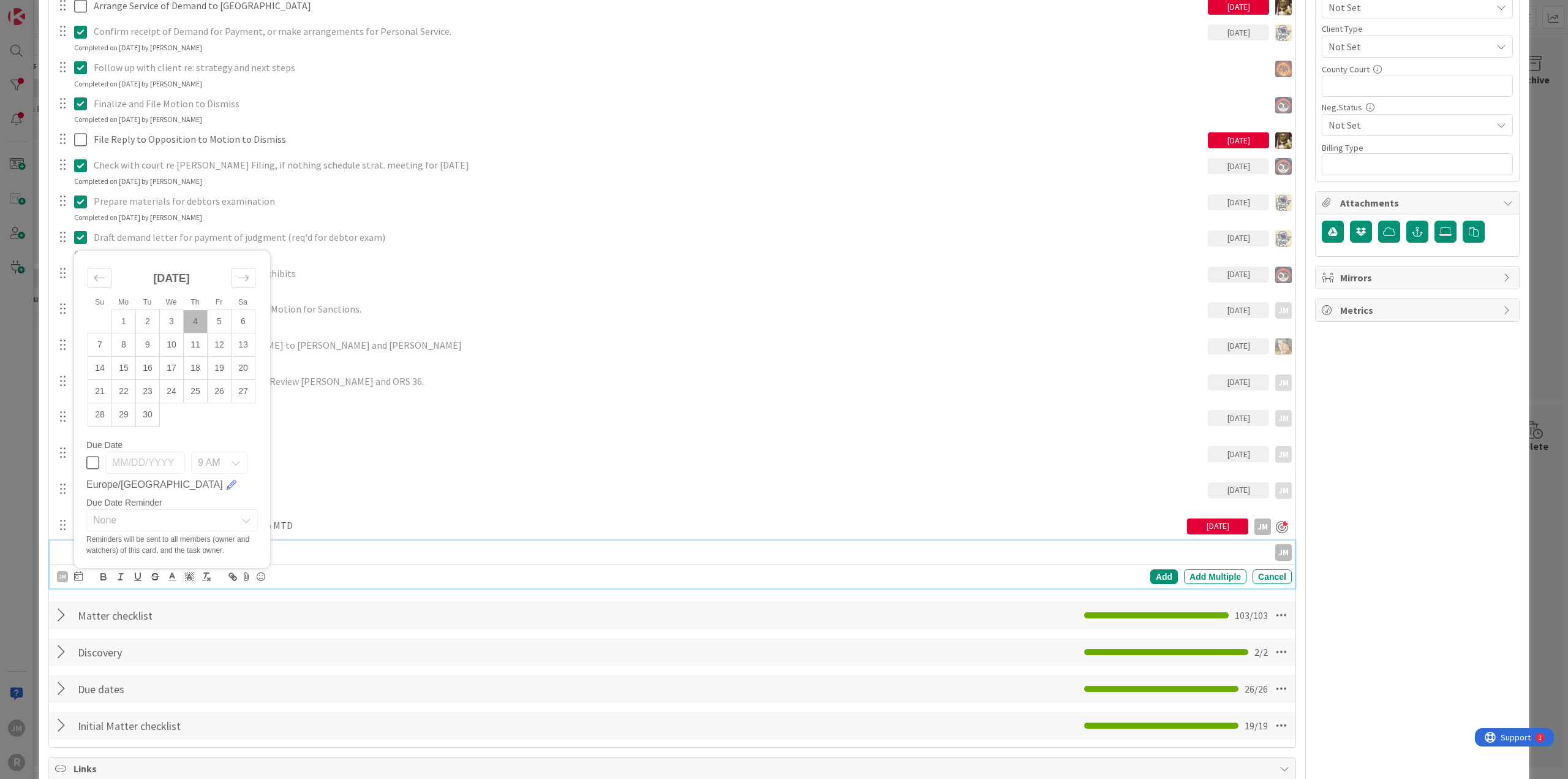
click at [191, 317] on td "4" at bounding box center [195, 321] width 24 height 23
click at [1158, 569] on div "Add" at bounding box center [1163, 576] width 27 height 15
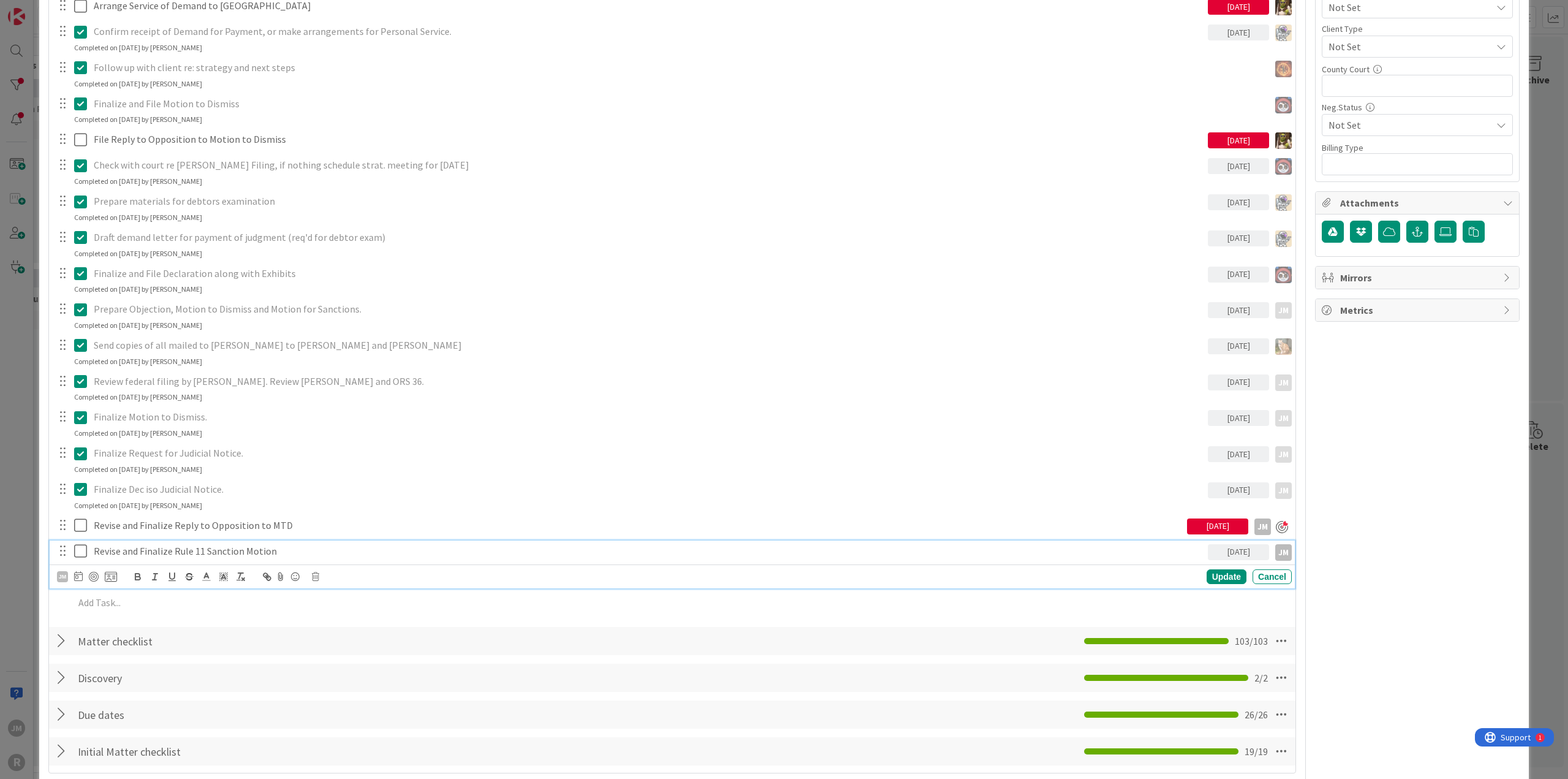
click at [200, 544] on p "Revise and Finalize Rule 11 Sanction Motion" at bounding box center [648, 551] width 1109 height 14
click at [95, 576] on div at bounding box center [94, 576] width 10 height 10
type textarea "x"
click at [1227, 576] on div "Update" at bounding box center [1226, 576] width 40 height 15
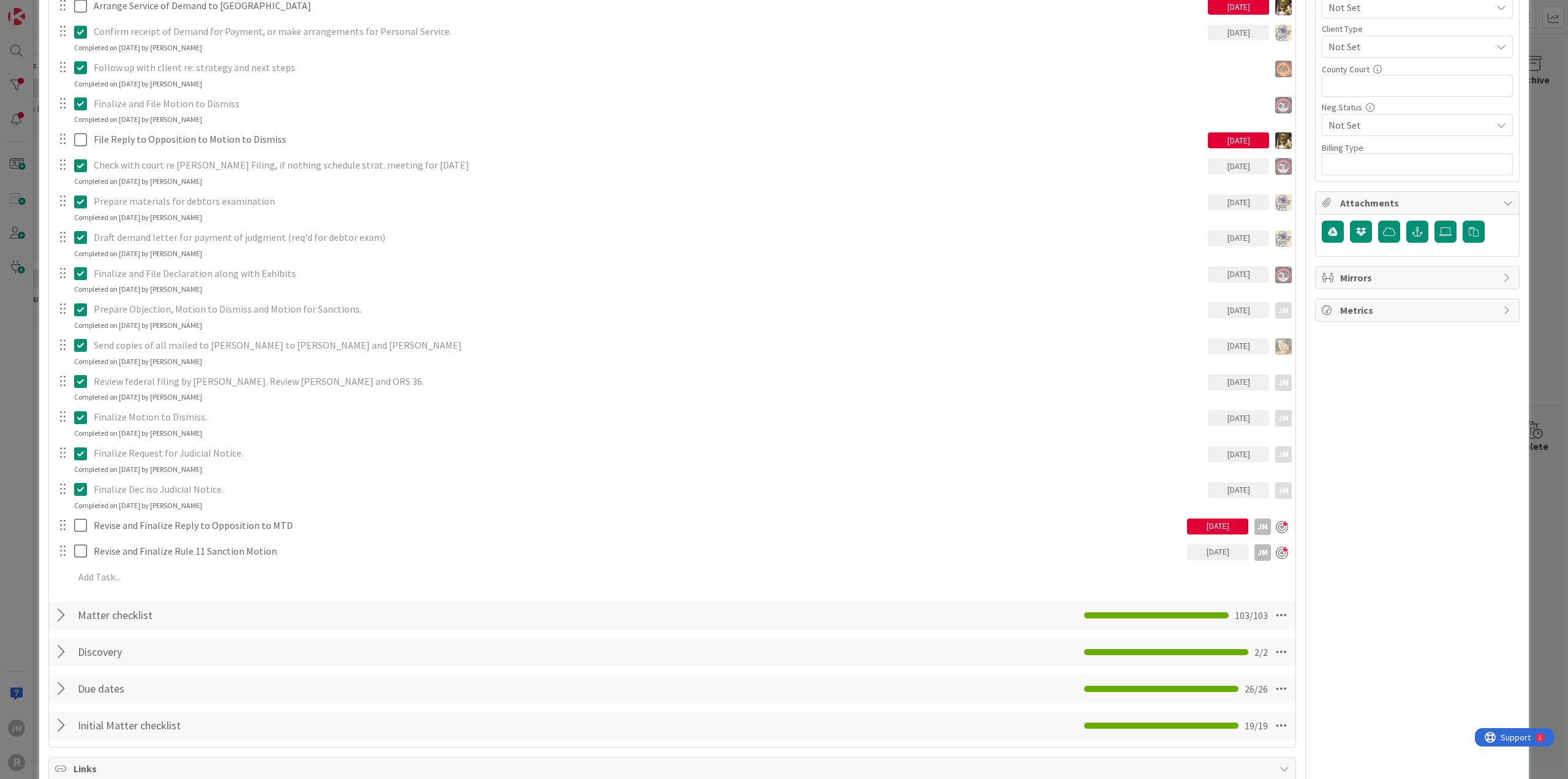
click at [18, 518] on div "ID 97 Litigation Matter Workflow (FL2) Post-Judgment Title 48 / 128 RareBrain v…" at bounding box center [784, 390] width 1568 height 779
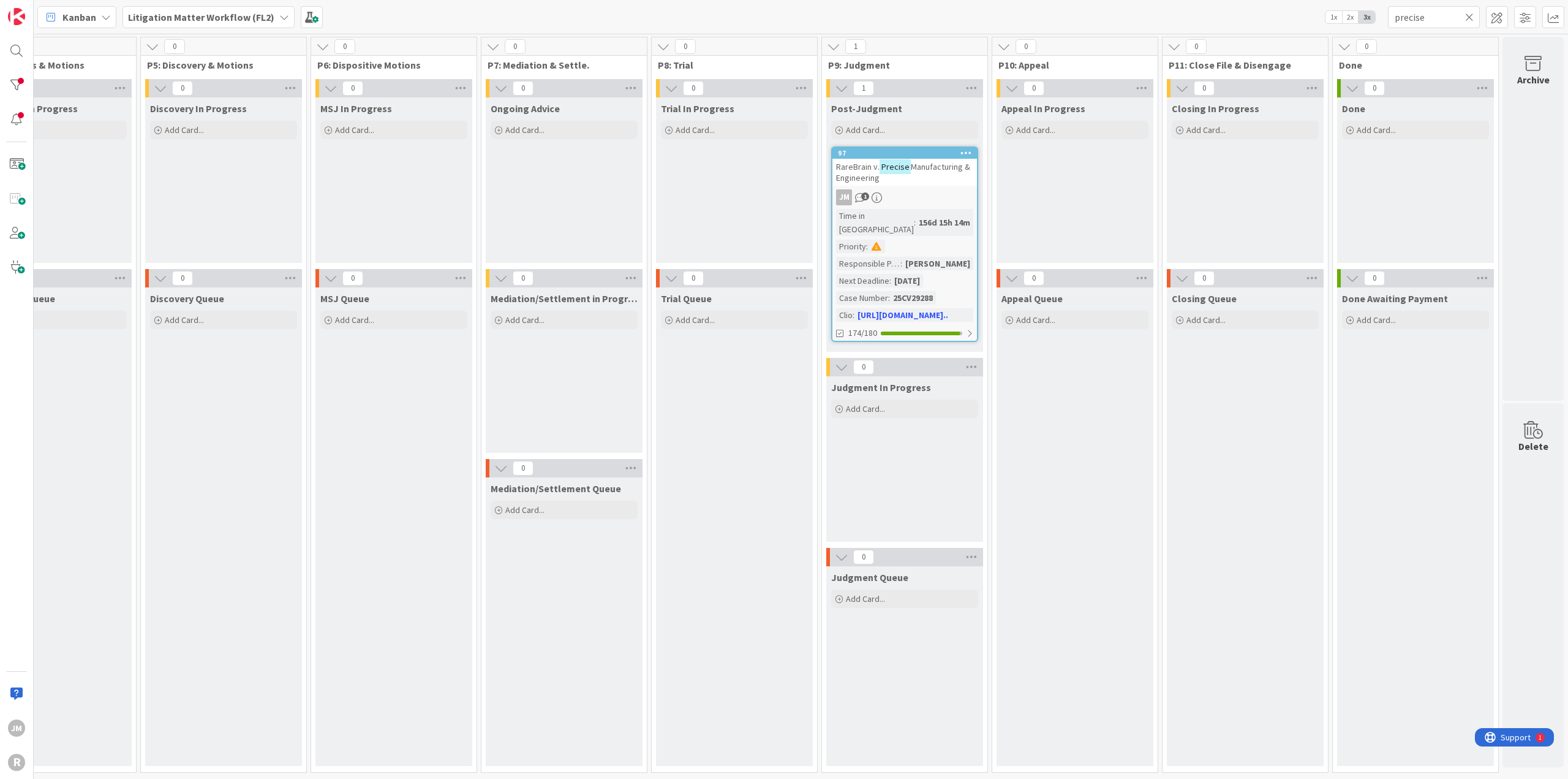
click at [106, 14] on icon at bounding box center [106, 17] width 10 height 10
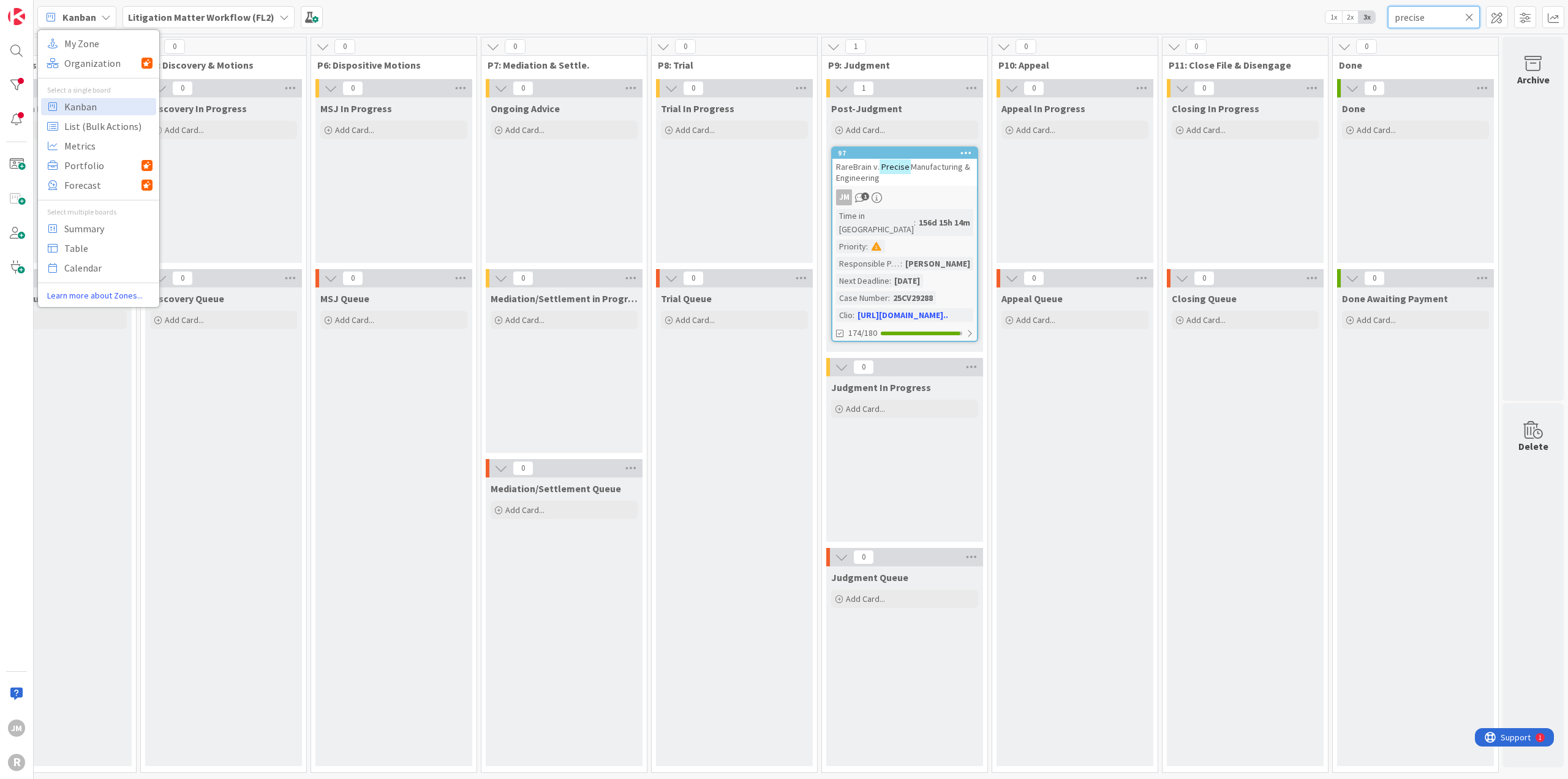
drag, startPoint x: 1430, startPoint y: 16, endPoint x: 1323, endPoint y: 11, distance: 107.1
click at [1323, 11] on div "Kanban My Zone Organization Select a single board Kanban List (Bulk Actions) Me…" at bounding box center [801, 16] width 1534 height 34
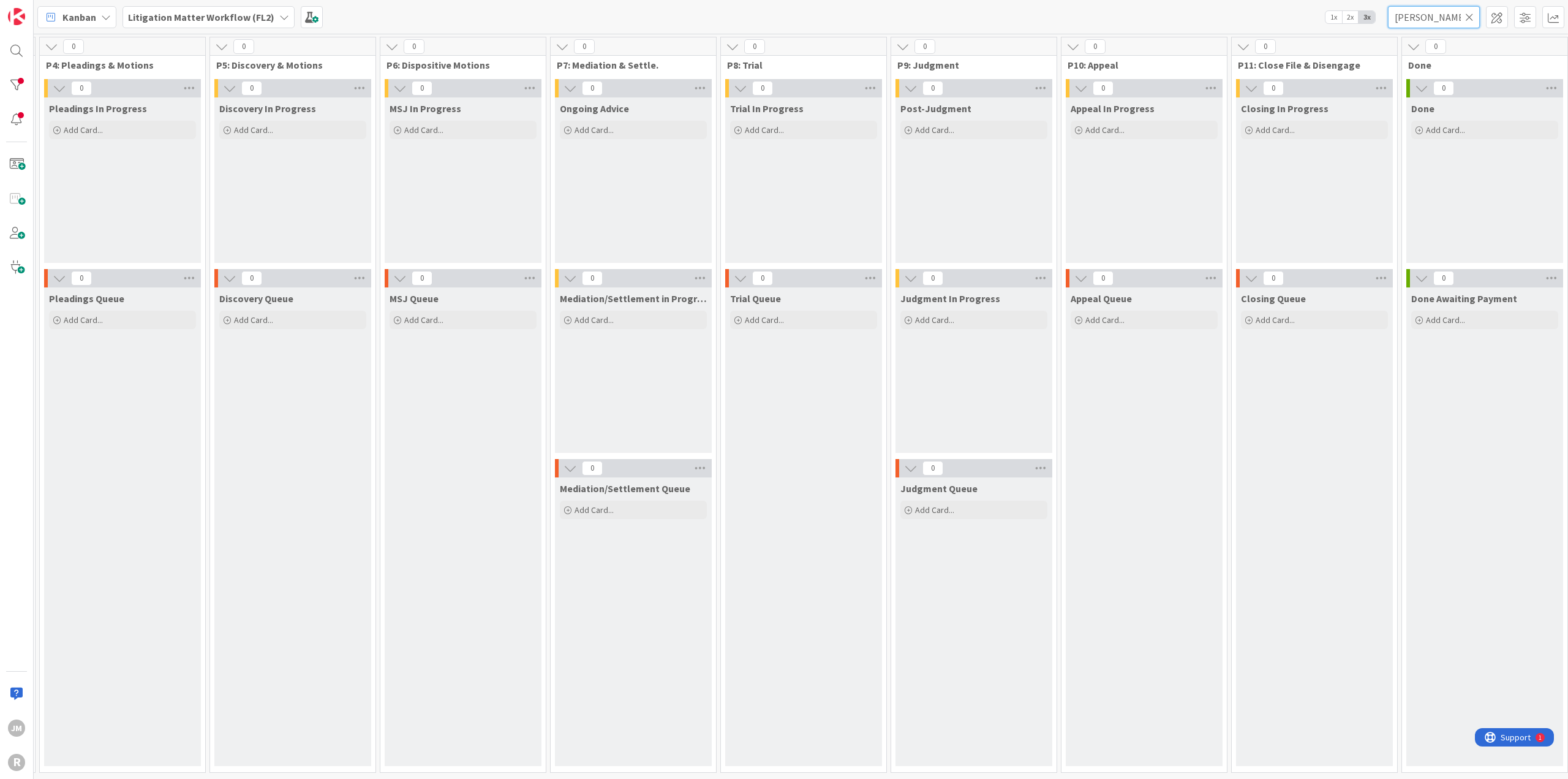
scroll to position [0, 904]
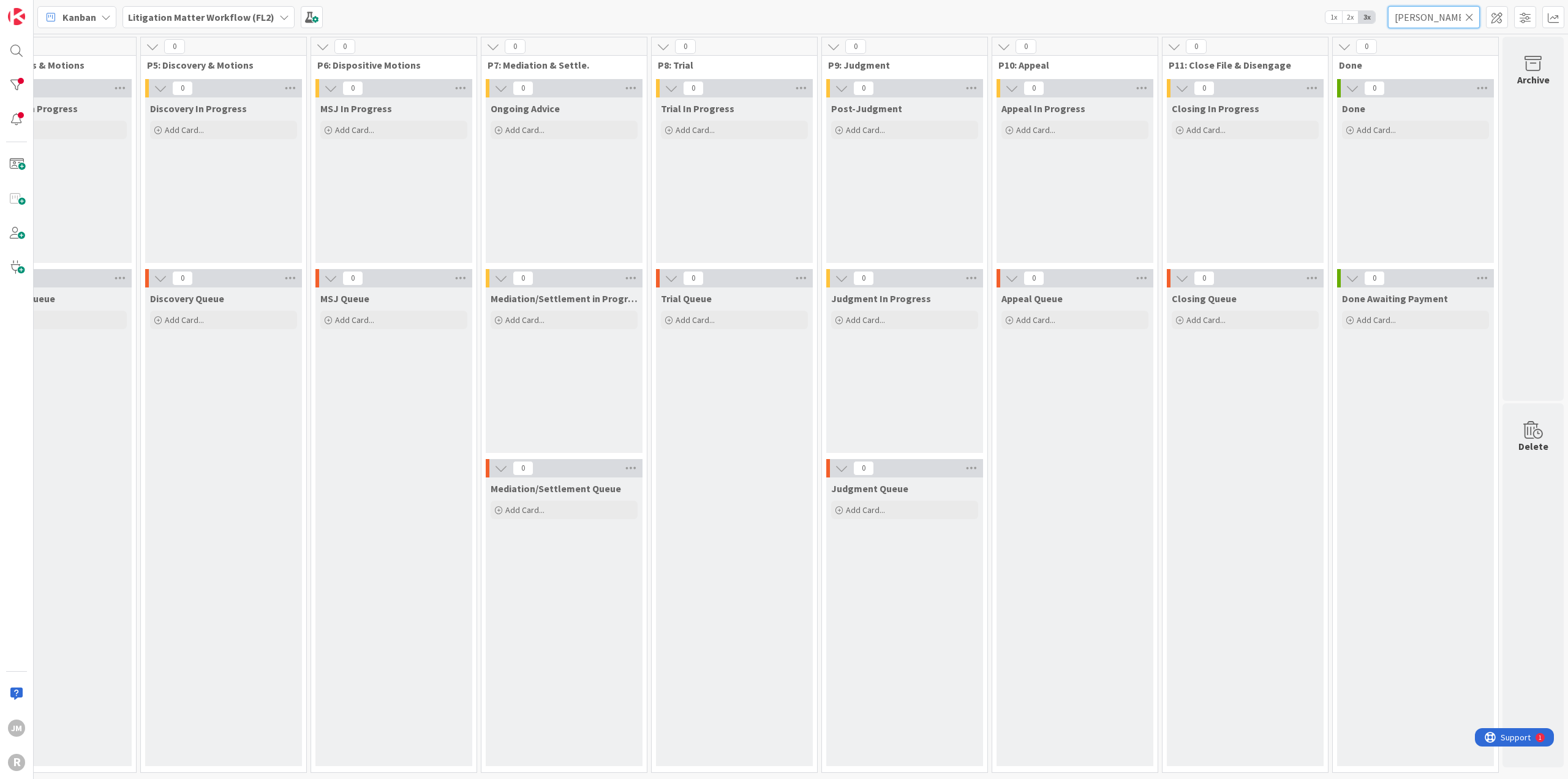
type input "[PERSON_NAME]"
click at [66, 16] on span "Kanban" at bounding box center [79, 17] width 34 height 15
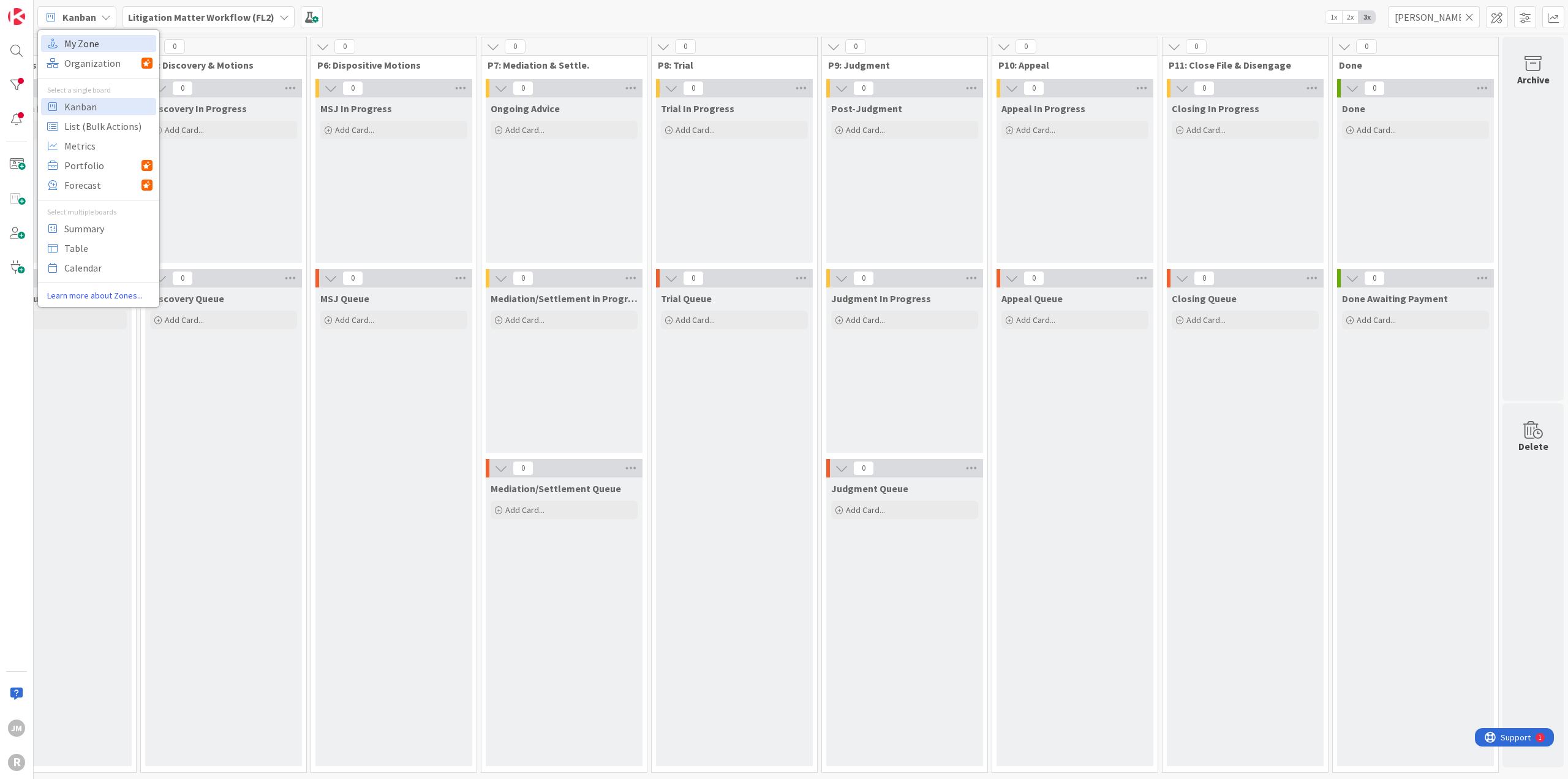
click at [80, 40] on span "My Zone" at bounding box center [108, 44] width 88 height 18
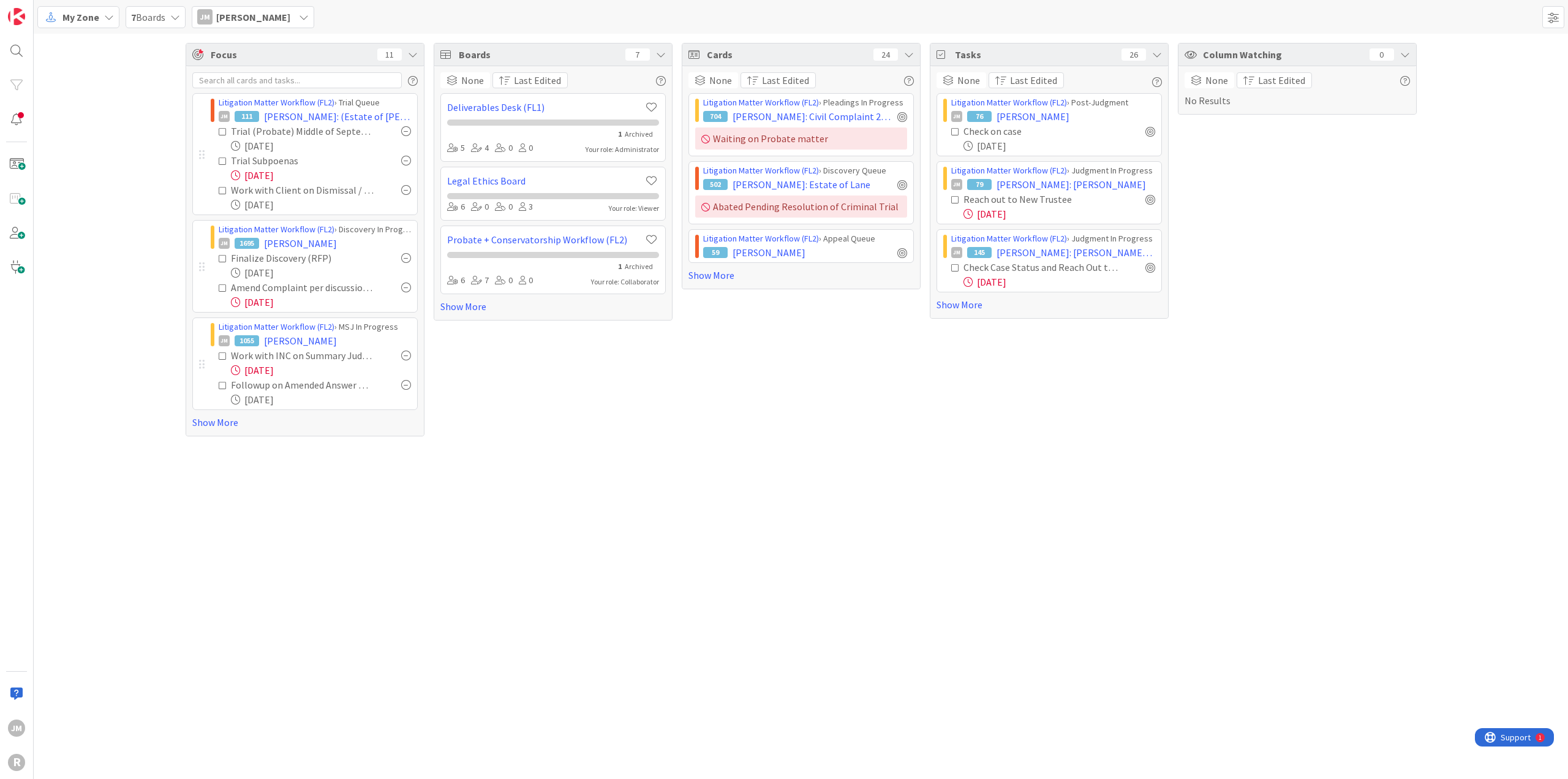
click at [128, 399] on div "Focus 11 Litigation Matter Workflow (FL2) › Trial Queue JM 111 [PERSON_NAME]: (…" at bounding box center [801, 240] width 1534 height 412
click at [112, 280] on div "Focus 11 Litigation Matter Workflow (FL2) › Trial Queue JM 111 [PERSON_NAME]: (…" at bounding box center [801, 240] width 1534 height 412
click at [1382, 315] on div "Column Watching 0 None Last Edited No Results" at bounding box center [1297, 240] width 239 height 394
click at [902, 510] on div "Focus 9 Litigation Matter Workflow (FL2) › Trial Queue JM 111 [PERSON_NAME]: (E…" at bounding box center [801, 406] width 1534 height 745
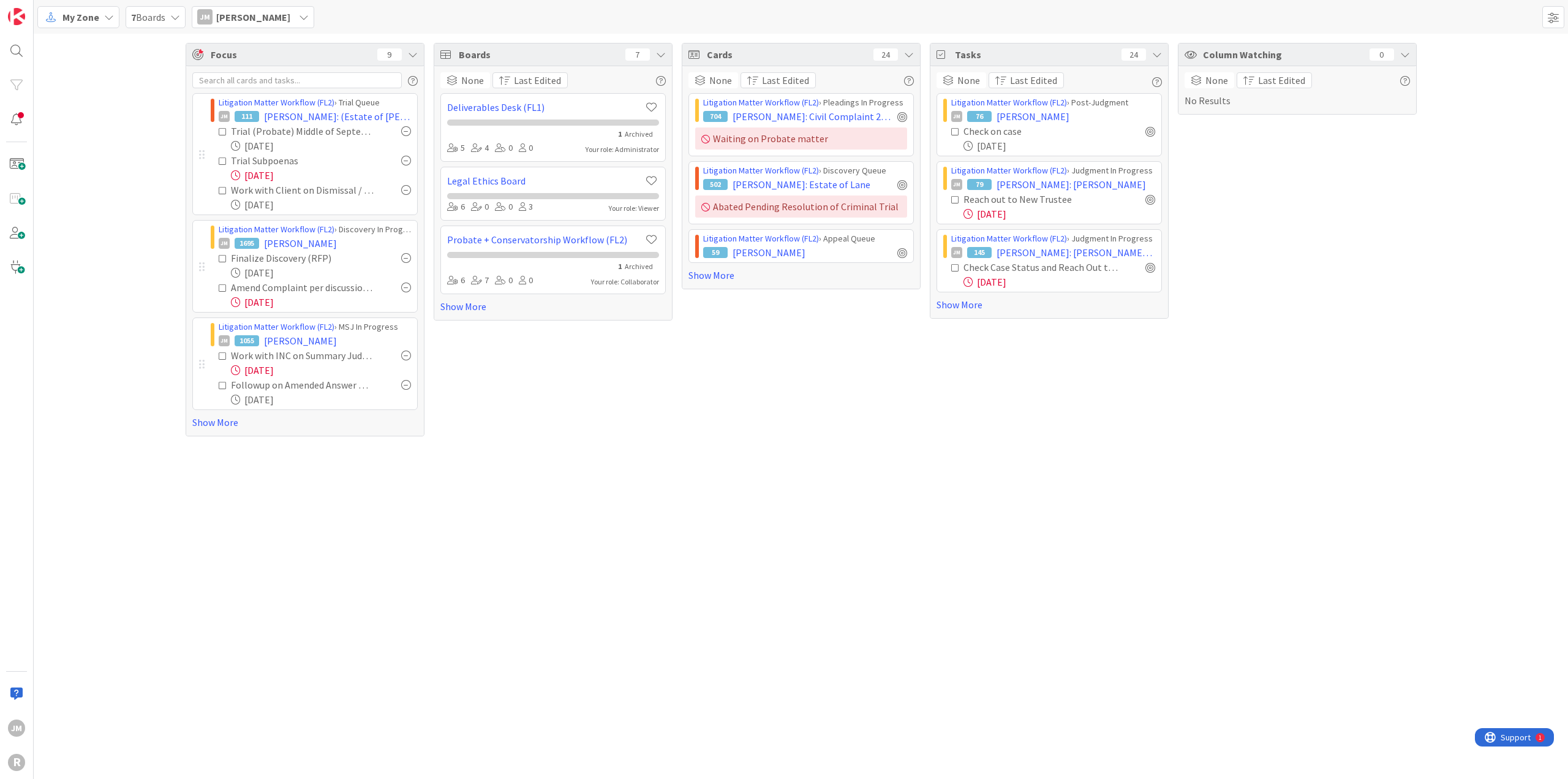
click at [931, 494] on div "Focus 9 Litigation Matter Workflow (FL2) › Trial Queue JM 111 [PERSON_NAME]: (E…" at bounding box center [801, 406] width 1534 height 745
click at [1215, 391] on div "Column Watching 0 None Last Edited No Results" at bounding box center [1297, 240] width 239 height 394
click at [193, 423] on link "Show More" at bounding box center [305, 422] width 226 height 15
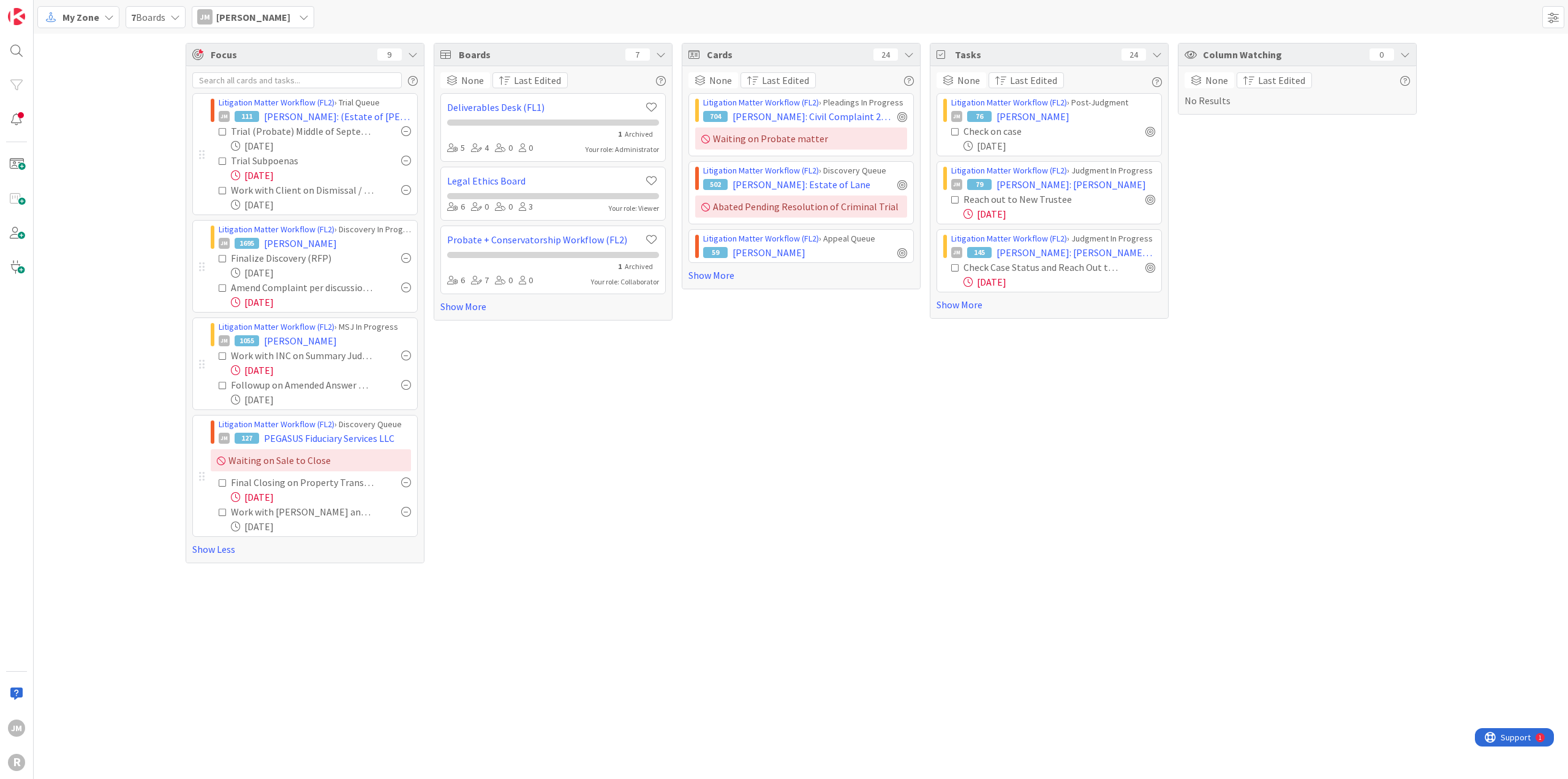
click at [537, 463] on div "Boards 7 None Last Edited Deliverables Desk (FL1) 1 Archived 5 4 0 0 Your role:…" at bounding box center [553, 303] width 239 height 520
